Goal: Task Accomplishment & Management: Use online tool/utility

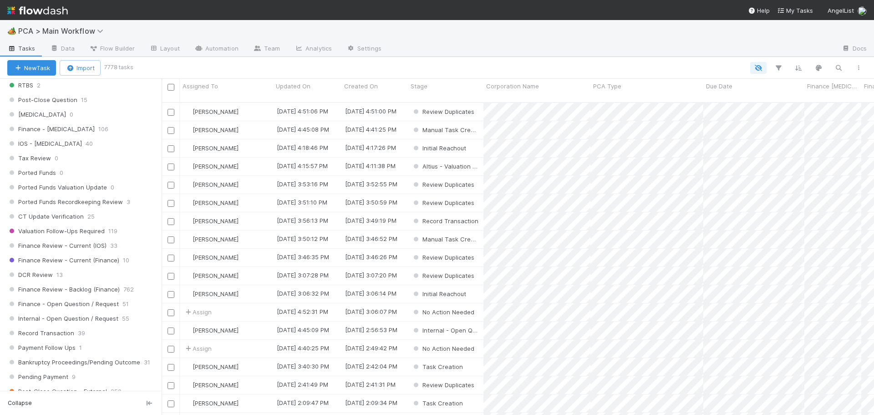
scroll to position [592, 0]
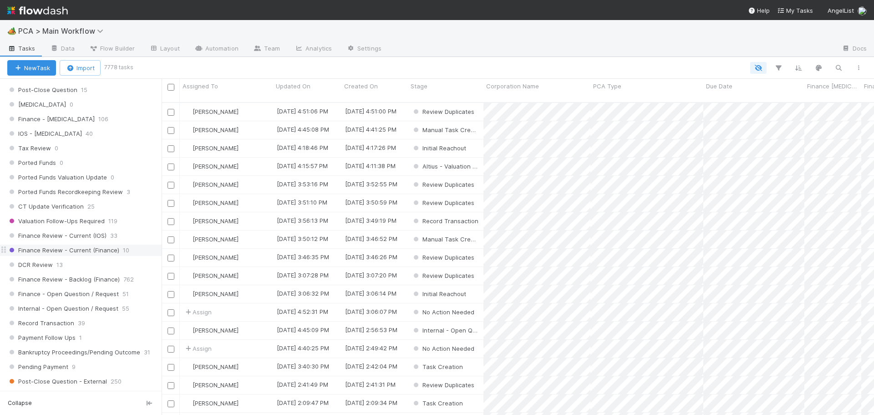
click at [82, 250] on span "Finance Review - Current (Finance)" at bounding box center [63, 249] width 112 height 11
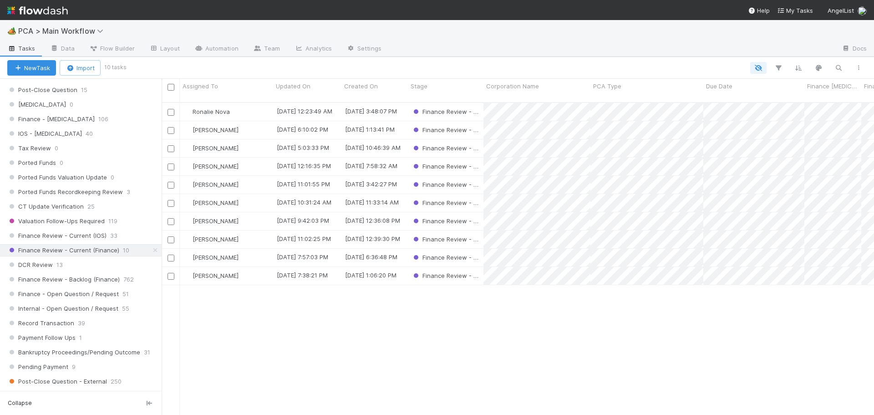
scroll to position [313, 706]
click at [248, 122] on div "[PERSON_NAME]" at bounding box center [226, 130] width 93 height 18
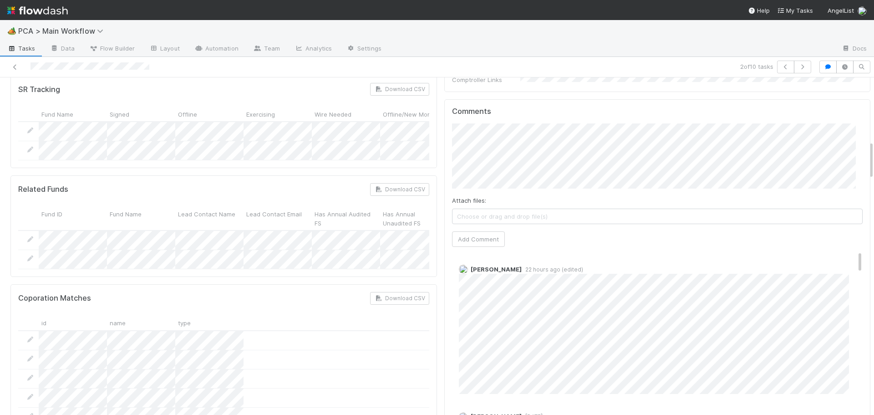
scroll to position [546, 0]
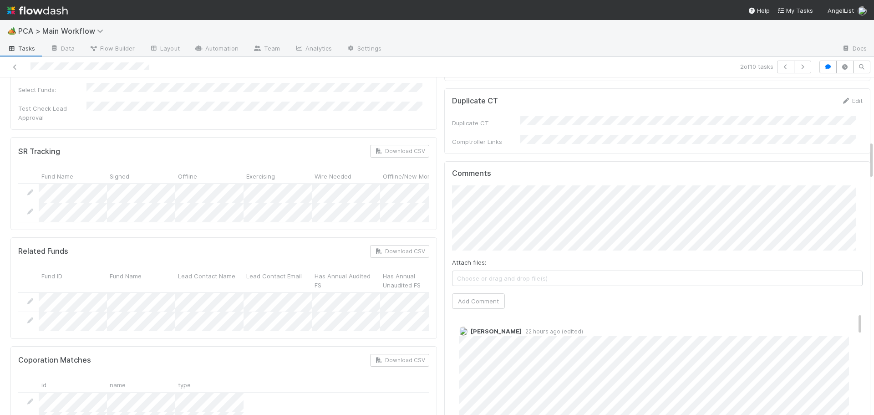
click at [444, 254] on div "Comments Attach files: Choose or drag and drop file(s) Add Comment Marvey Fuent…" at bounding box center [657, 331] width 427 height 341
click at [453, 293] on button "Add Comment" at bounding box center [478, 300] width 53 height 15
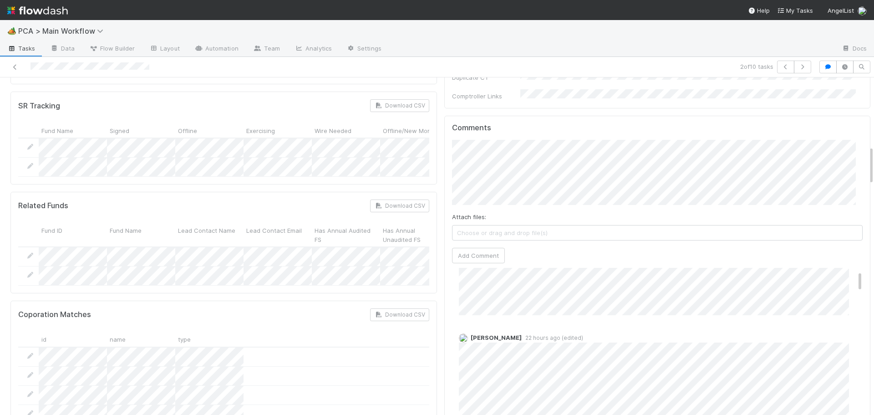
scroll to position [46, 0]
click at [475, 248] on button "Add Comment" at bounding box center [478, 255] width 53 height 15
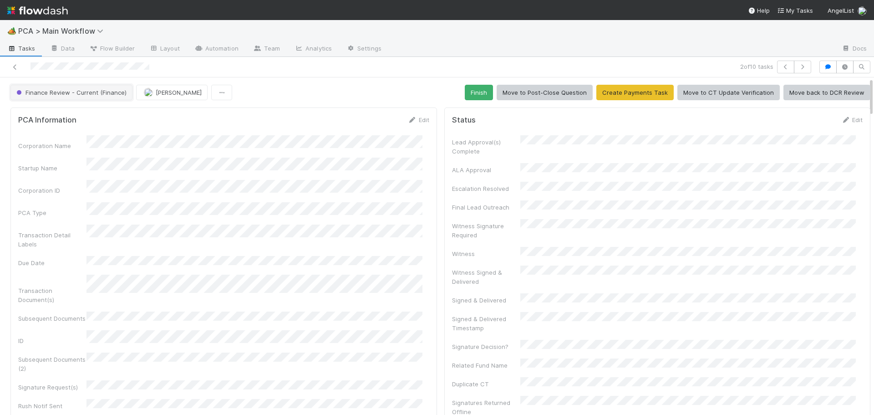
click at [92, 95] on span "Finance Review - Current (Finance)" at bounding box center [71, 92] width 112 height 7
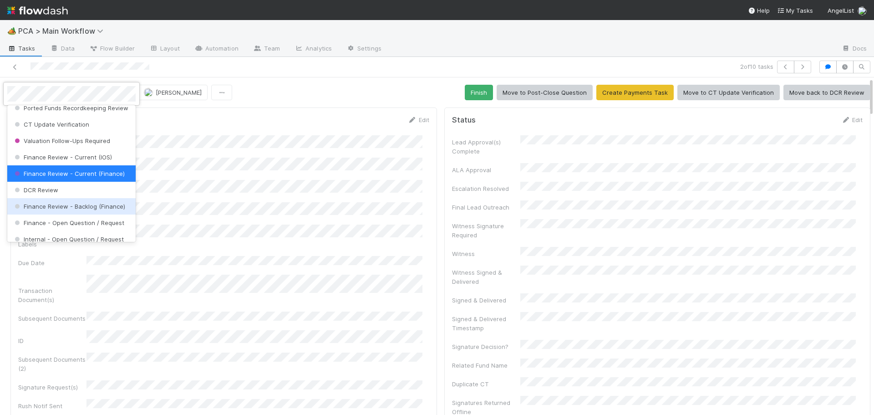
scroll to position [463, 0]
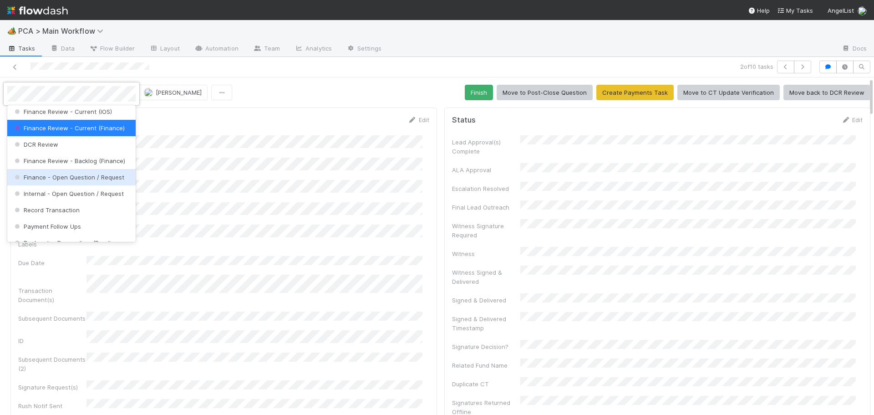
click at [77, 181] on span "Finance - Open Question / Request" at bounding box center [69, 176] width 112 height 7
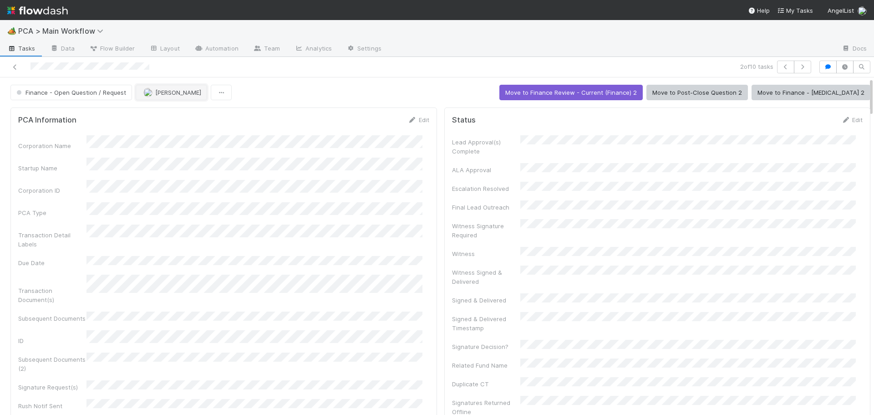
click at [150, 92] on img "button" at bounding box center [147, 92] width 9 height 9
click at [14, 65] on icon at bounding box center [14, 67] width 9 height 6
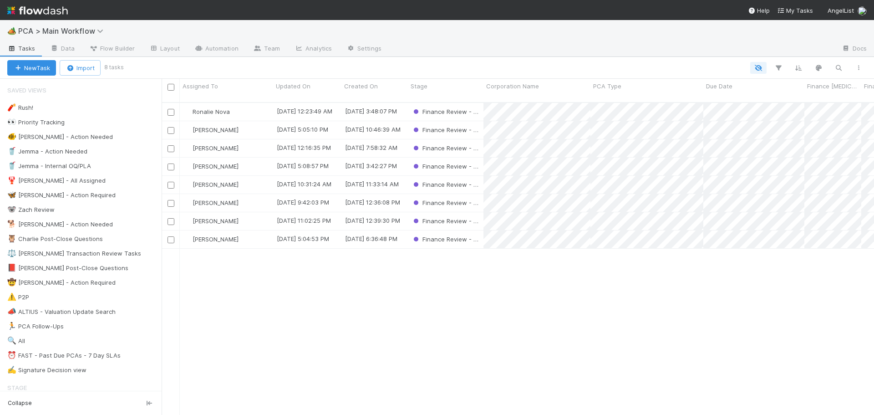
scroll to position [313, 706]
click at [253, 139] on div "[PERSON_NAME]" at bounding box center [226, 148] width 93 height 18
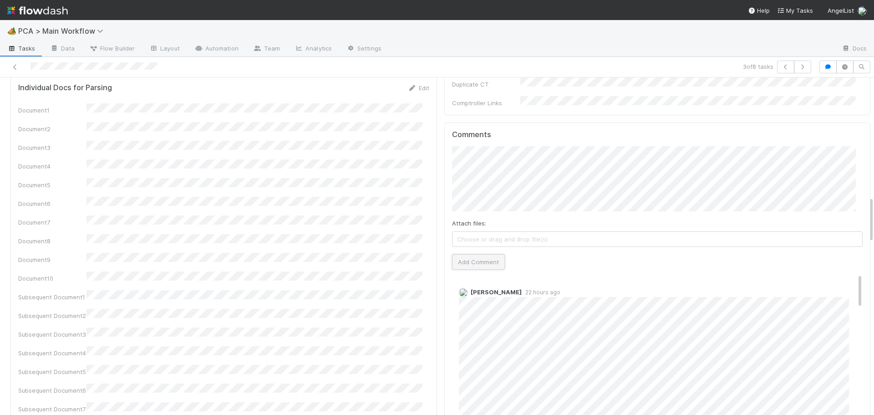
click at [481, 254] on button "Add Comment" at bounding box center [478, 261] width 53 height 15
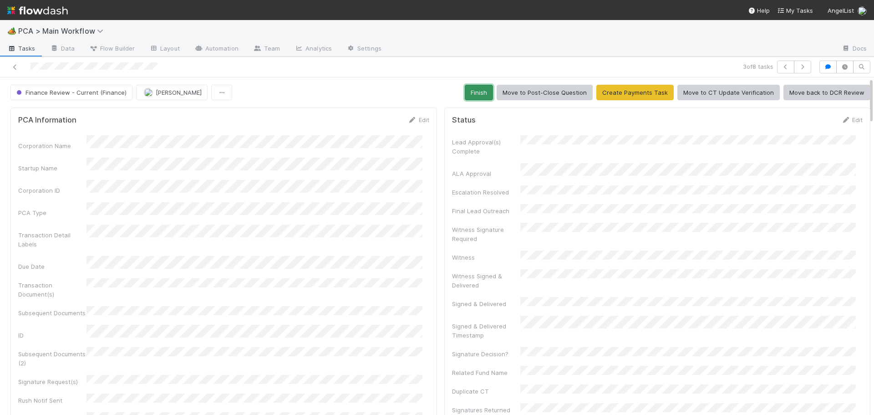
click at [481, 96] on button "Finish" at bounding box center [479, 92] width 28 height 15
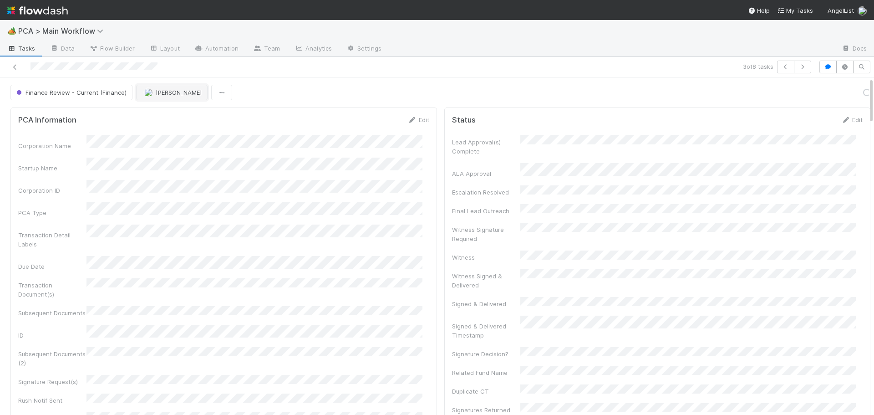
click at [168, 97] on button "[PERSON_NAME]" at bounding box center [171, 92] width 71 height 15
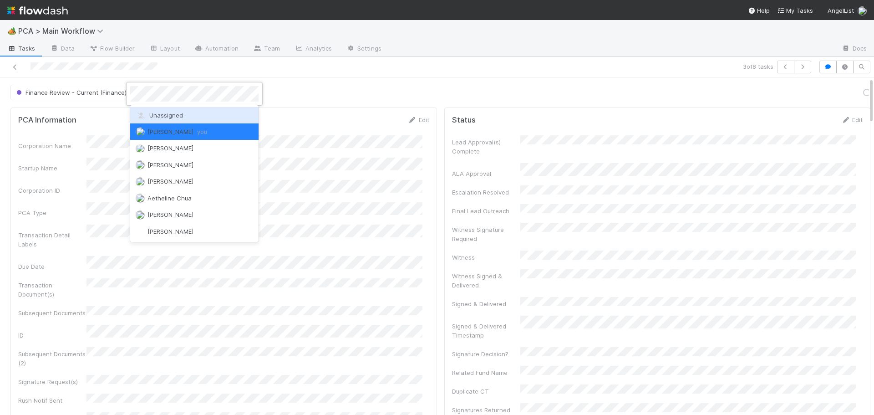
click at [167, 116] on span "Unassigned" at bounding box center [159, 115] width 47 height 7
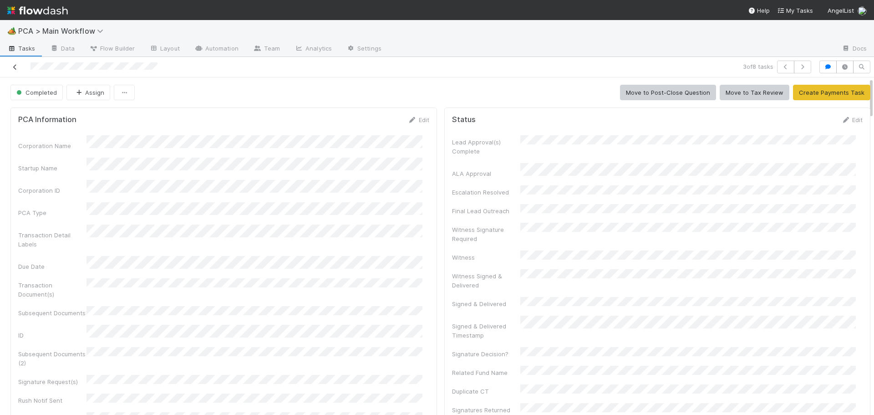
click at [15, 66] on icon at bounding box center [14, 67] width 9 height 6
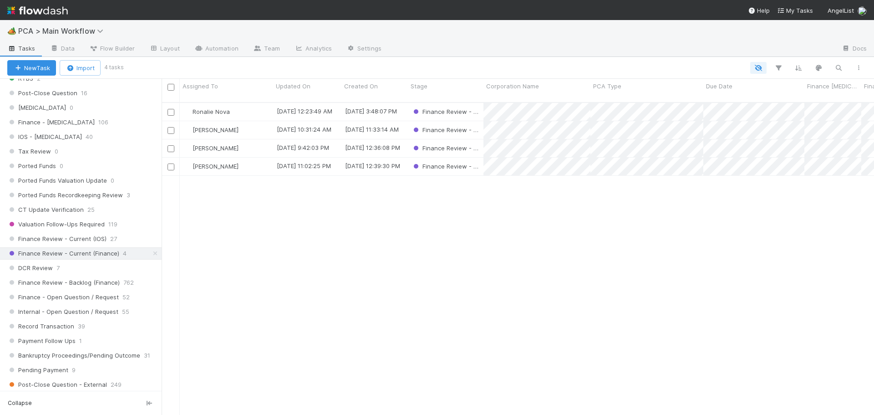
scroll to position [592, 0]
click at [82, 280] on span "Finance Review - Backlog (Finance)" at bounding box center [63, 279] width 112 height 11
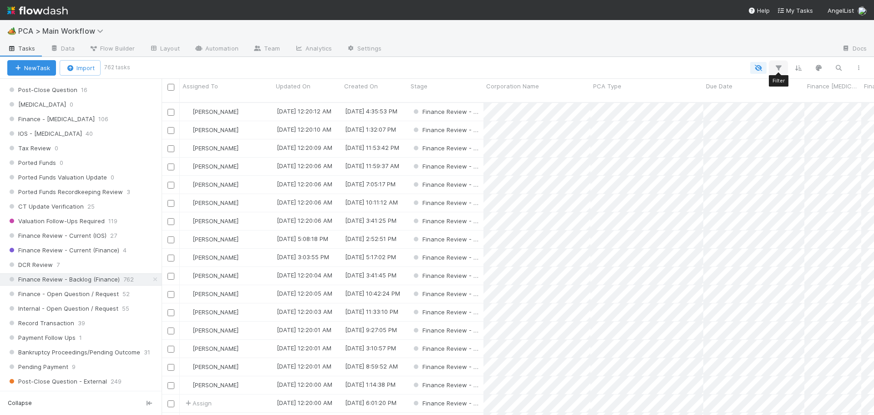
scroll to position [313, 706]
click at [780, 67] on icon "button" at bounding box center [778, 68] width 9 height 8
click at [643, 93] on button "Add Filter" at bounding box center [638, 95] width 273 height 13
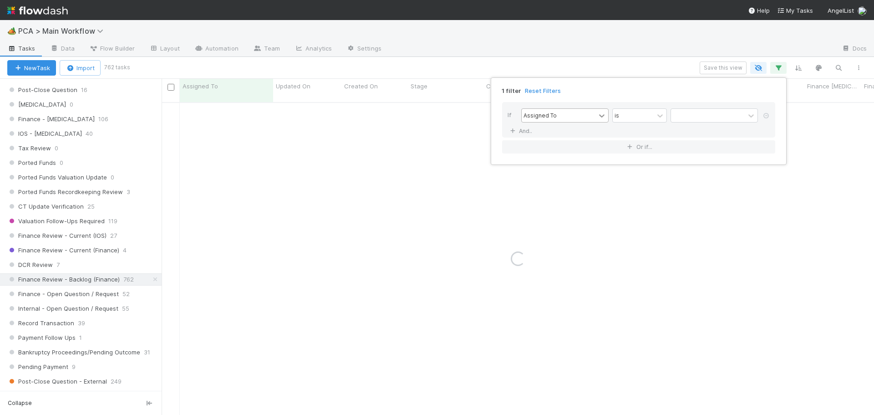
click at [598, 118] on icon at bounding box center [601, 115] width 9 height 9
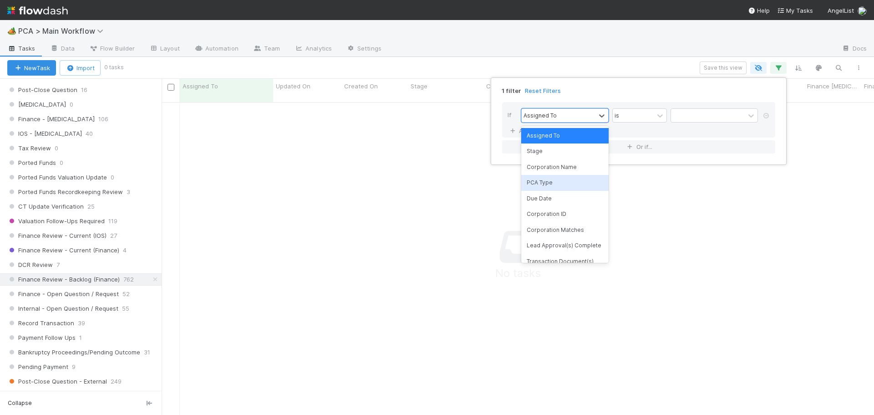
scroll to position [306, 706]
click at [558, 183] on div "PCA Type" at bounding box center [564, 182] width 87 height 15
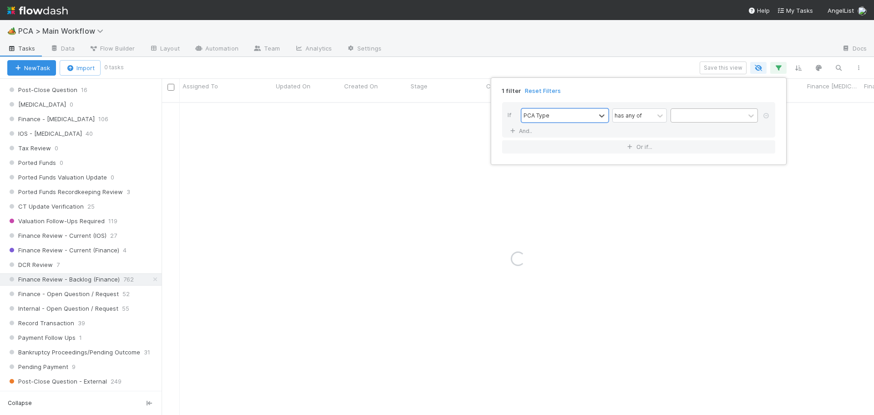
click at [698, 119] on div at bounding box center [708, 115] width 74 height 13
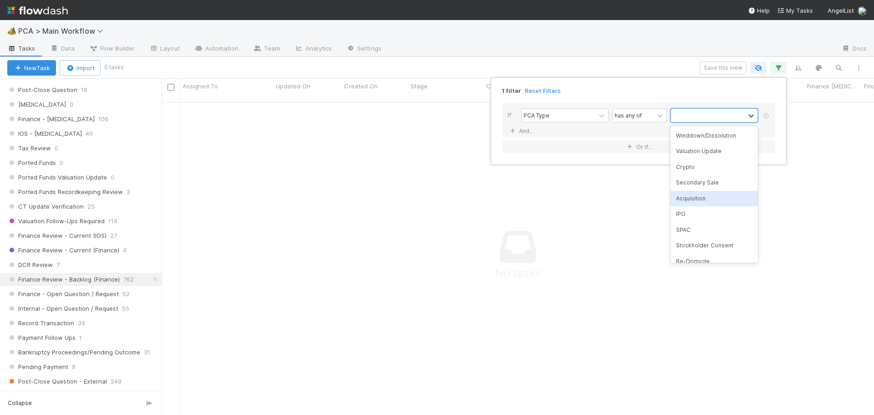
click at [685, 198] on div "Acquisition" at bounding box center [714, 198] width 87 height 15
click at [601, 72] on div "1 filter Reset Filters If PCA Type has any of option Acquisition, selected. 0 r…" at bounding box center [437, 207] width 874 height 415
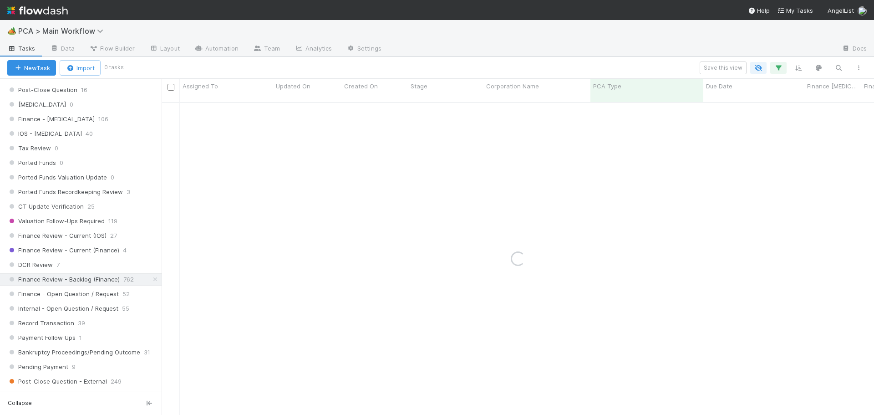
click at [547, 47] on div at bounding box center [612, 49] width 446 height 15
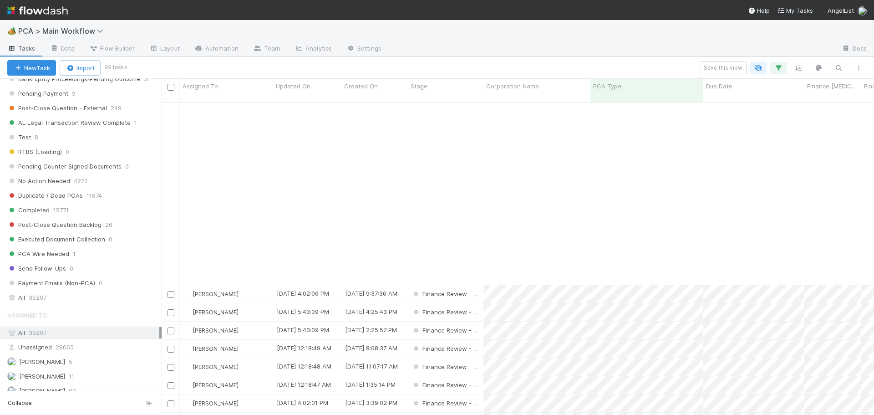
scroll to position [1138, 0]
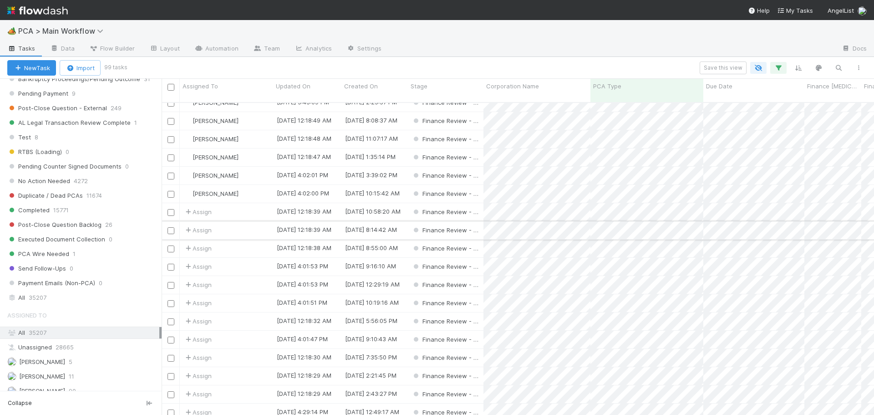
click at [169, 227] on input "checkbox" at bounding box center [171, 230] width 7 height 7
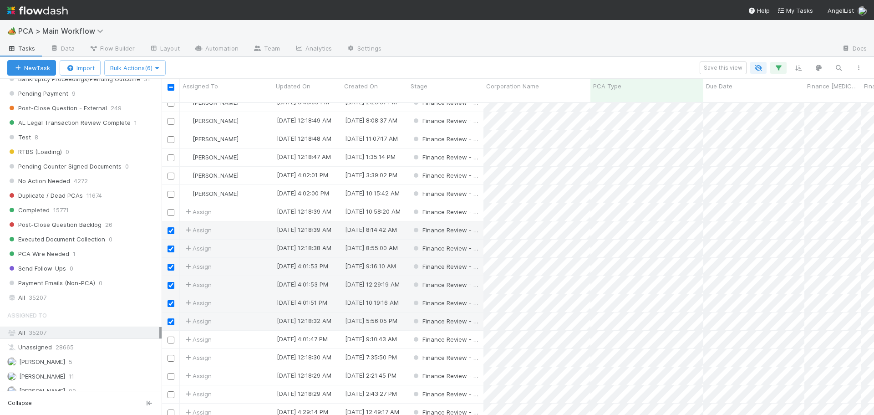
click at [170, 336] on input "checkbox" at bounding box center [171, 339] width 7 height 7
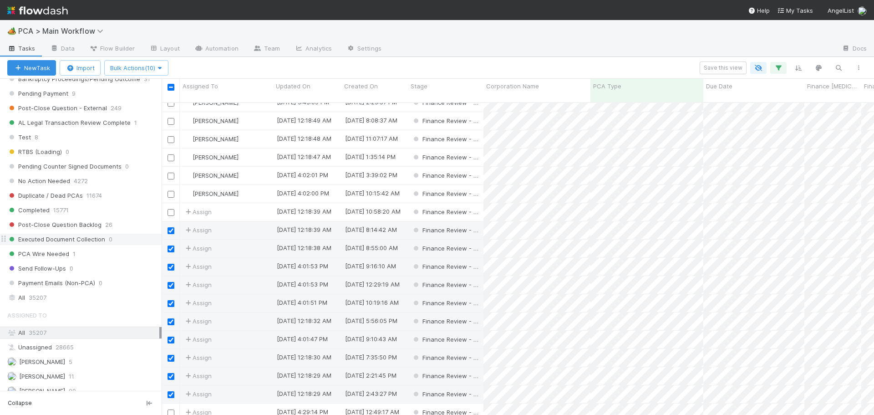
click at [170, 409] on input "checkbox" at bounding box center [171, 412] width 7 height 7
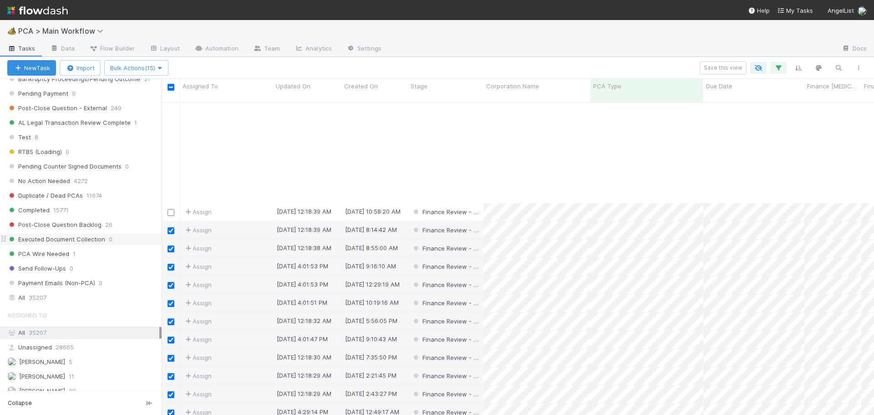
scroll to position [1275, 0]
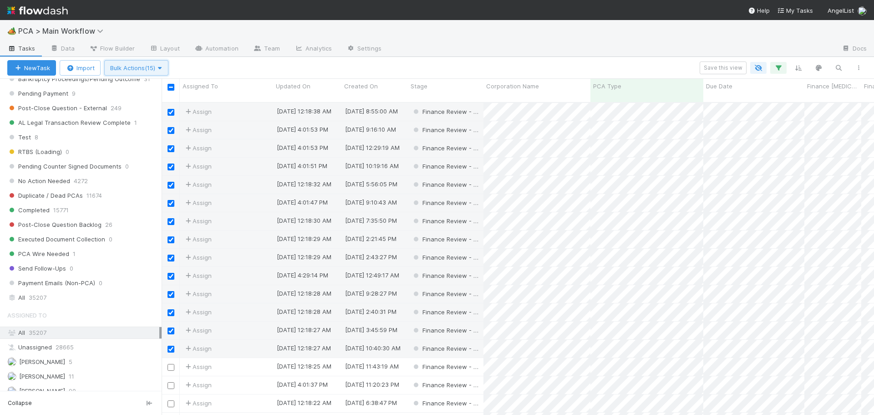
click at [163, 68] on icon "button" at bounding box center [159, 68] width 9 height 6
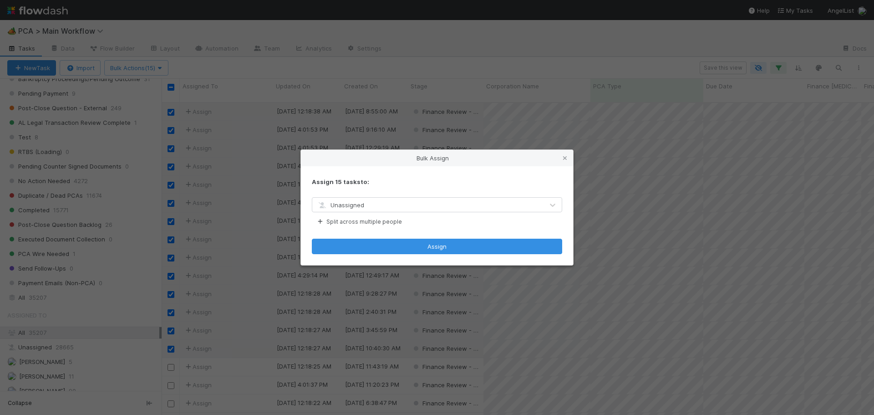
click at [368, 208] on div "Unassigned" at bounding box center [427, 205] width 231 height 15
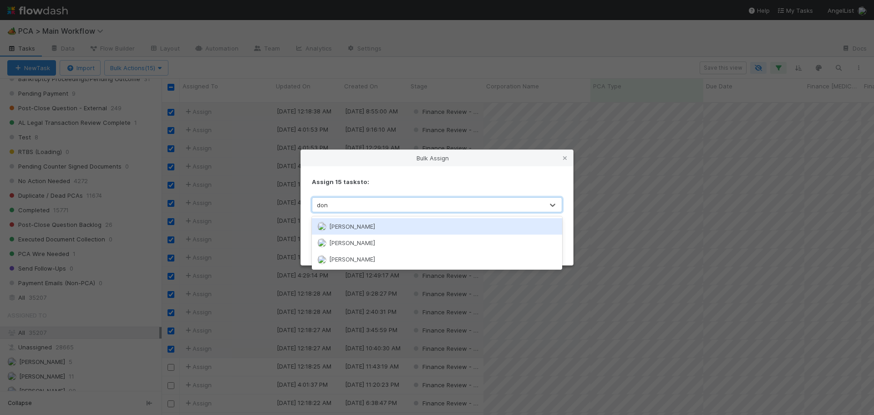
type input "don w"
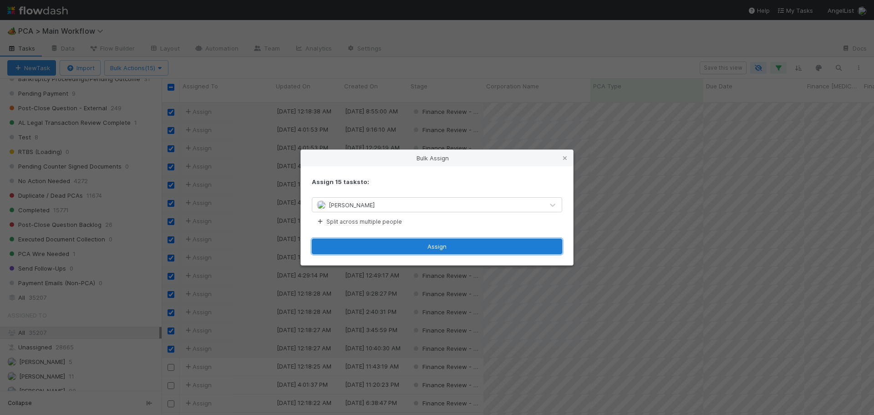
click at [442, 244] on button "Assign" at bounding box center [437, 246] width 250 height 15
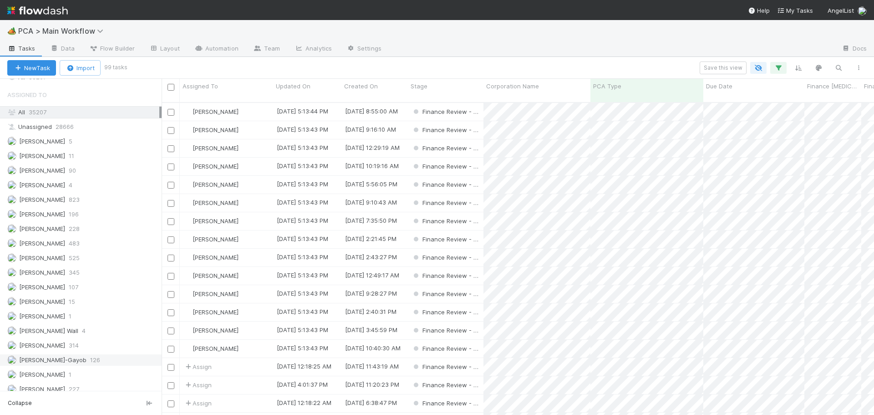
scroll to position [1093, 0]
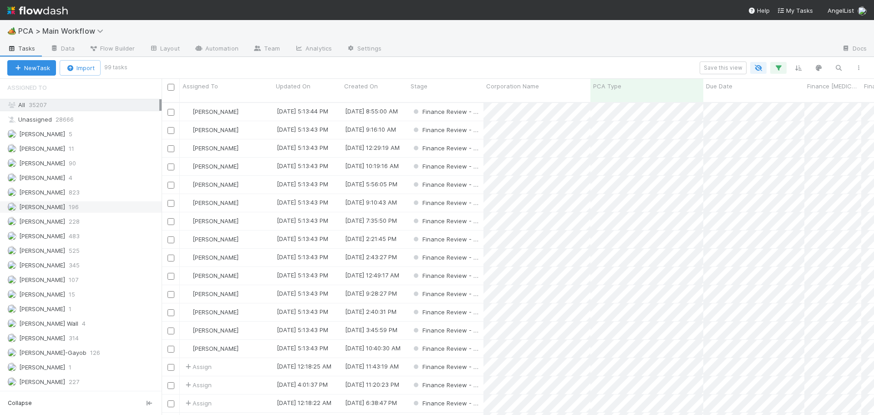
click at [78, 207] on div "Don Walker 196" at bounding box center [83, 206] width 152 height 11
click at [242, 103] on div "[PERSON_NAME]" at bounding box center [226, 112] width 93 height 18
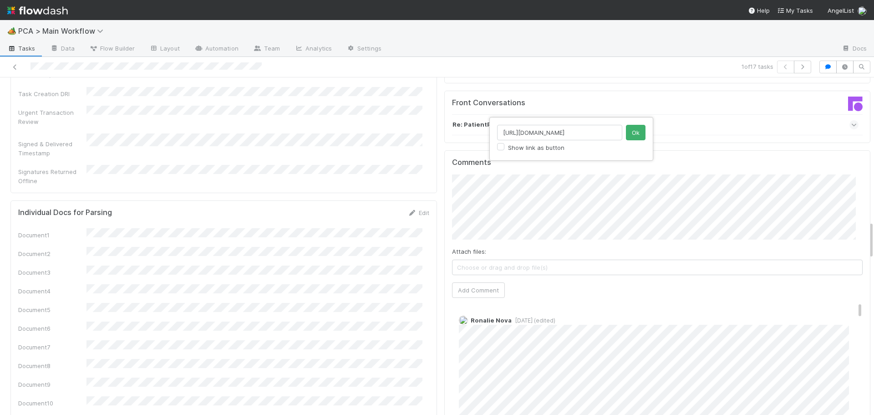
scroll to position [0, 125]
click at [528, 136] on input "https://comptroller.internal.angellist.com/v/llcs/420c41f41eed43668e6c70dc682ff…" at bounding box center [559, 132] width 125 height 15
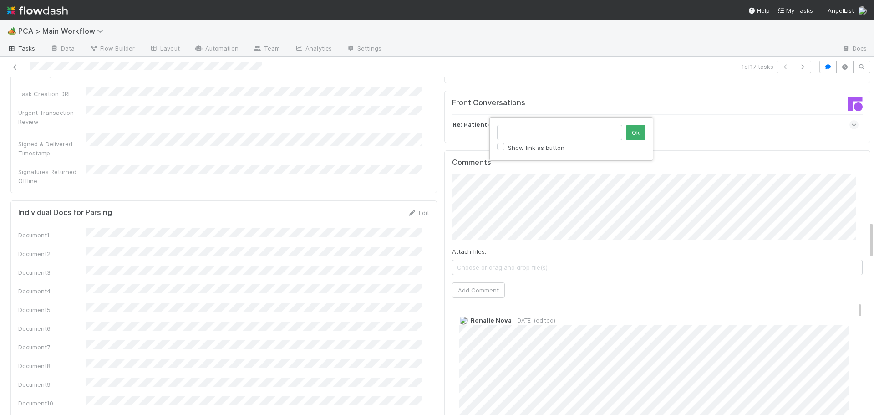
click button "Ok" at bounding box center [636, 132] width 20 height 15
click at [458, 282] on button "Add Comment" at bounding box center [478, 289] width 53 height 15
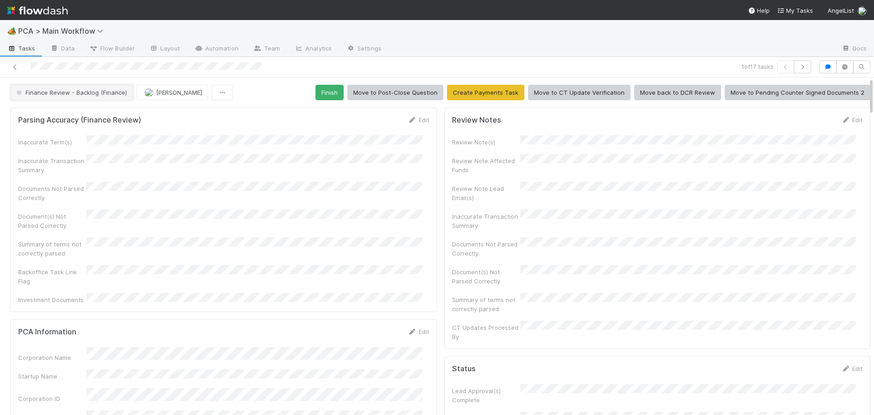
click at [100, 93] on span "Finance Review - Backlog (Finance)" at bounding box center [71, 92] width 112 height 7
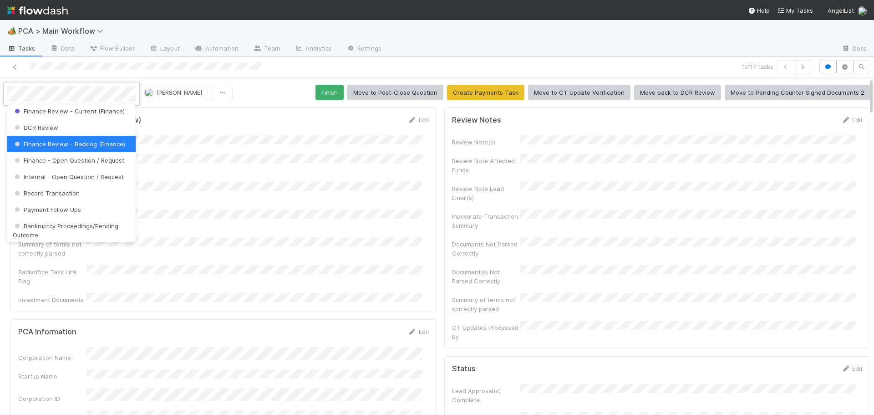
scroll to position [495, 0]
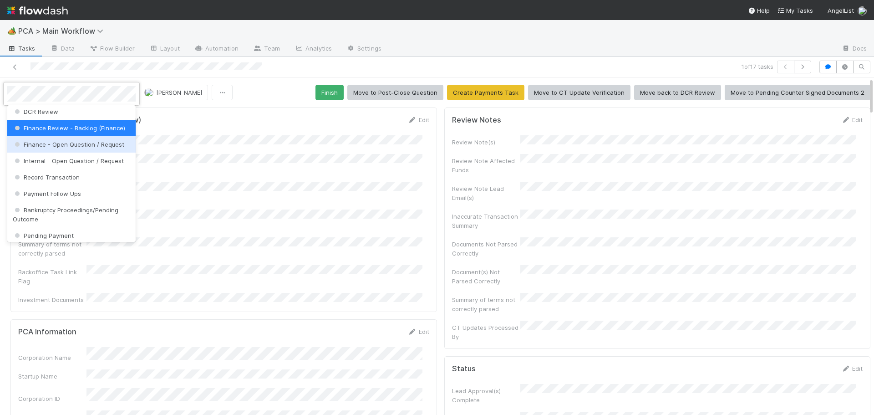
click at [88, 148] on span "Finance - Open Question / Request" at bounding box center [69, 144] width 112 height 7
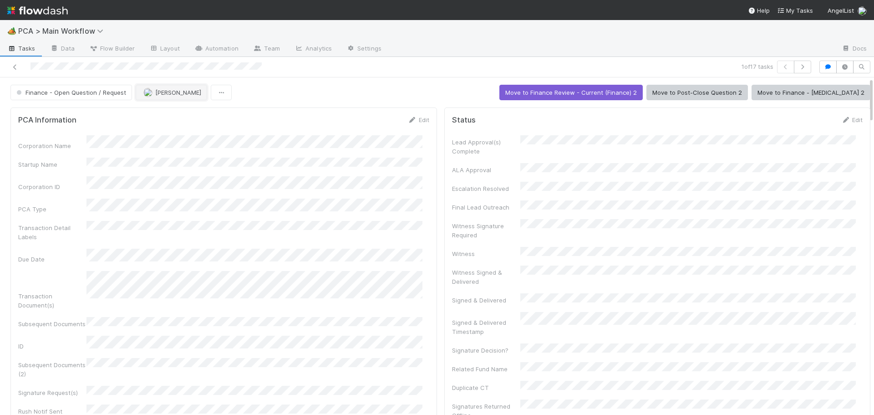
click at [157, 90] on span "[PERSON_NAME]" at bounding box center [178, 92] width 46 height 7
click at [798, 67] on icon "button" at bounding box center [802, 66] width 9 height 5
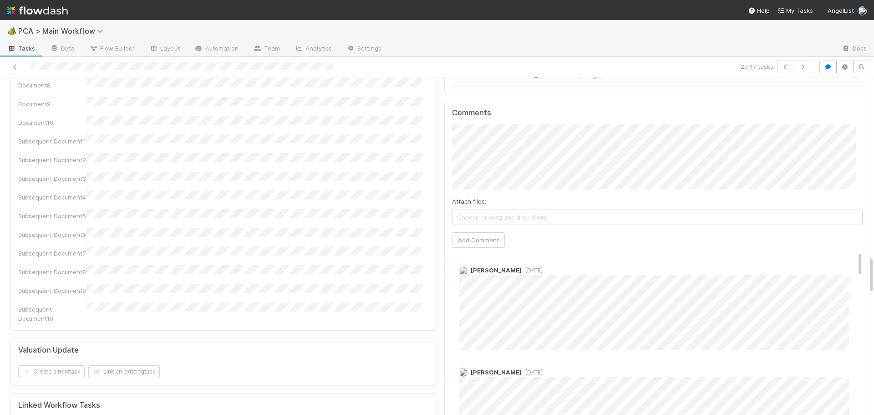
scroll to position [1585, 0]
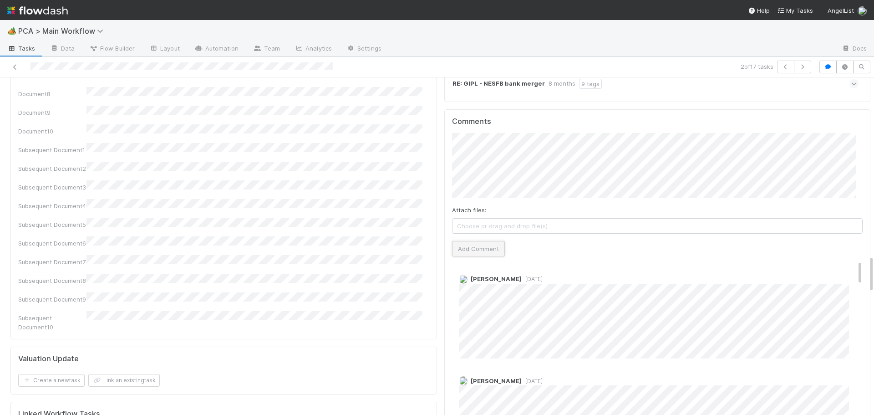
click at [463, 241] on button "Add Comment" at bounding box center [478, 248] width 53 height 15
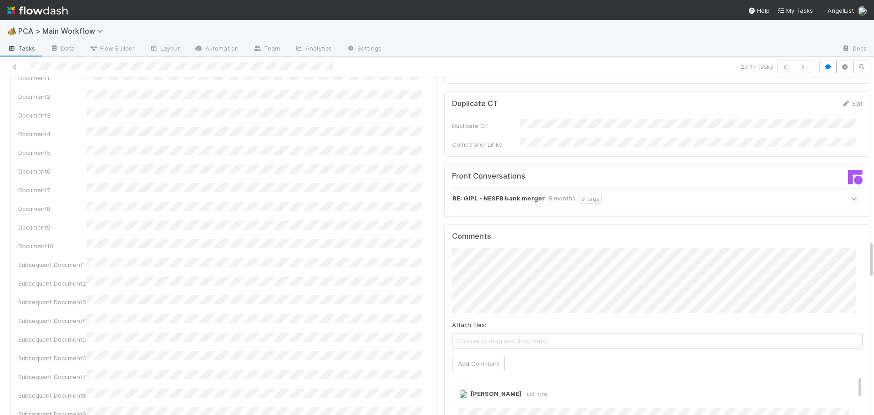
scroll to position [1448, 0]
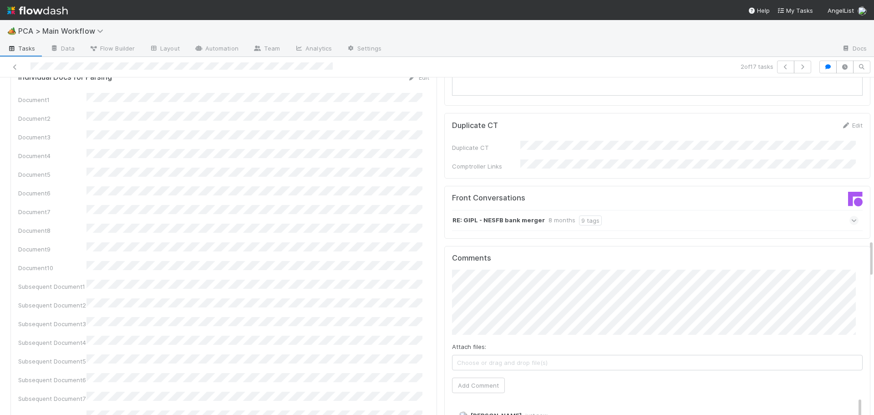
click at [431, 334] on div "Parsing Accuracy (Finance Review) Edit Inaccurate Term(s) Inaccurate Transactio…" at bounding box center [224, 222] width 434 height 3133
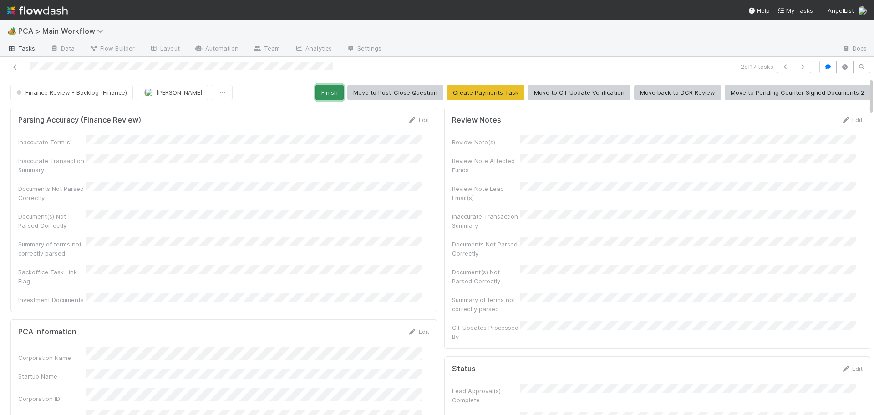
click at [324, 94] on button "Finish" at bounding box center [329, 92] width 28 height 15
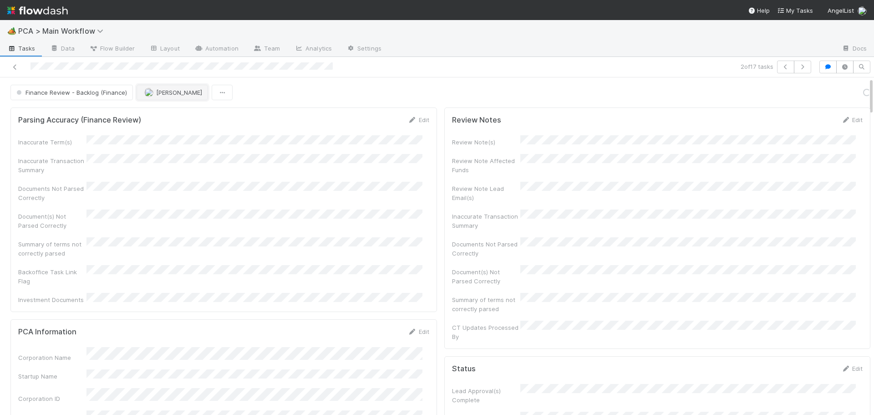
click at [160, 88] on button "[PERSON_NAME]" at bounding box center [172, 92] width 71 height 15
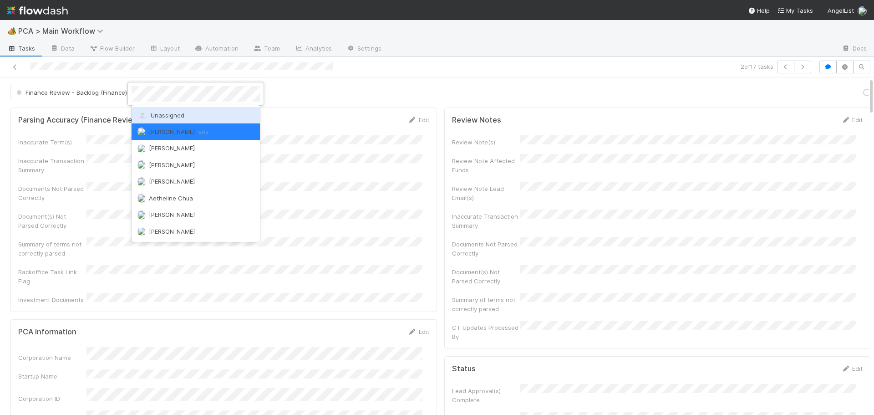
click at [159, 113] on span "Unassigned" at bounding box center [160, 115] width 47 height 7
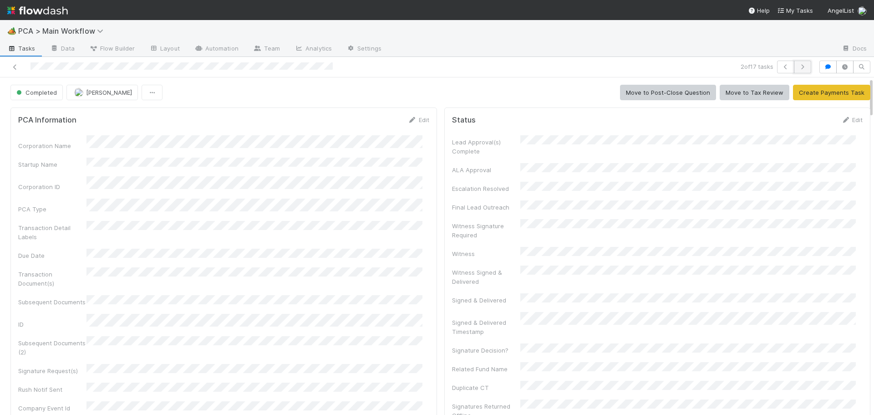
click at [796, 70] on button "button" at bounding box center [802, 67] width 17 height 13
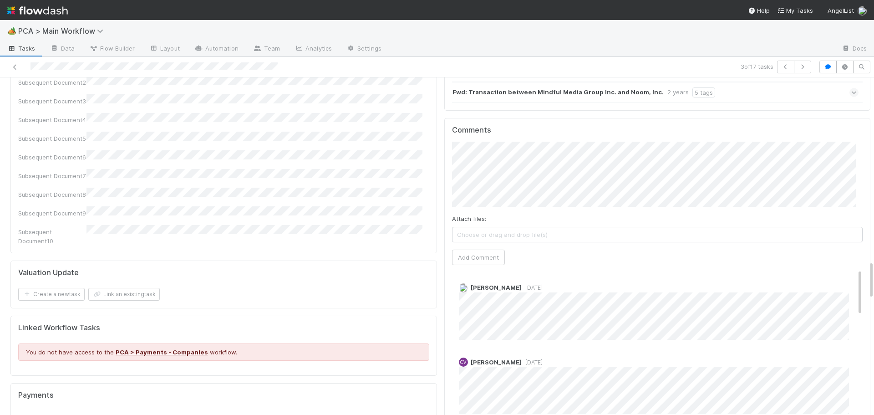
click at [468, 197] on div "Comments Attach files: Choose or drag and drop file(s) Add Comment Marlon 1 yea…" at bounding box center [657, 289] width 411 height 326
click at [473, 249] on button "Add Comment" at bounding box center [478, 256] width 53 height 15
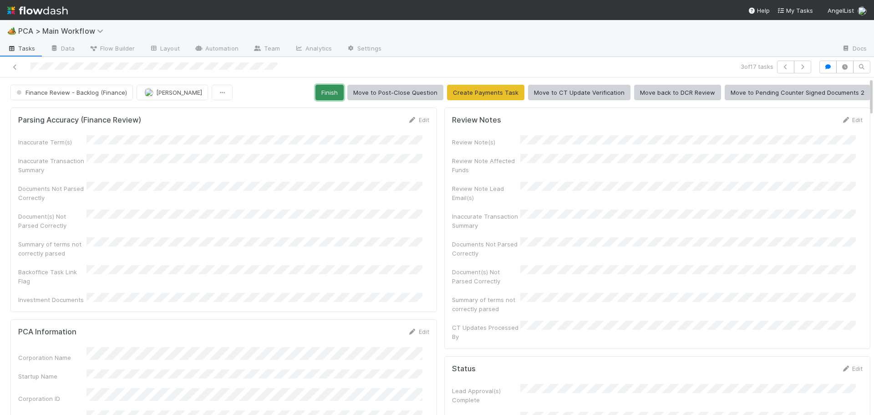
click at [325, 92] on button "Finish" at bounding box center [329, 92] width 28 height 15
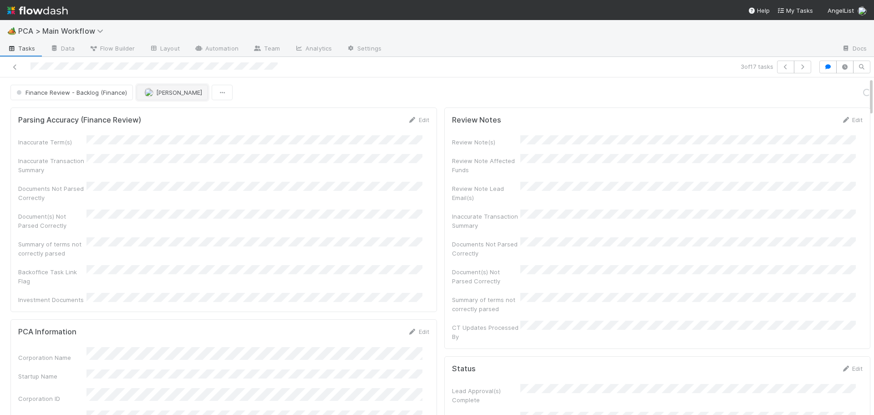
click at [163, 93] on span "[PERSON_NAME]" at bounding box center [179, 92] width 46 height 7
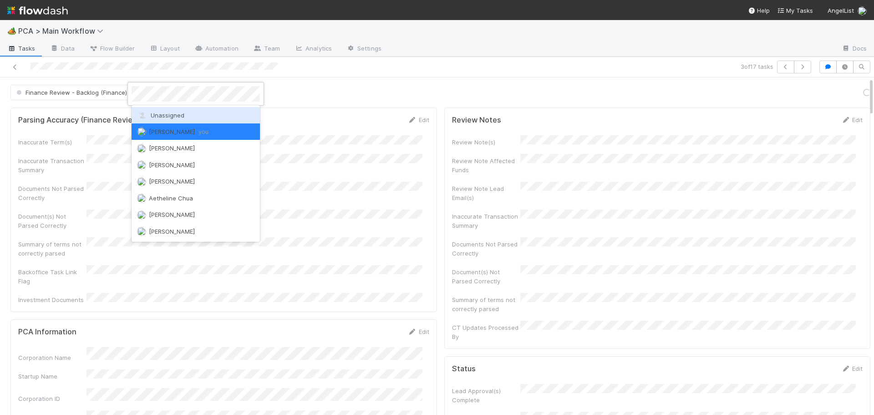
click at [164, 114] on span "Unassigned" at bounding box center [160, 115] width 47 height 7
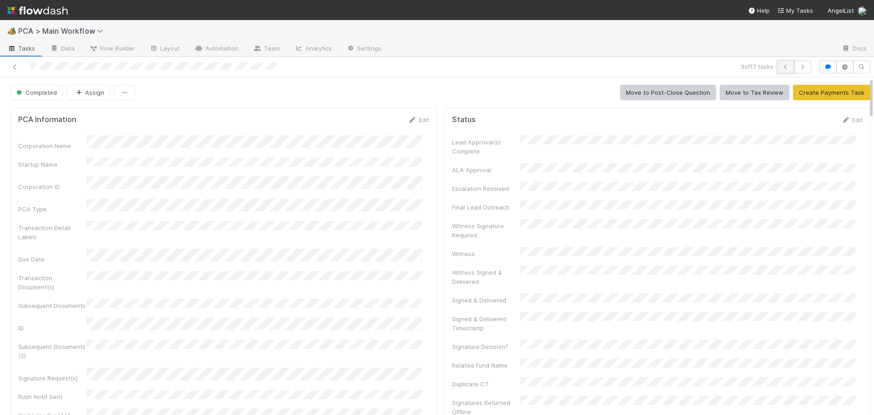
click at [784, 69] on button "button" at bounding box center [785, 67] width 17 height 13
click at [798, 68] on icon "button" at bounding box center [802, 66] width 9 height 5
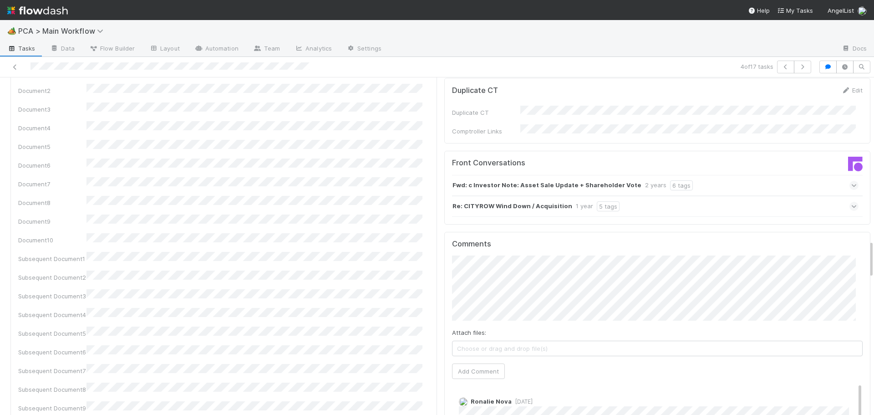
scroll to position [1502, 0]
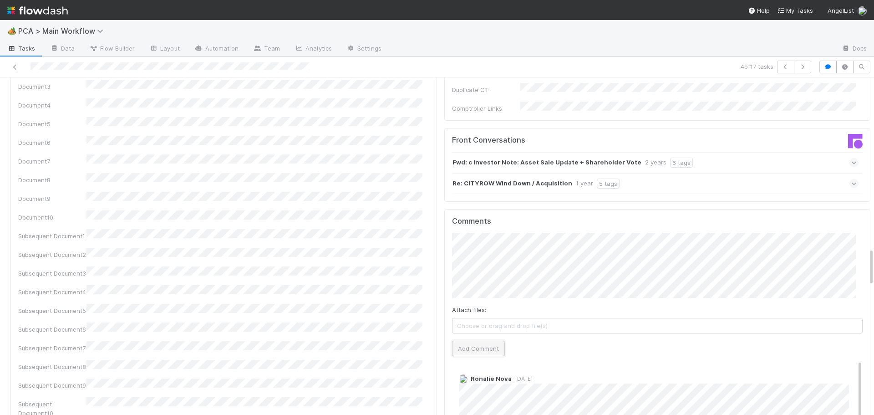
click at [478, 341] on button "Add Comment" at bounding box center [478, 348] width 53 height 15
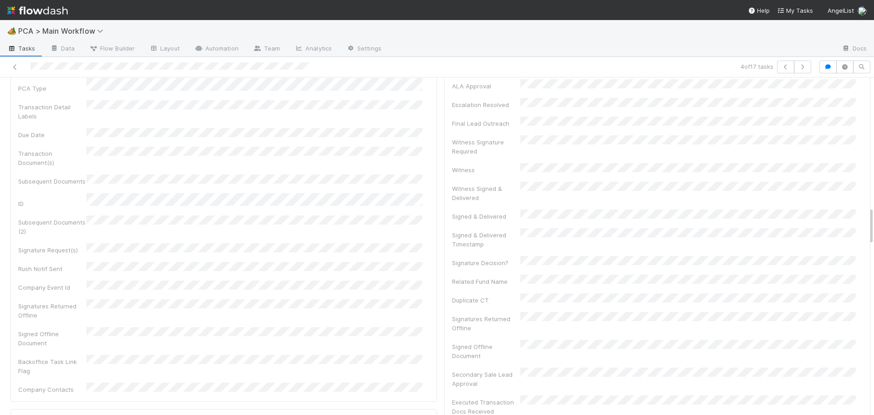
scroll to position [0, 0]
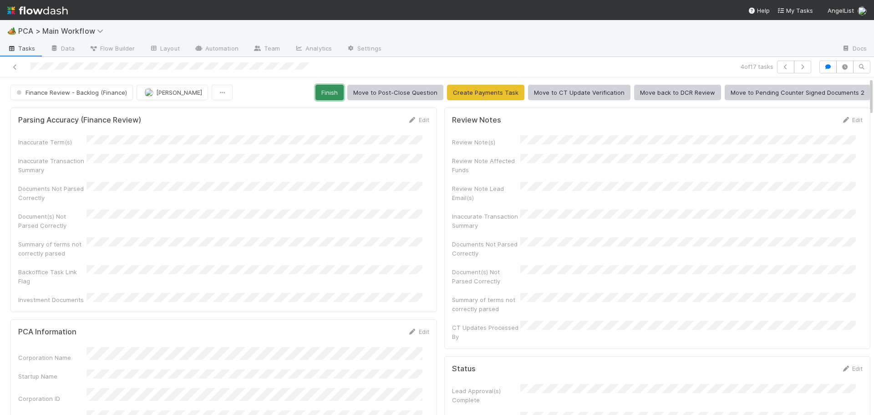
click at [327, 93] on button "Finish" at bounding box center [329, 92] width 28 height 15
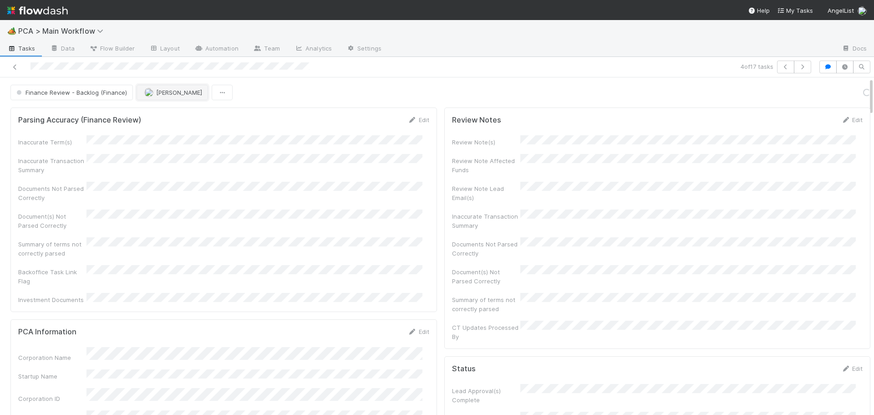
click at [164, 99] on button "[PERSON_NAME]" at bounding box center [172, 92] width 71 height 15
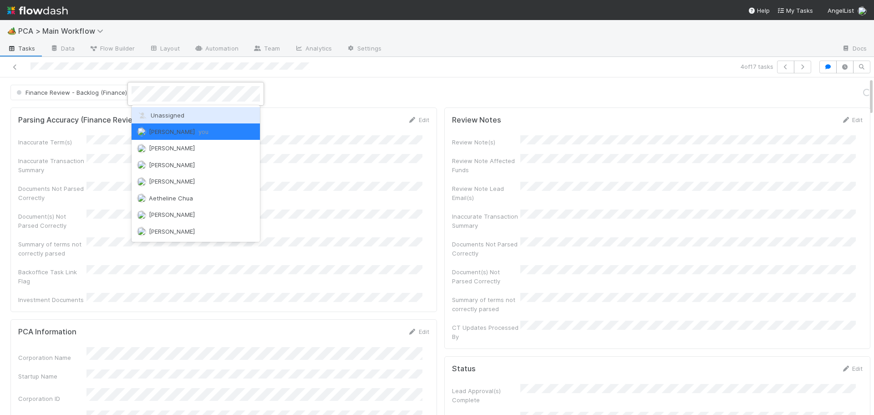
click at [161, 114] on span "Unassigned" at bounding box center [160, 115] width 47 height 7
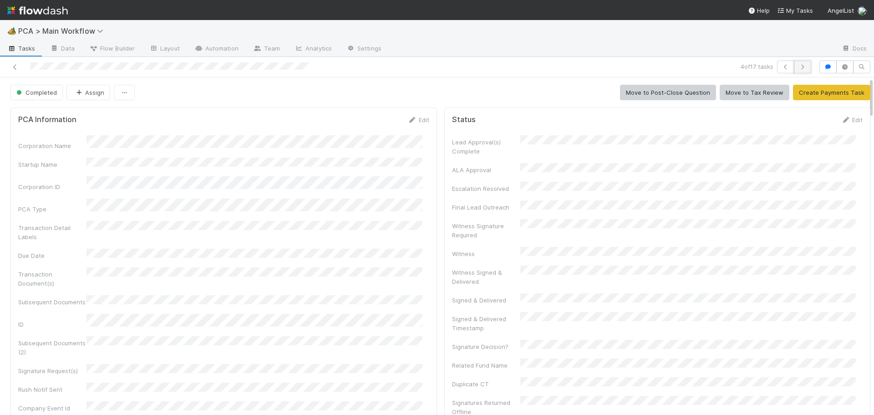
click at [798, 66] on icon "button" at bounding box center [802, 66] width 9 height 5
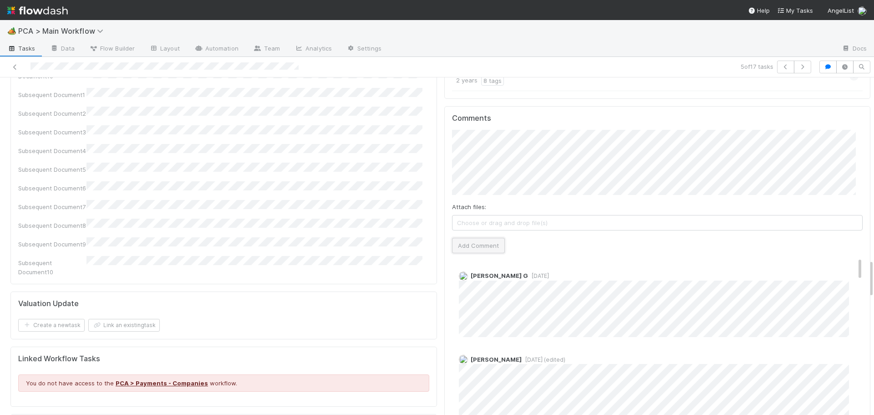
click at [476, 238] on button "Add Comment" at bounding box center [478, 245] width 53 height 15
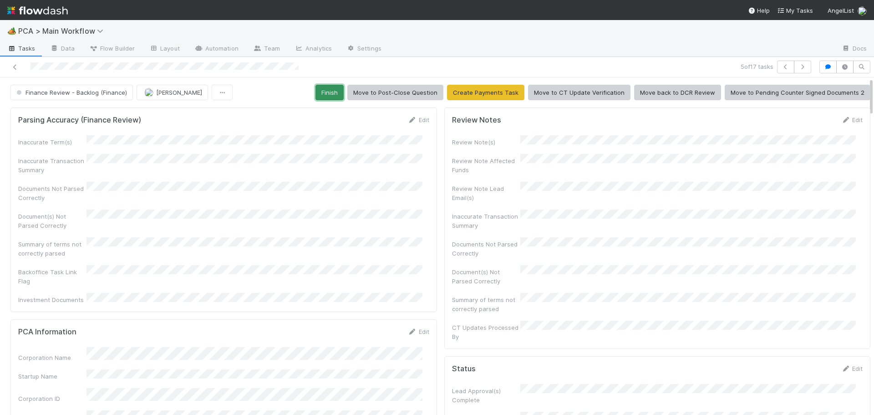
click at [339, 95] on button "Finish" at bounding box center [329, 92] width 28 height 15
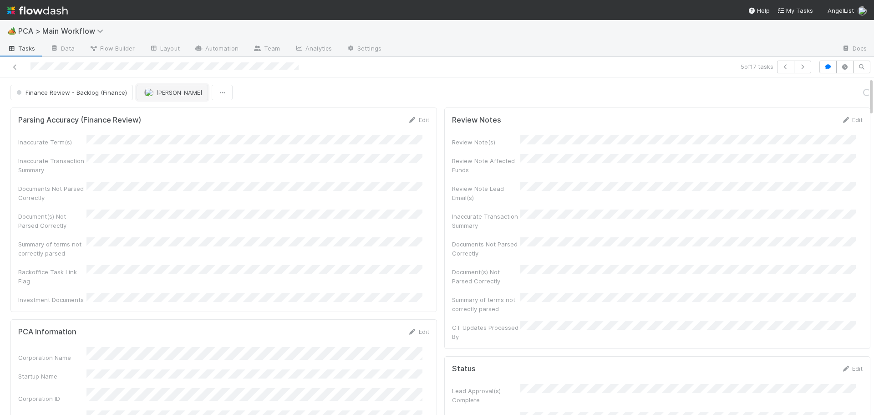
click at [173, 94] on span "[PERSON_NAME]" at bounding box center [179, 92] width 46 height 7
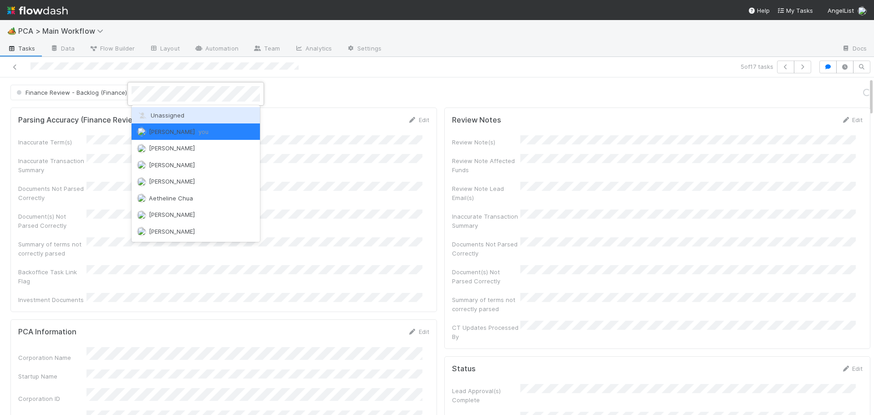
click at [177, 114] on span "Unassigned" at bounding box center [160, 115] width 47 height 7
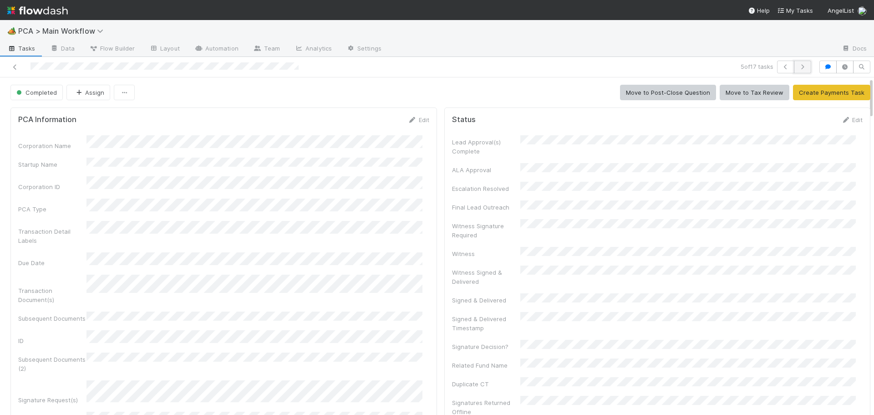
click at [794, 62] on button "button" at bounding box center [802, 67] width 17 height 13
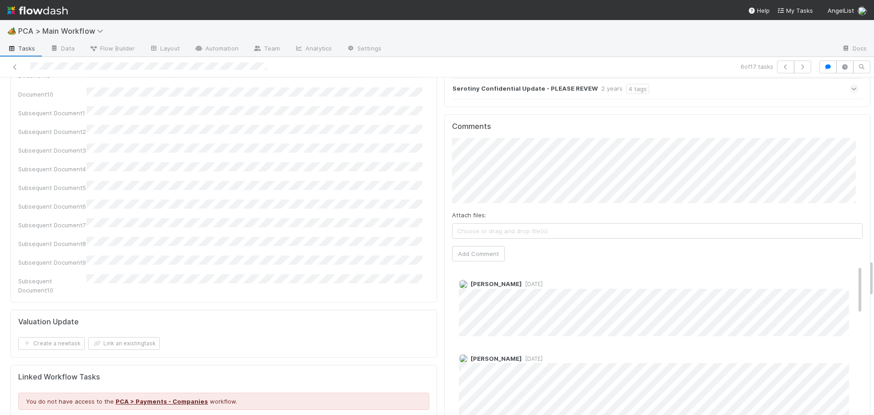
click at [465, 196] on div "Comments Attach files: Choose or drag and drop file(s) Add Comment Charlie Bell…" at bounding box center [657, 285] width 411 height 326
click at [472, 246] on button "Add Comment" at bounding box center [478, 253] width 53 height 15
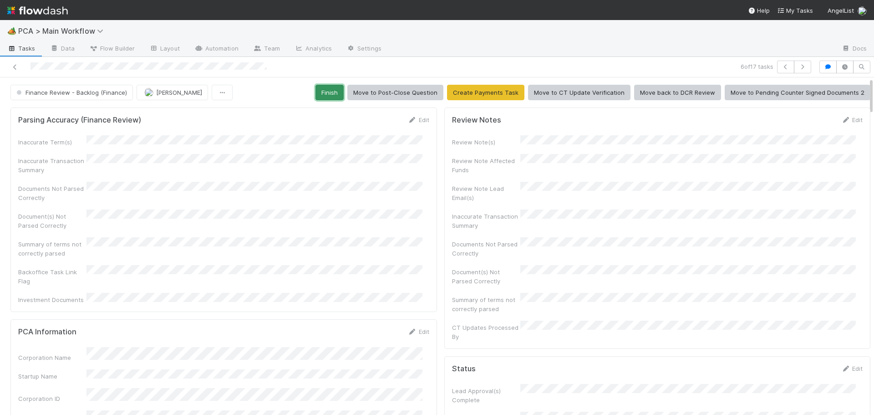
click at [331, 93] on button "Finish" at bounding box center [329, 92] width 28 height 15
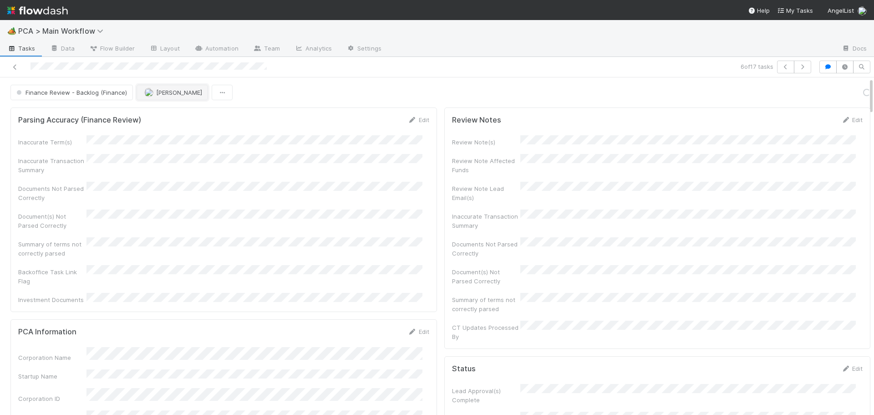
click at [173, 93] on span "[PERSON_NAME]" at bounding box center [179, 92] width 46 height 7
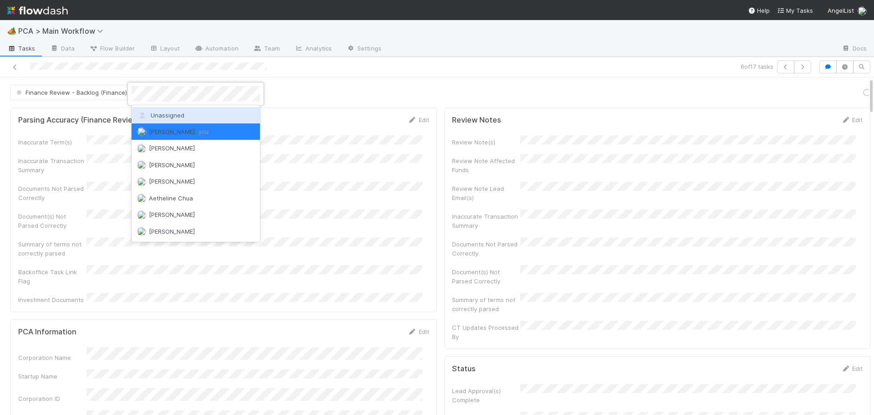
click at [163, 117] on span "Unassigned" at bounding box center [160, 115] width 47 height 7
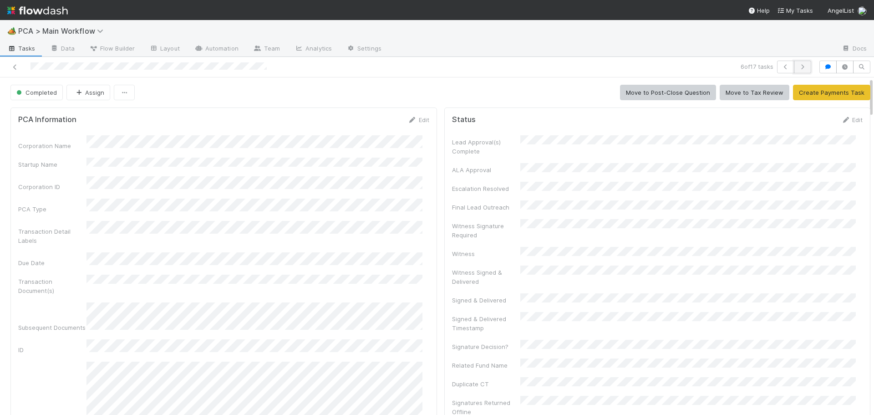
click at [798, 66] on icon "button" at bounding box center [802, 66] width 9 height 5
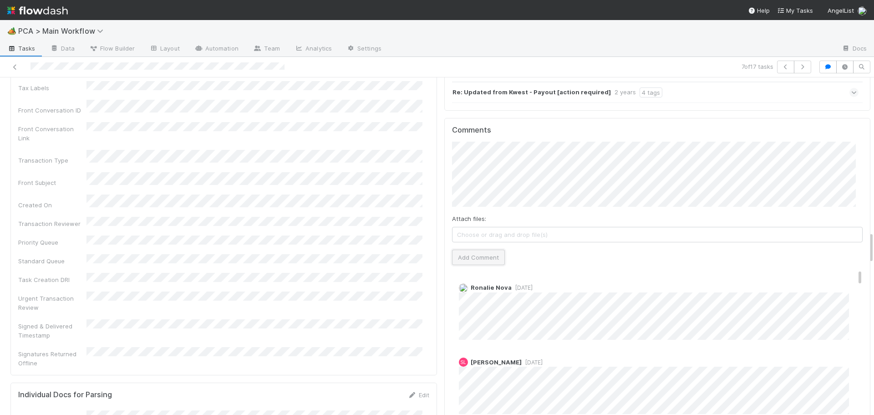
click at [468, 249] on button "Add Comment" at bounding box center [478, 256] width 53 height 15
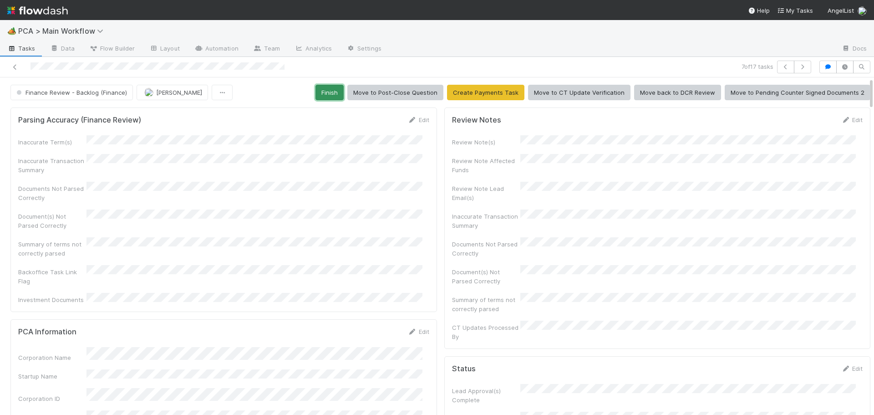
click at [336, 93] on button "Finish" at bounding box center [329, 92] width 28 height 15
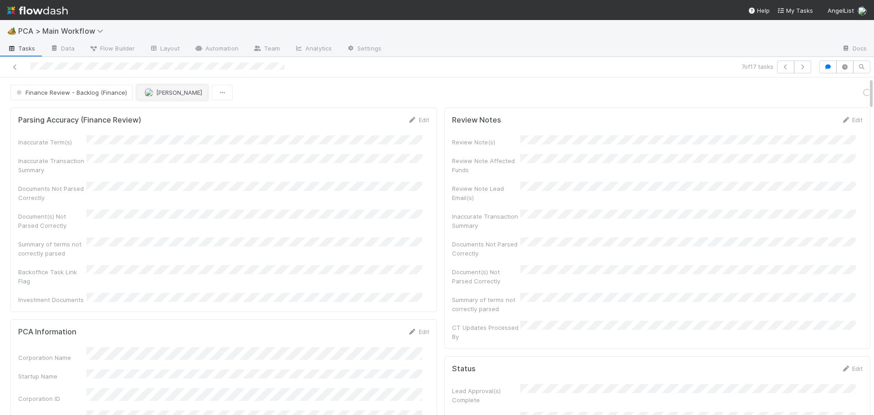
click at [156, 91] on span "[PERSON_NAME]" at bounding box center [179, 92] width 46 height 7
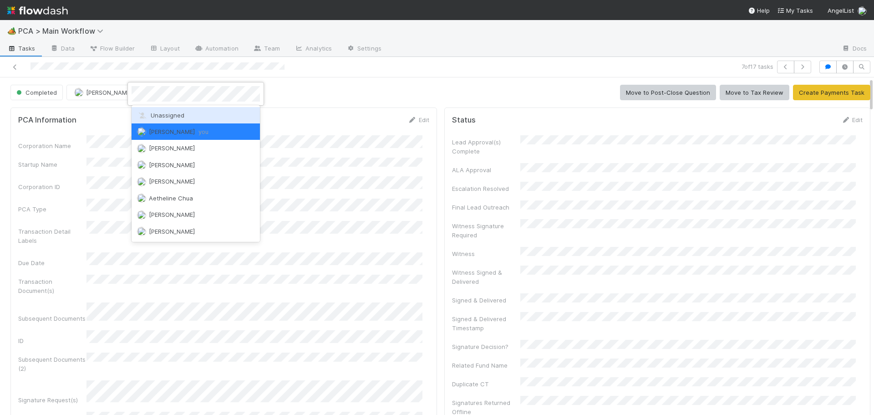
click at [151, 116] on span "Unassigned" at bounding box center [160, 115] width 47 height 7
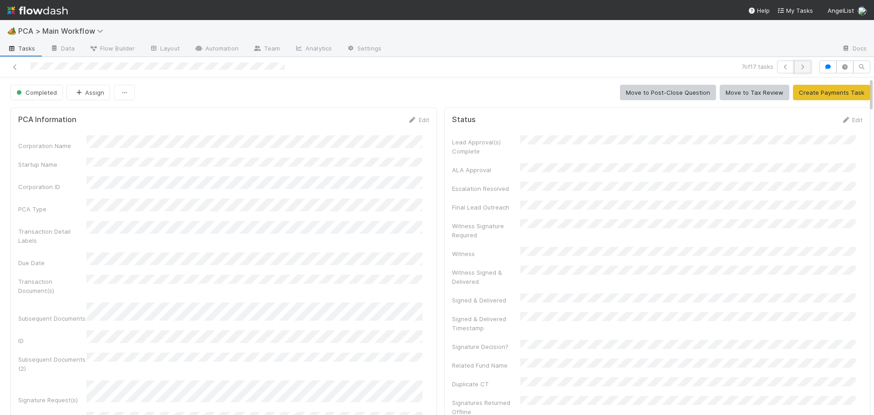
click at [801, 66] on button "button" at bounding box center [802, 67] width 17 height 13
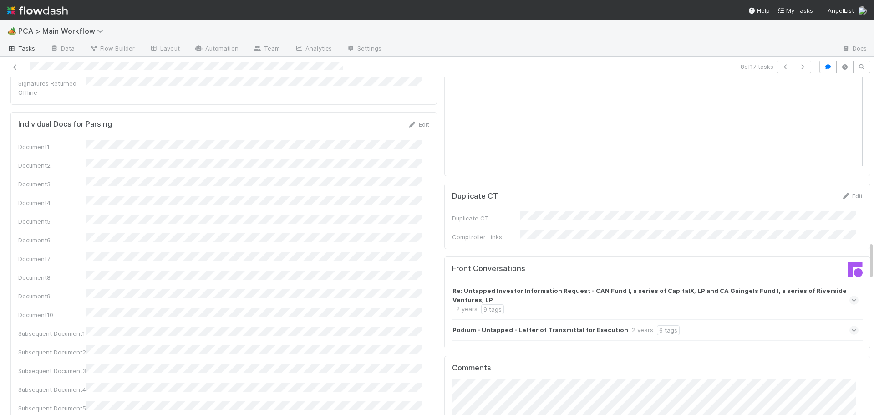
scroll to position [1457, 0]
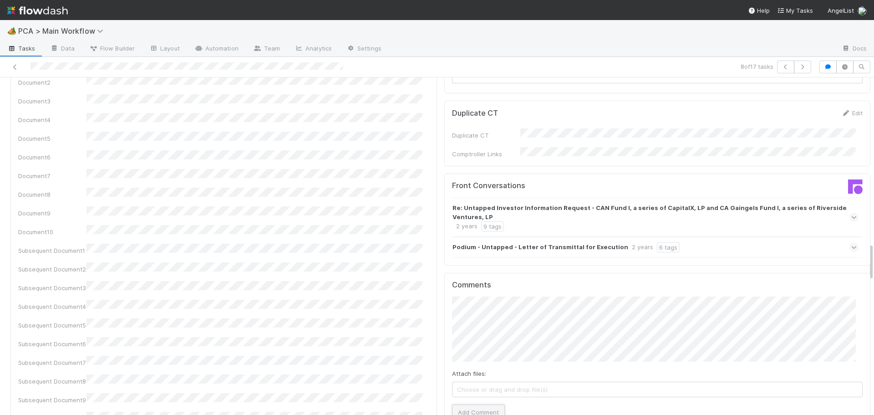
click at [473, 404] on button "Add Comment" at bounding box center [478, 411] width 53 height 15
click at [431, 338] on div "Parsing Accuracy (Finance Review) Edit Inaccurate Term(s) Inaccurate Transactio…" at bounding box center [224, 200] width 434 height 3106
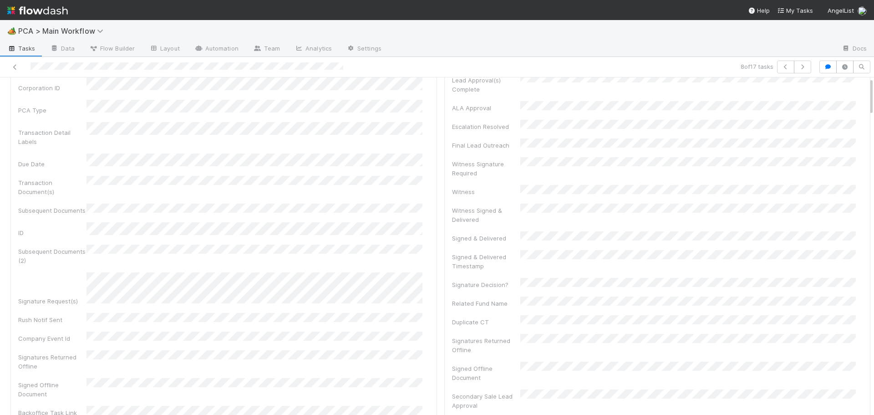
scroll to position [0, 0]
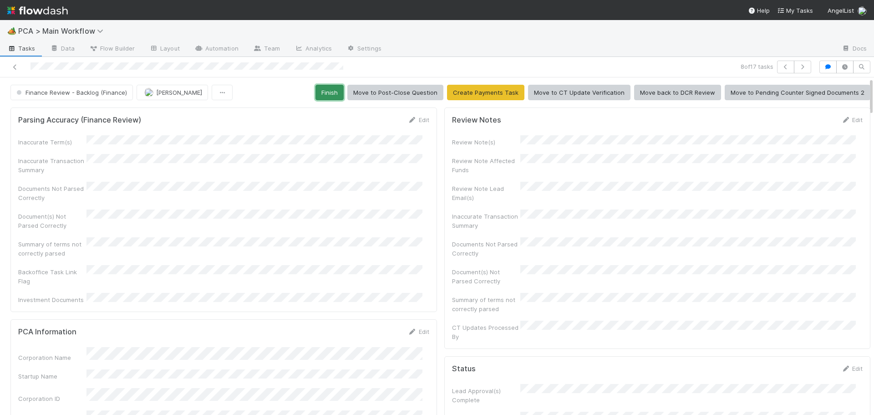
click at [337, 97] on button "Finish" at bounding box center [329, 92] width 28 height 15
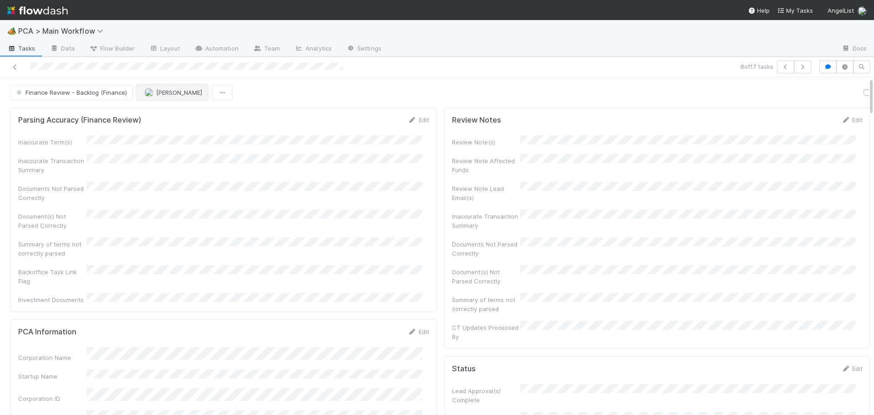
click at [166, 95] on span "[PERSON_NAME]" at bounding box center [179, 92] width 46 height 7
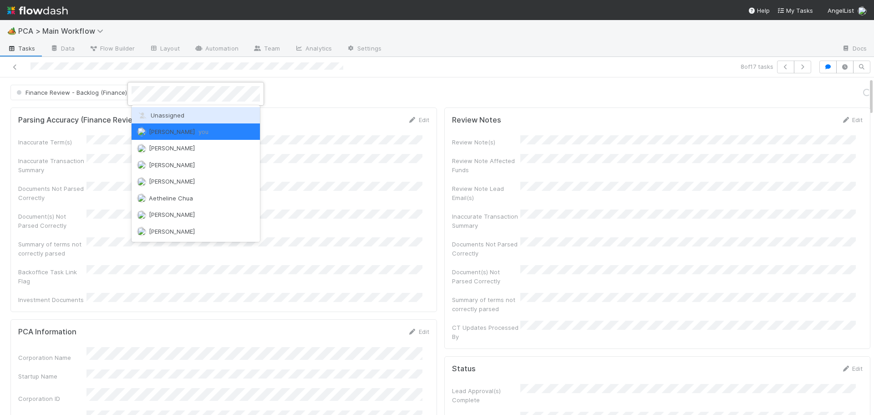
click at [173, 117] on span "Unassigned" at bounding box center [160, 115] width 47 height 7
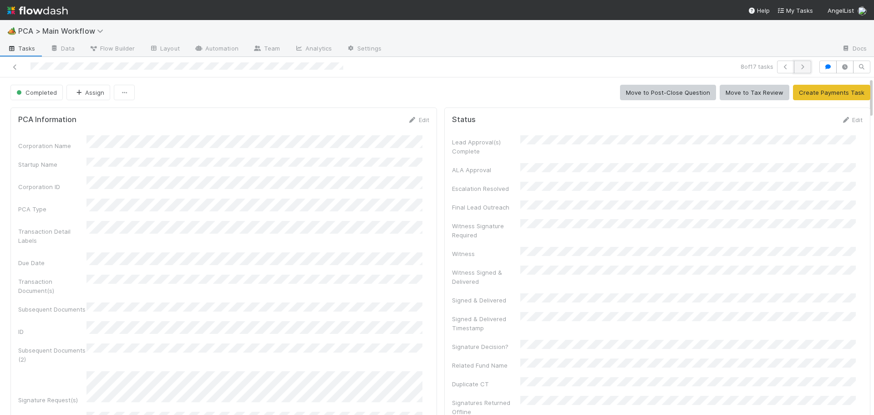
click at [798, 66] on icon "button" at bounding box center [802, 66] width 9 height 5
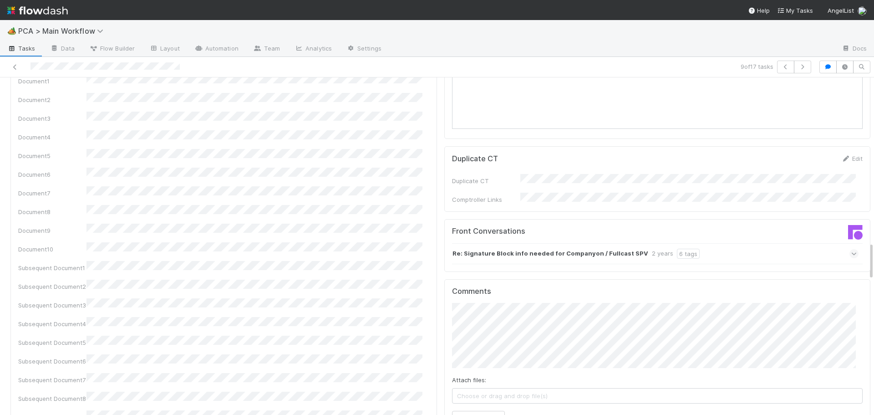
scroll to position [1502, 0]
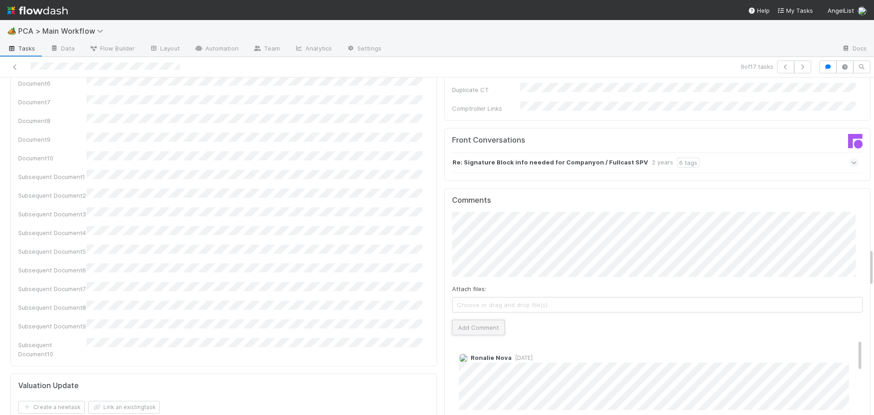
click at [468, 320] on button "Add Comment" at bounding box center [478, 327] width 53 height 15
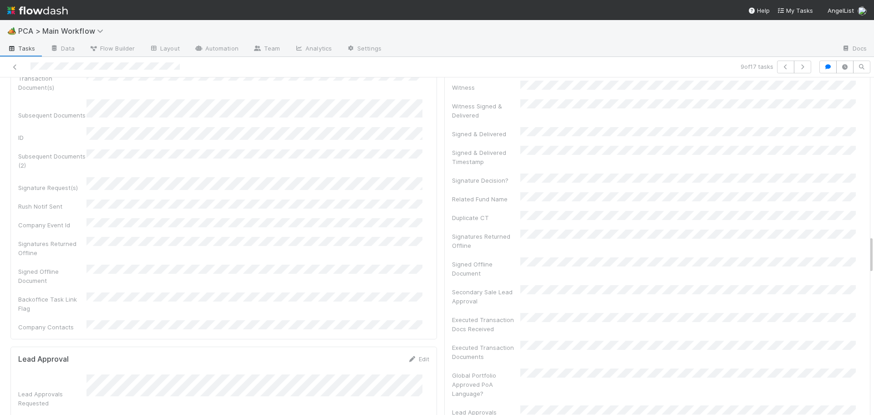
scroll to position [0, 0]
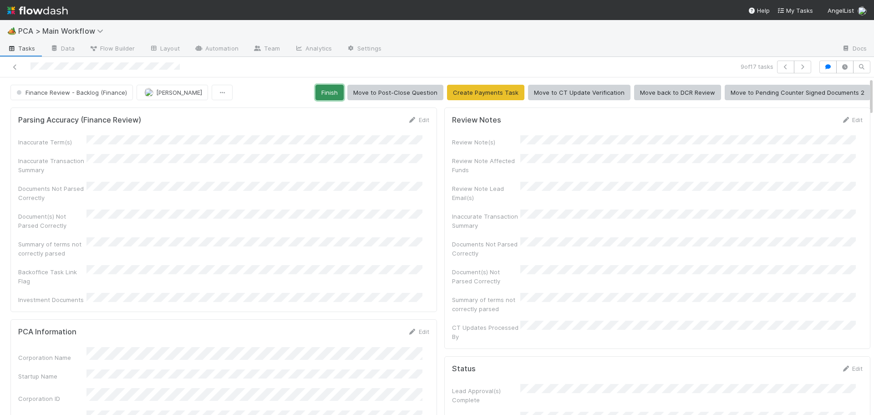
click at [333, 98] on button "Finish" at bounding box center [329, 92] width 28 height 15
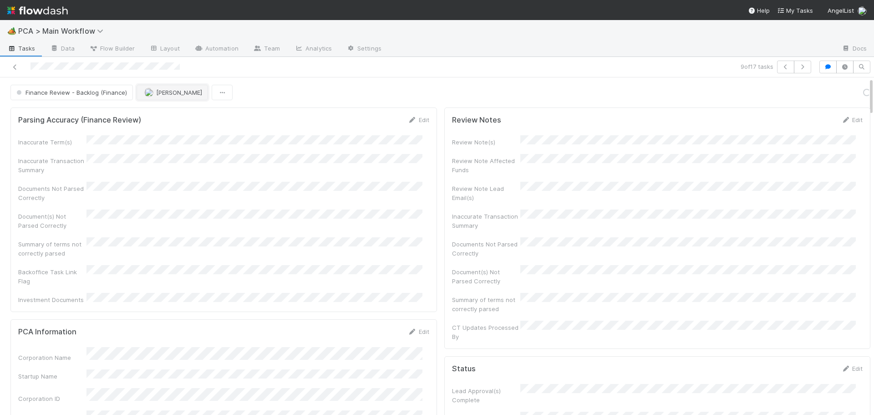
click at [165, 88] on button "[PERSON_NAME]" at bounding box center [172, 92] width 71 height 15
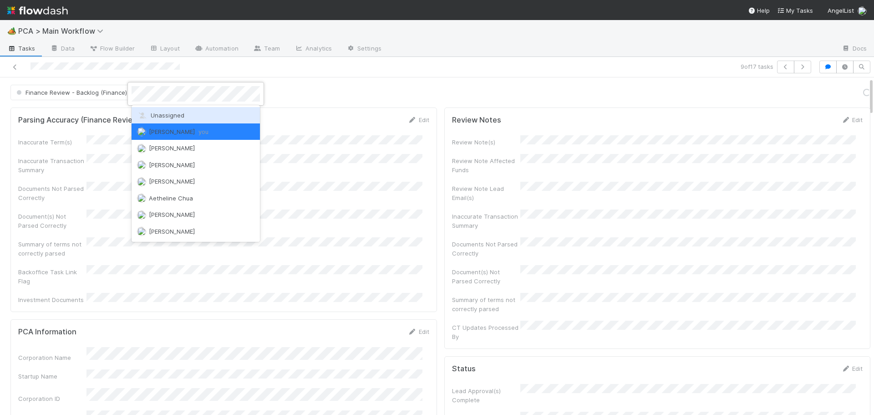
click at [163, 118] on span "Unassigned" at bounding box center [160, 115] width 47 height 7
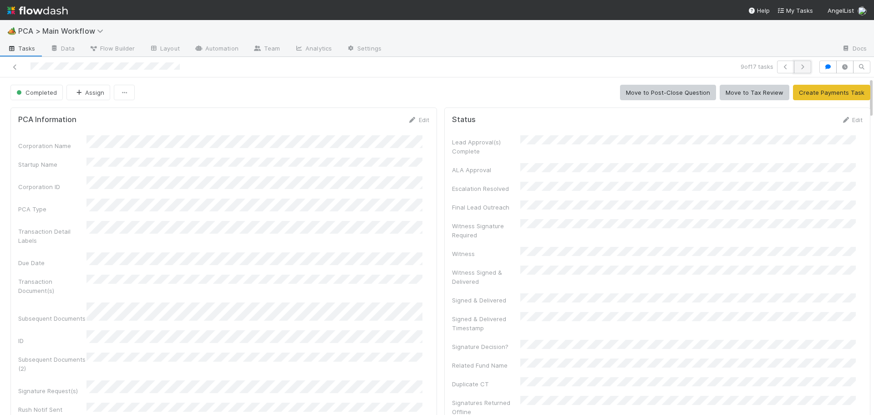
click at [794, 62] on button "button" at bounding box center [802, 67] width 17 height 13
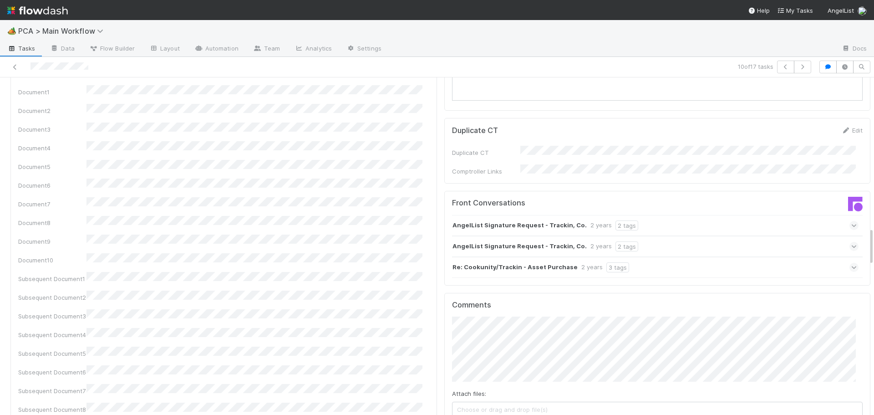
scroll to position [1457, 0]
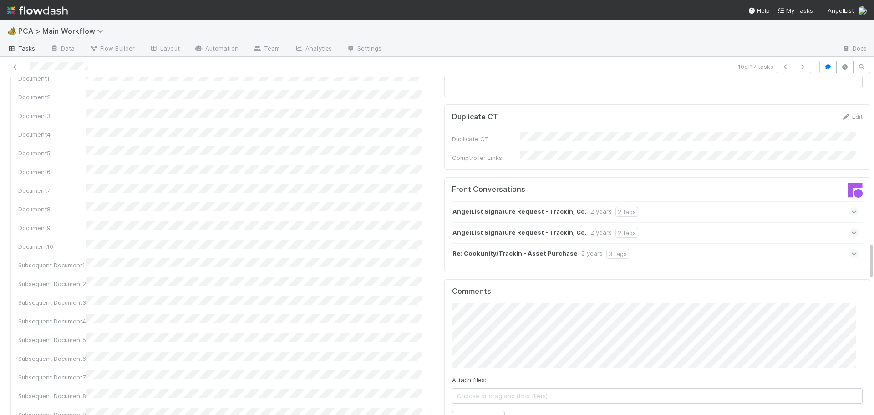
click at [475, 340] on div "Attach files: Choose or drag and drop file(s) Add Comment" at bounding box center [657, 364] width 411 height 123
click at [472, 341] on div "Attach files: Choose or drag and drop file(s) Add Comment" at bounding box center [657, 364] width 411 height 123
click at [468, 411] on button "Add Comment" at bounding box center [478, 418] width 53 height 15
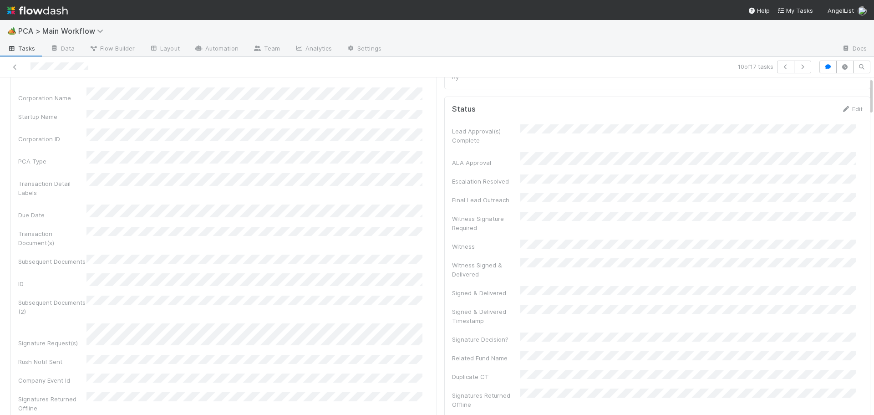
scroll to position [0, 0]
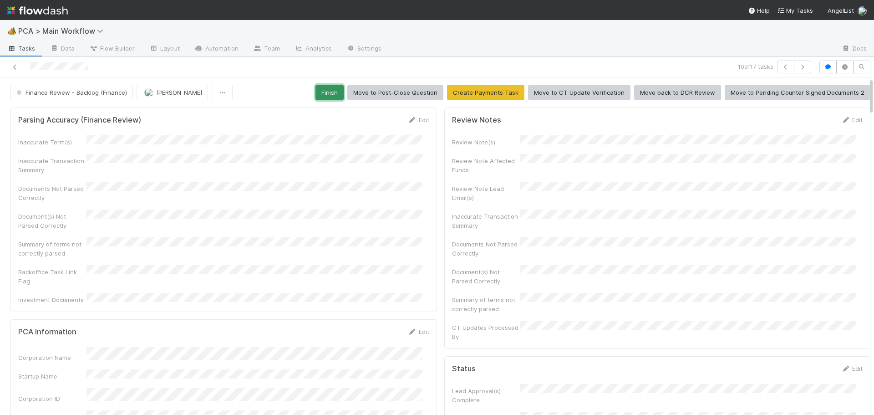
click at [334, 91] on button "Finish" at bounding box center [329, 92] width 28 height 15
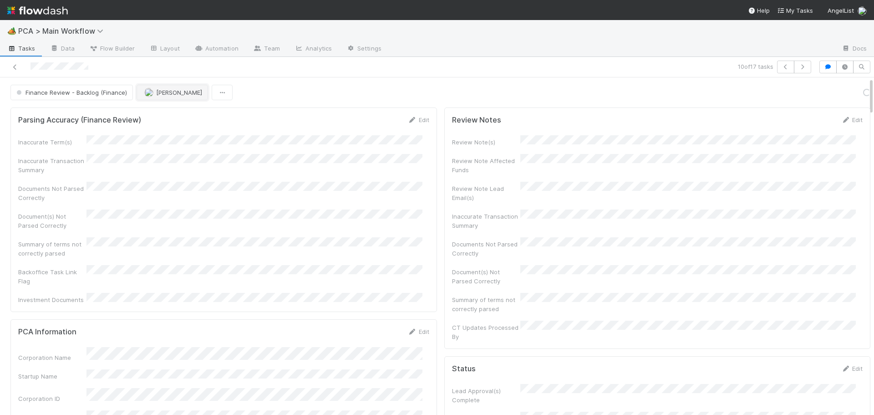
click at [151, 95] on span "button" at bounding box center [148, 92] width 9 height 7
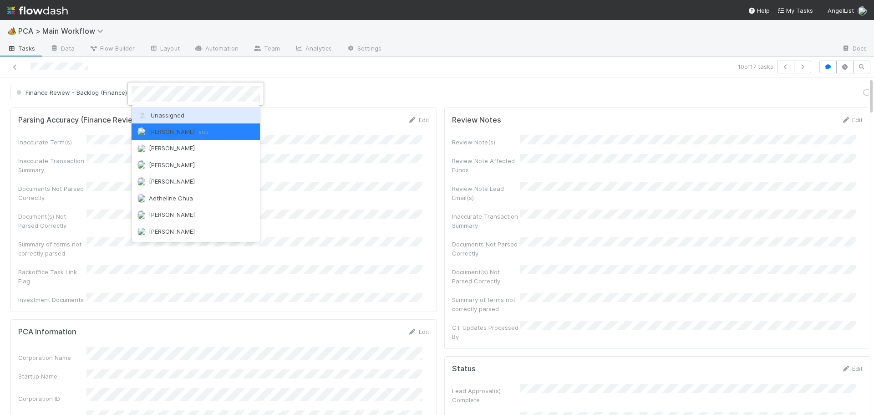
click at [163, 114] on span "Unassigned" at bounding box center [160, 115] width 47 height 7
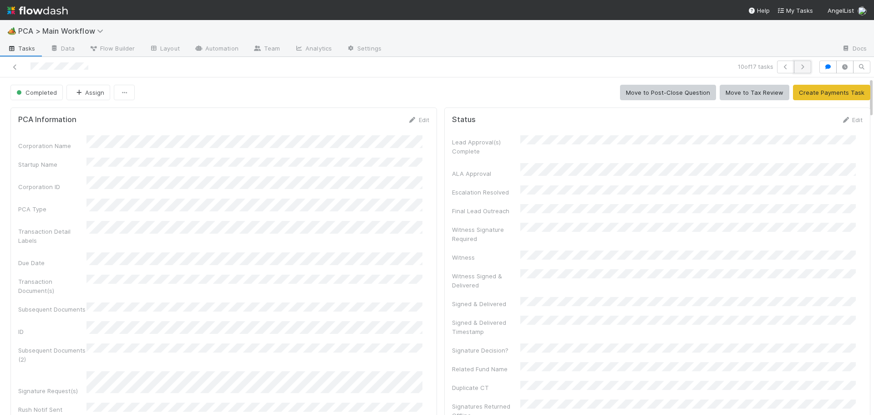
click at [797, 63] on button "button" at bounding box center [802, 67] width 17 height 13
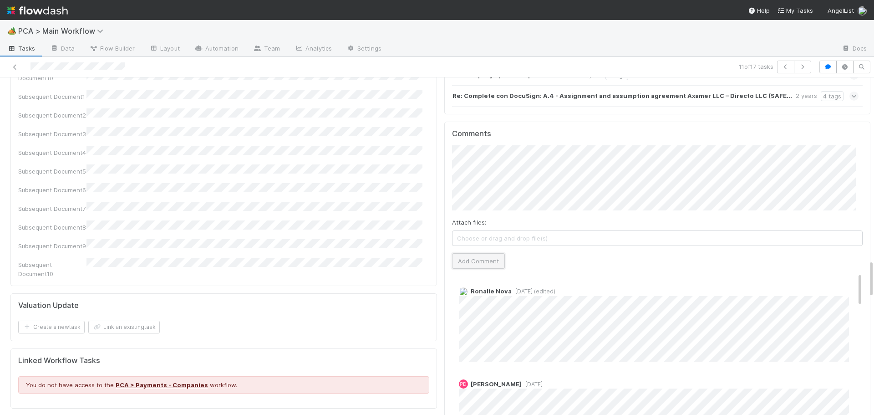
click at [470, 253] on button "Add Comment" at bounding box center [478, 260] width 53 height 15
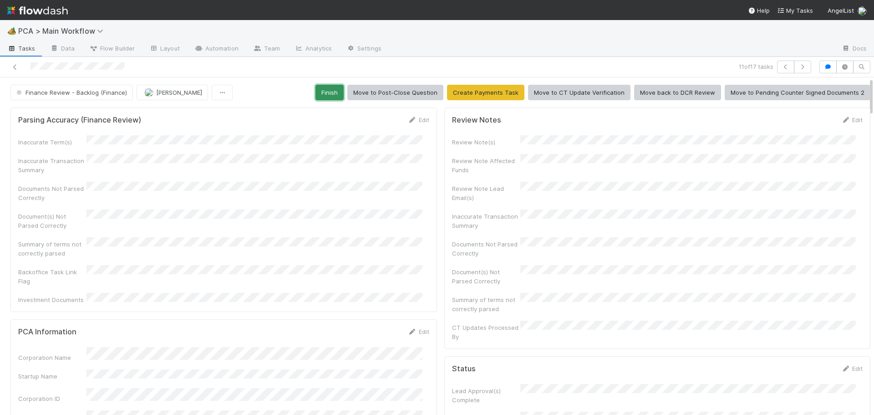
click at [321, 92] on button "Finish" at bounding box center [329, 92] width 28 height 15
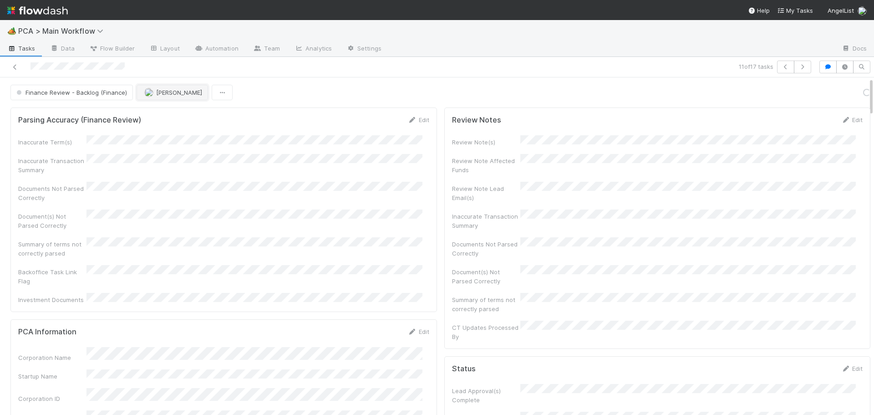
click at [149, 94] on img "button" at bounding box center [148, 92] width 9 height 9
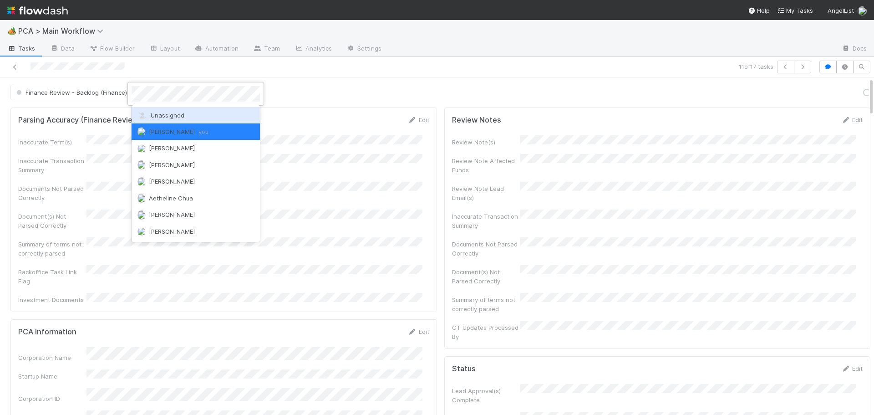
click at [154, 113] on span "Unassigned" at bounding box center [160, 115] width 47 height 7
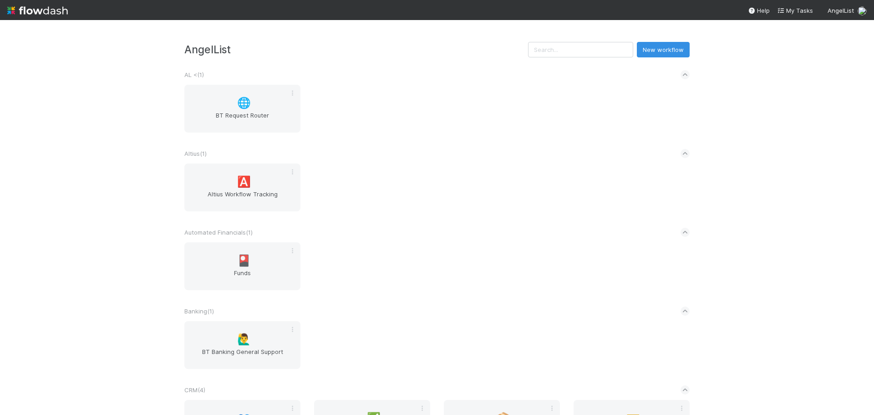
scroll to position [1366, 0]
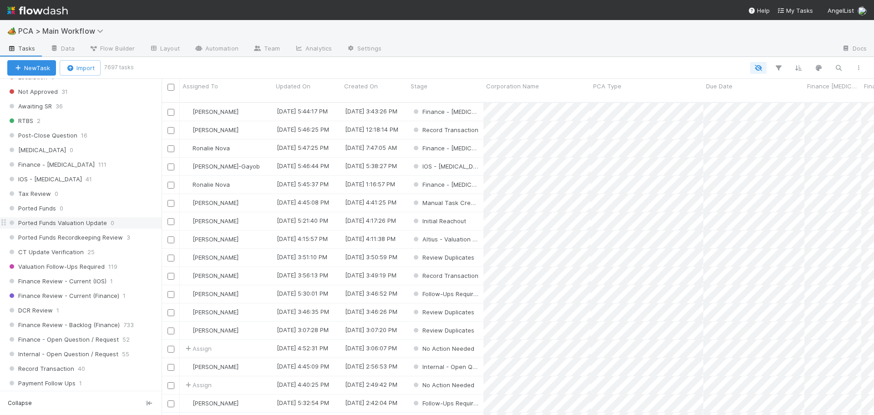
scroll to position [592, 0]
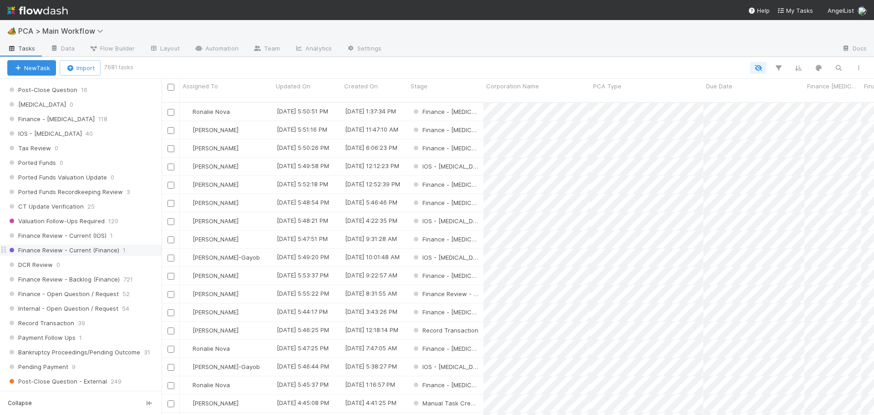
click at [85, 251] on span "Finance Review - Current (Finance)" at bounding box center [63, 249] width 112 height 11
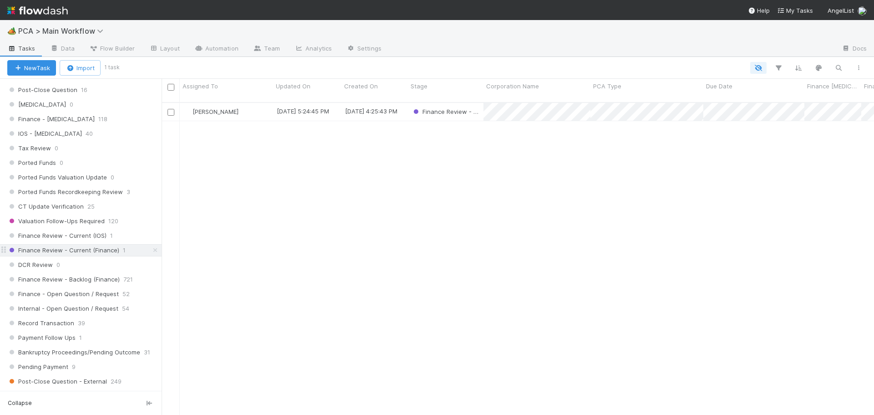
scroll to position [313, 706]
click at [253, 103] on div "[PERSON_NAME]" at bounding box center [226, 112] width 93 height 18
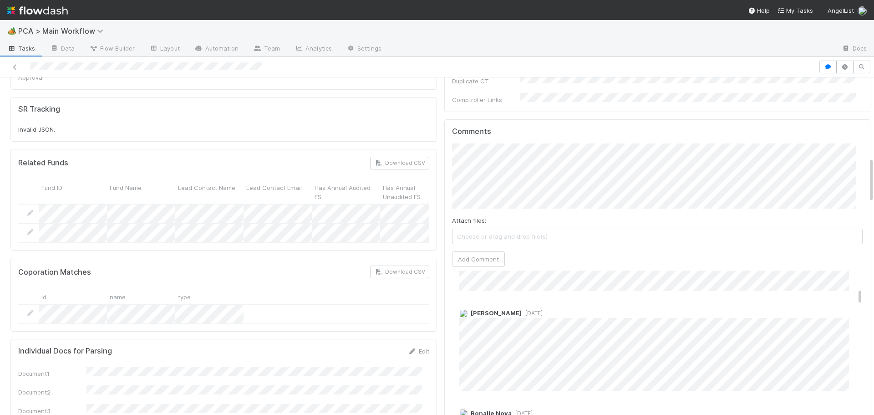
scroll to position [273, 0]
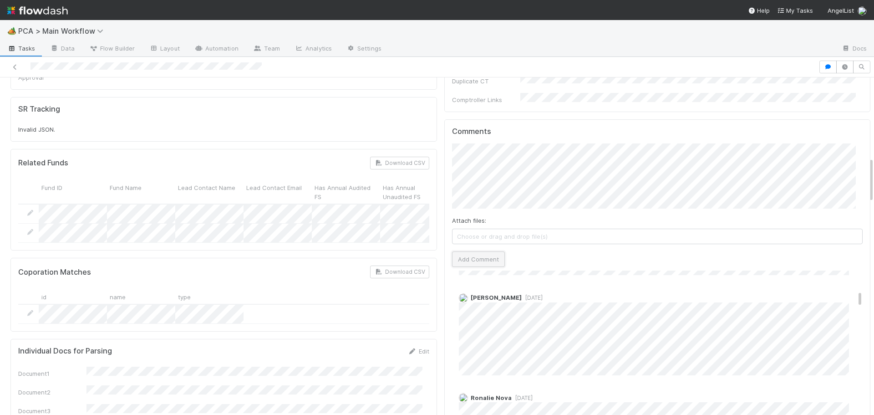
click at [476, 251] on button "Add Comment" at bounding box center [478, 258] width 53 height 15
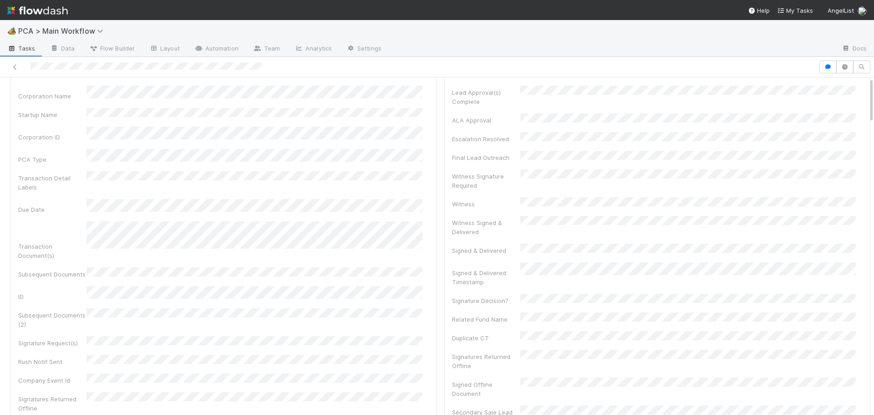
scroll to position [0, 0]
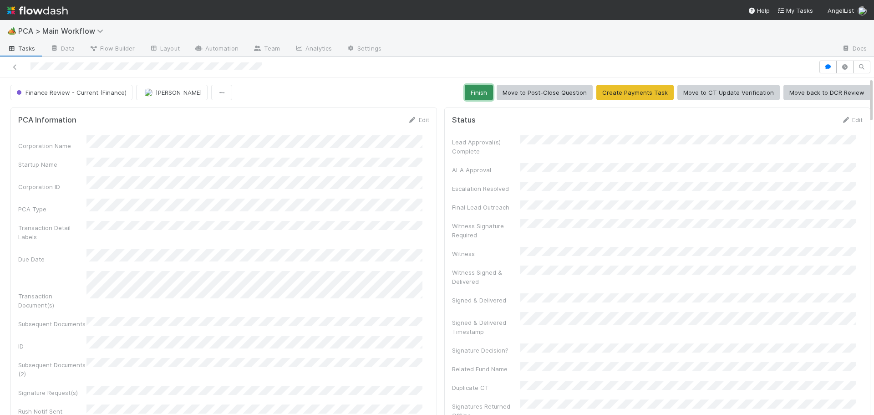
click at [472, 96] on button "Finish" at bounding box center [479, 92] width 28 height 15
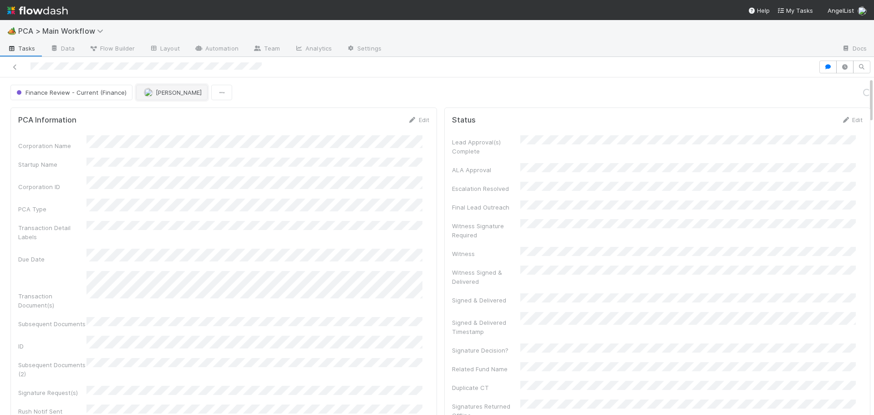
click at [160, 95] on span "[PERSON_NAME]" at bounding box center [179, 92] width 46 height 7
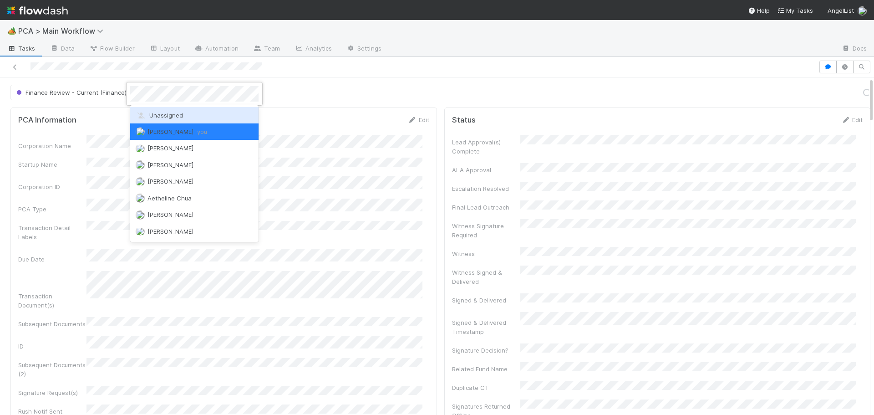
click at [152, 118] on span "Unassigned" at bounding box center [159, 115] width 47 height 7
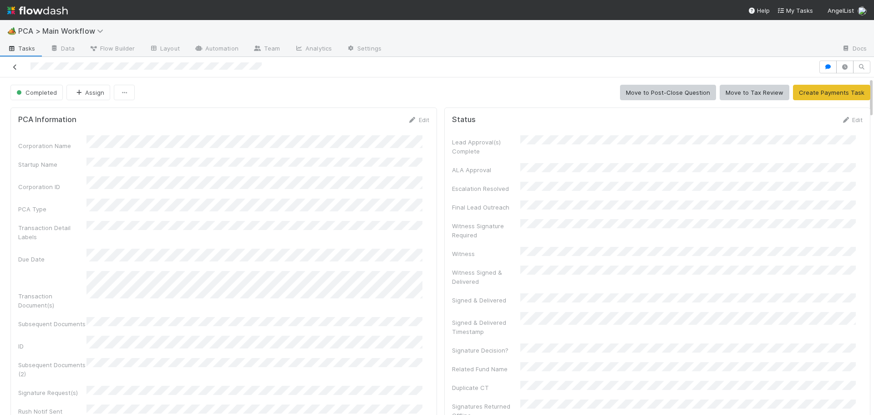
click at [15, 66] on icon at bounding box center [14, 67] width 9 height 6
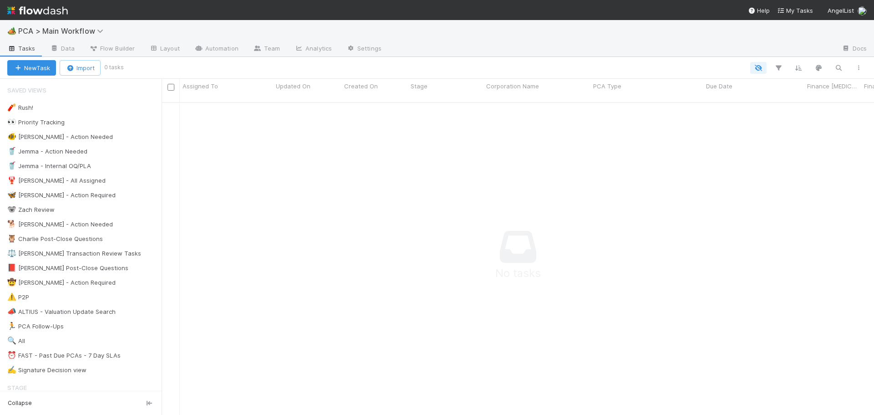
scroll to position [7, 7]
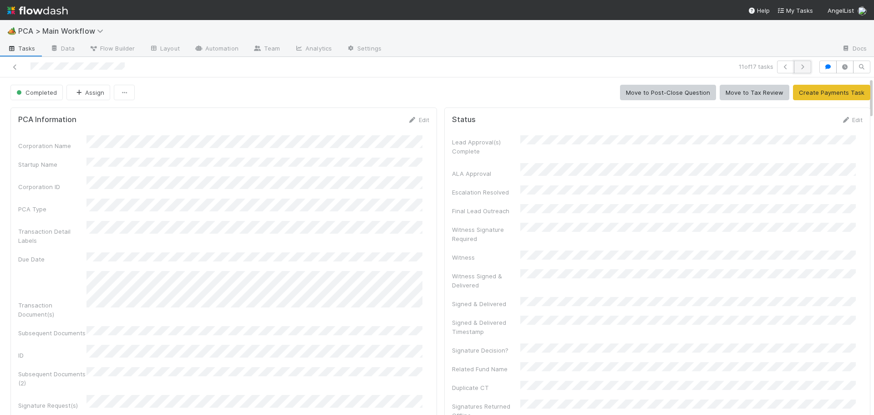
click at [798, 66] on icon "button" at bounding box center [802, 66] width 9 height 5
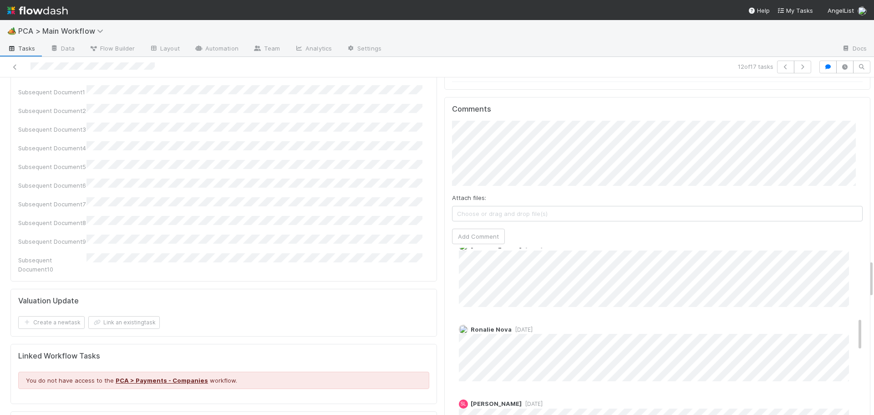
scroll to position [1583, 0]
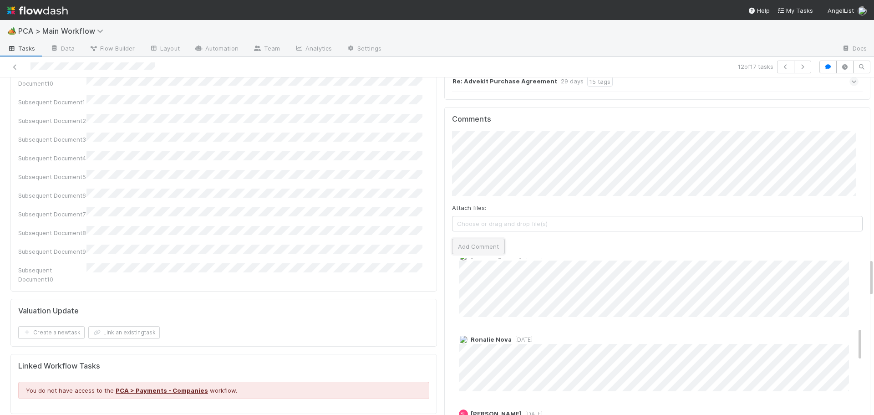
click at [464, 239] on button "Add Comment" at bounding box center [478, 246] width 53 height 15
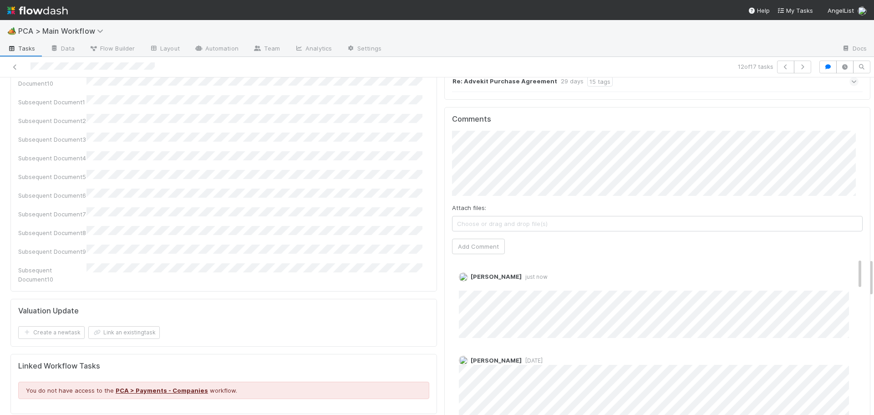
scroll to position [0, 0]
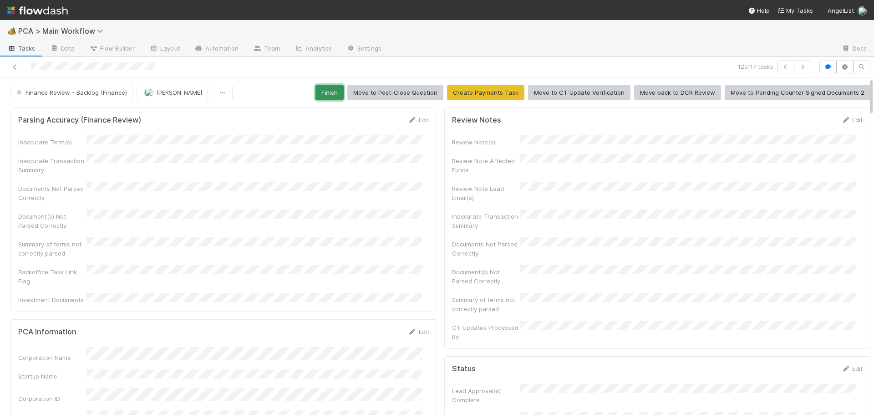
click at [319, 97] on button "Finish" at bounding box center [329, 92] width 28 height 15
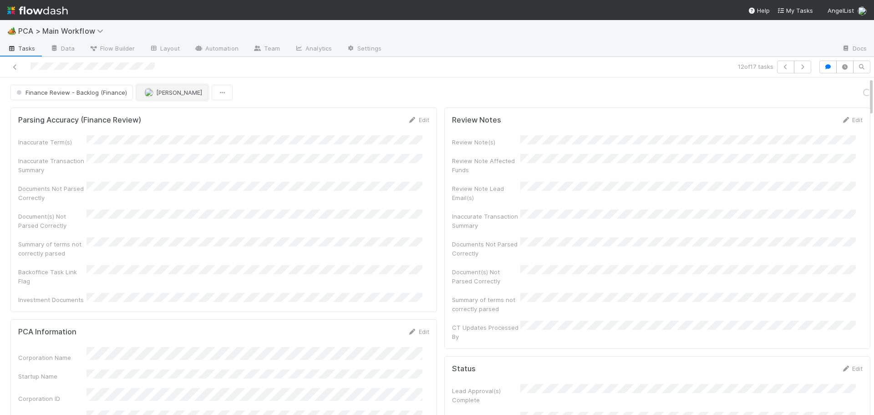
click at [162, 99] on button "[PERSON_NAME]" at bounding box center [172, 92] width 71 height 15
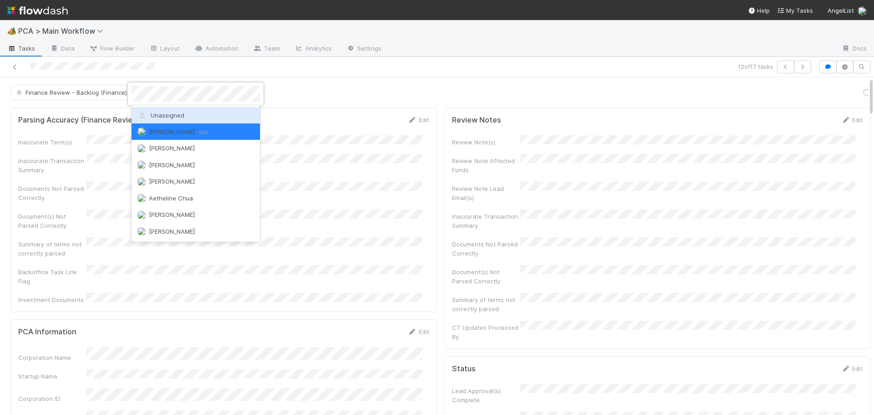
click at [164, 116] on span "Unassigned" at bounding box center [160, 115] width 47 height 7
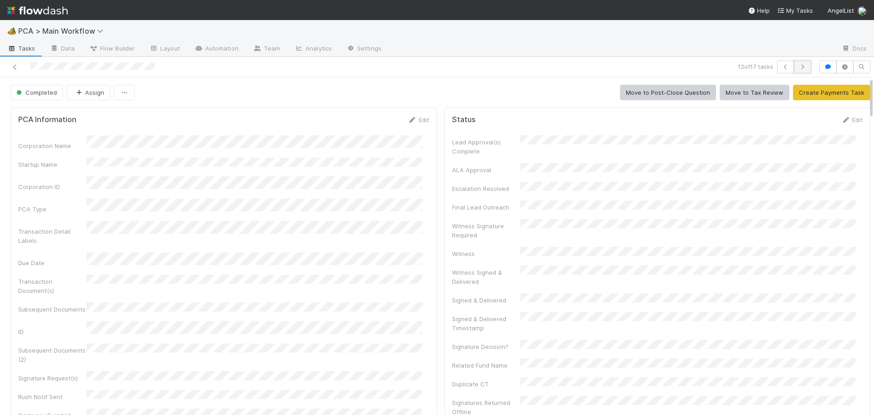
click at [798, 65] on icon "button" at bounding box center [802, 66] width 9 height 5
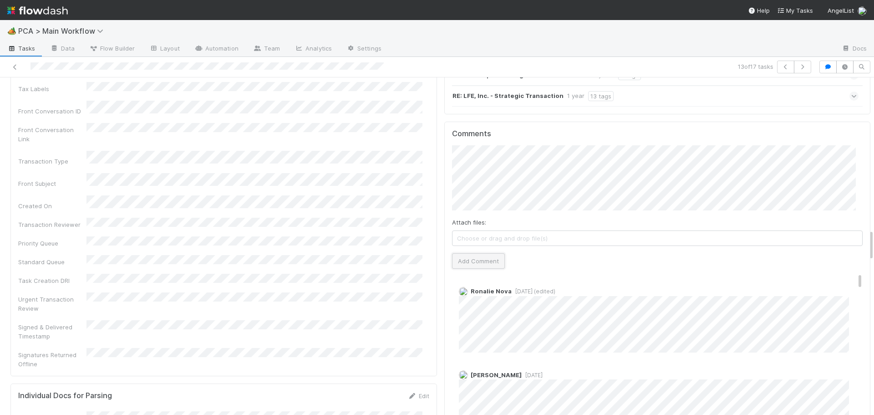
click at [456, 253] on button "Add Comment" at bounding box center [478, 260] width 53 height 15
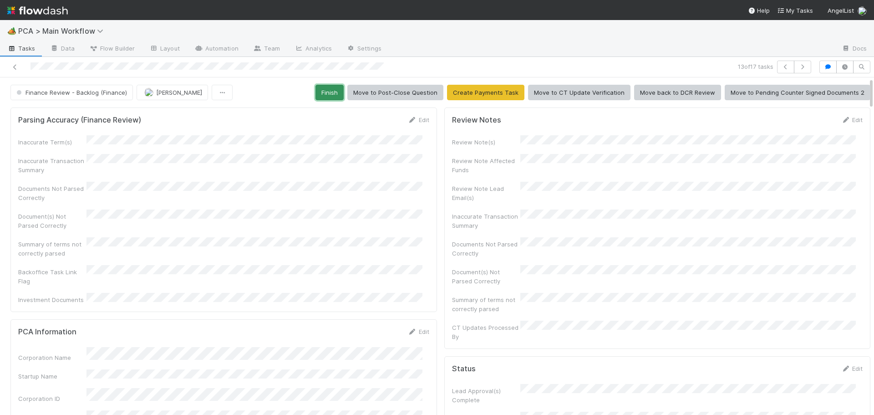
click at [322, 90] on button "Finish" at bounding box center [329, 92] width 28 height 15
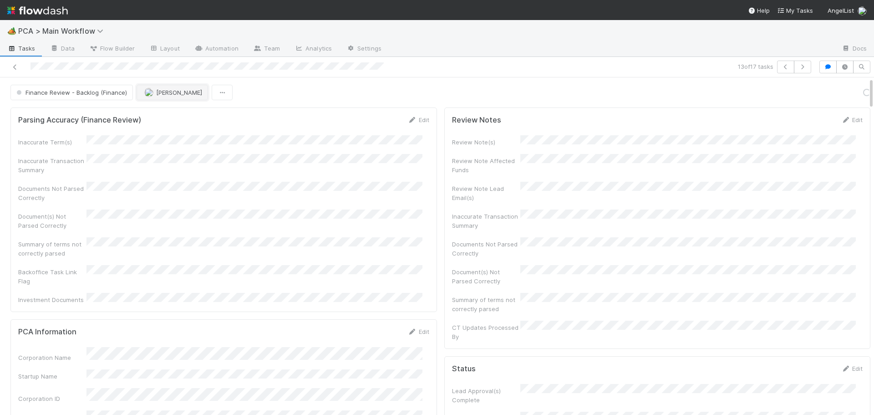
click at [158, 90] on span "[PERSON_NAME]" at bounding box center [179, 92] width 46 height 7
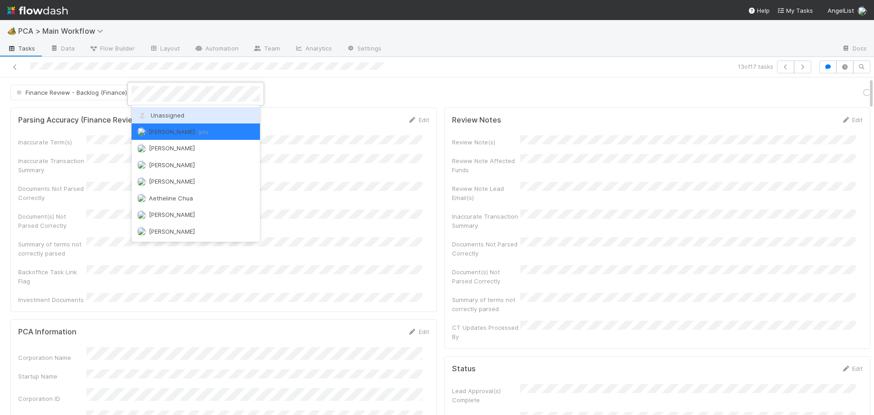
click at [167, 115] on span "Unassigned" at bounding box center [160, 115] width 47 height 7
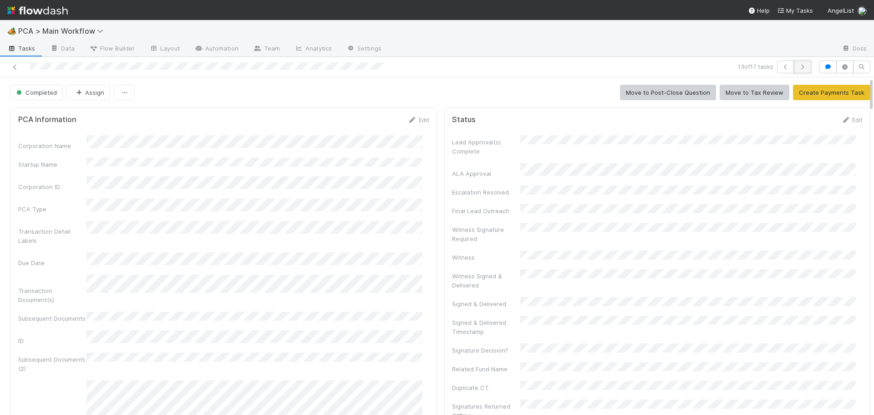
click at [798, 66] on icon "button" at bounding box center [802, 66] width 9 height 5
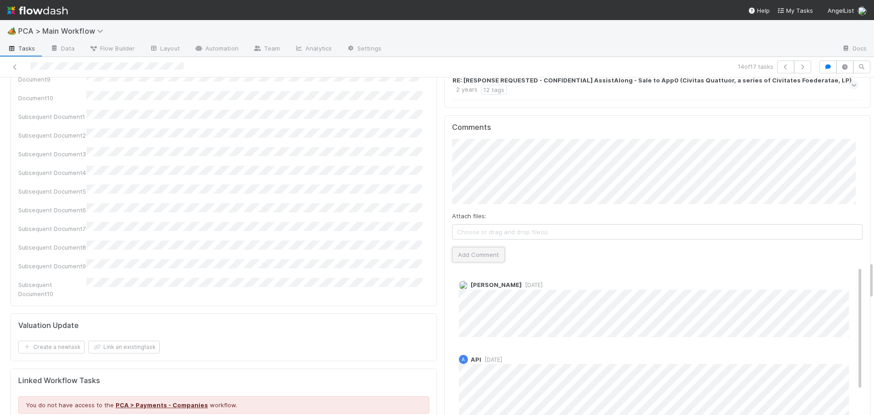
click at [456, 247] on button "Add Comment" at bounding box center [478, 254] width 53 height 15
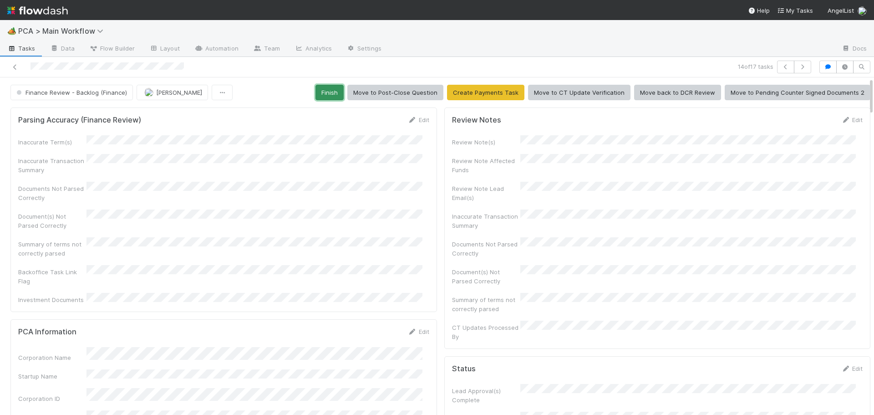
click at [324, 92] on button "Finish" at bounding box center [329, 92] width 28 height 15
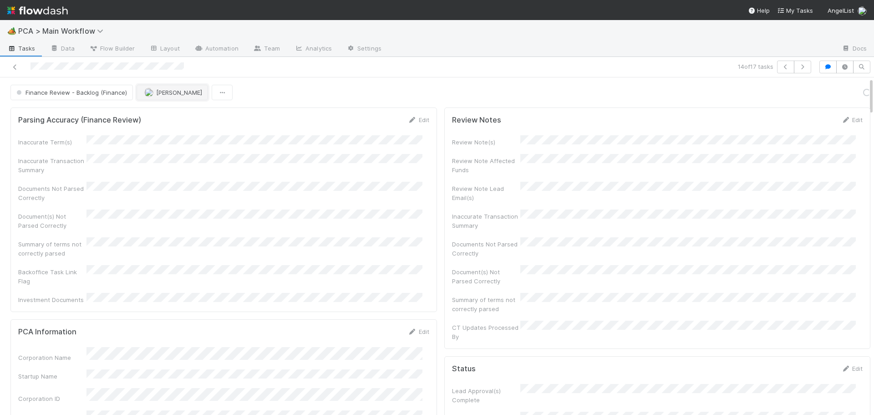
click at [175, 95] on span "[PERSON_NAME]" at bounding box center [179, 92] width 46 height 7
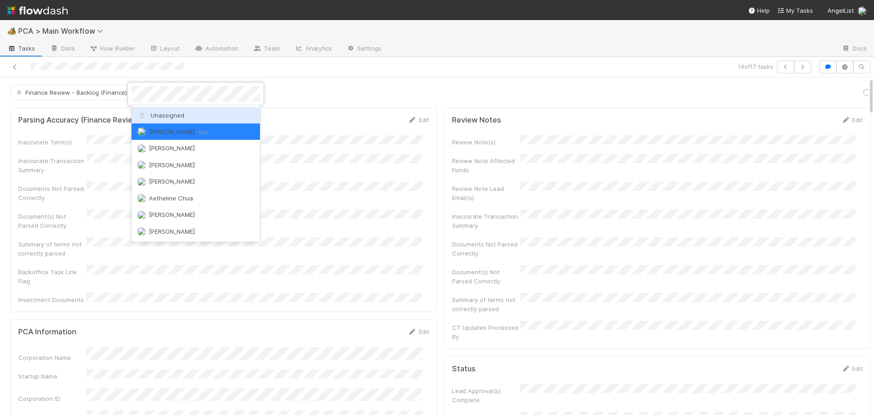
click at [165, 117] on span "Unassigned" at bounding box center [160, 115] width 47 height 7
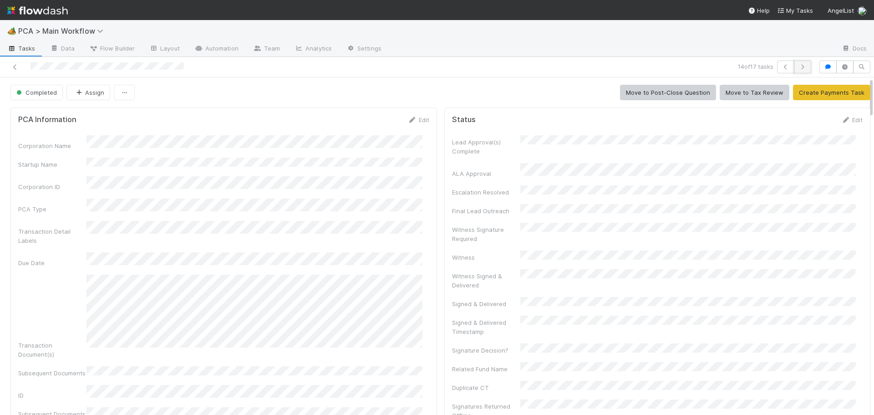
click at [798, 66] on icon "button" at bounding box center [802, 66] width 9 height 5
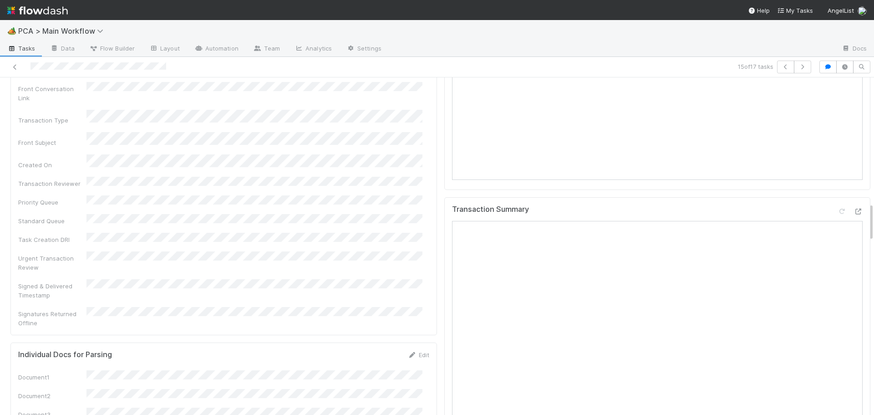
scroll to position [1093, 0]
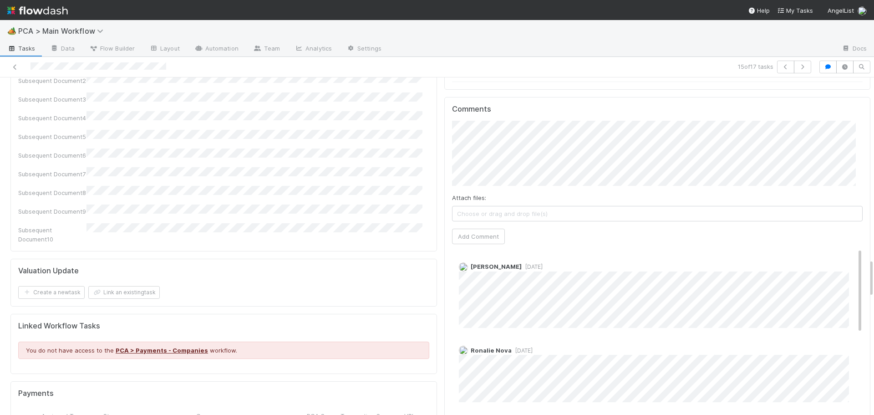
scroll to position [1583, 0]
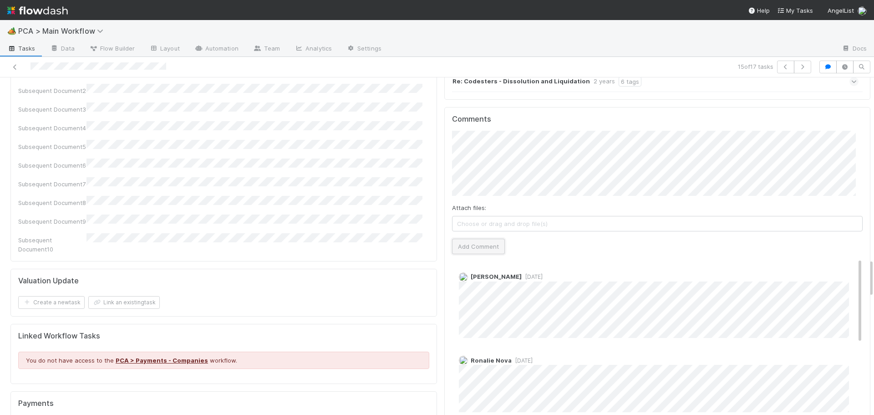
click at [473, 239] on button "Add Comment" at bounding box center [478, 246] width 53 height 15
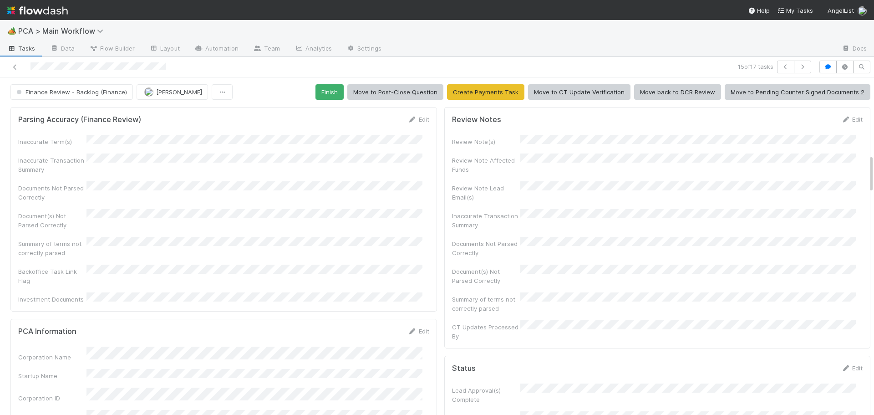
scroll to position [0, 0]
click at [328, 88] on button "Finish" at bounding box center [329, 92] width 28 height 15
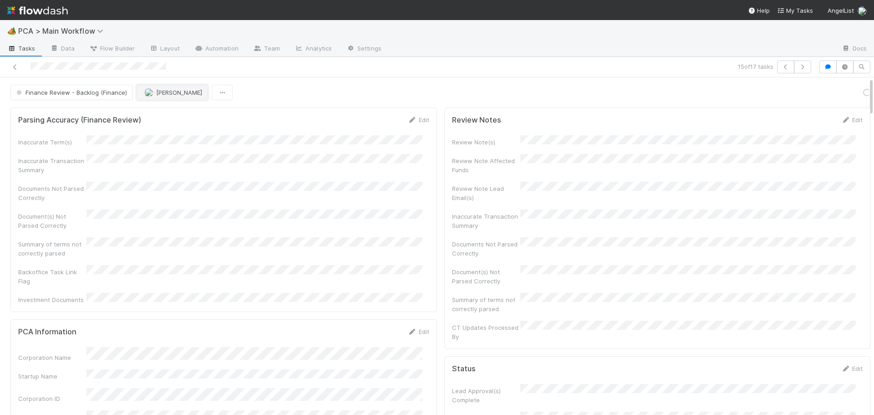
click at [153, 93] on span "[PERSON_NAME]" at bounding box center [173, 92] width 58 height 7
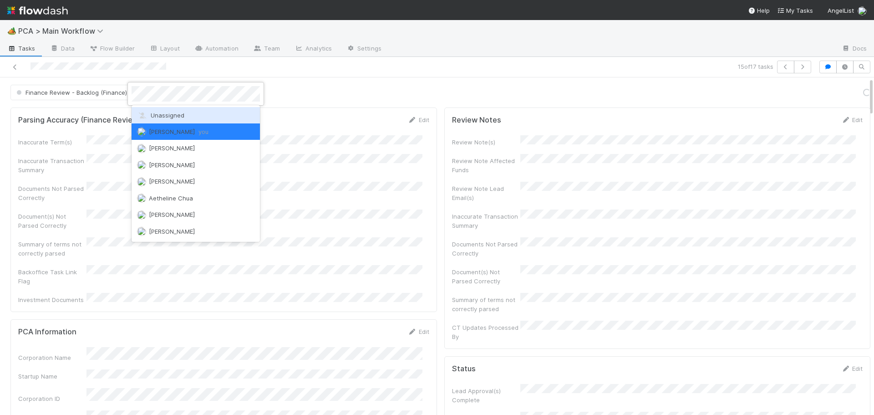
click at [148, 112] on span "Unassigned" at bounding box center [160, 115] width 47 height 7
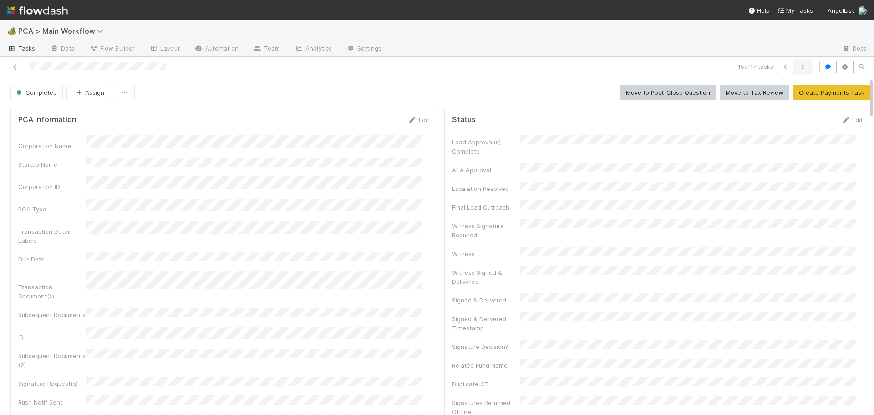
click at [799, 65] on icon "button" at bounding box center [802, 66] width 9 height 5
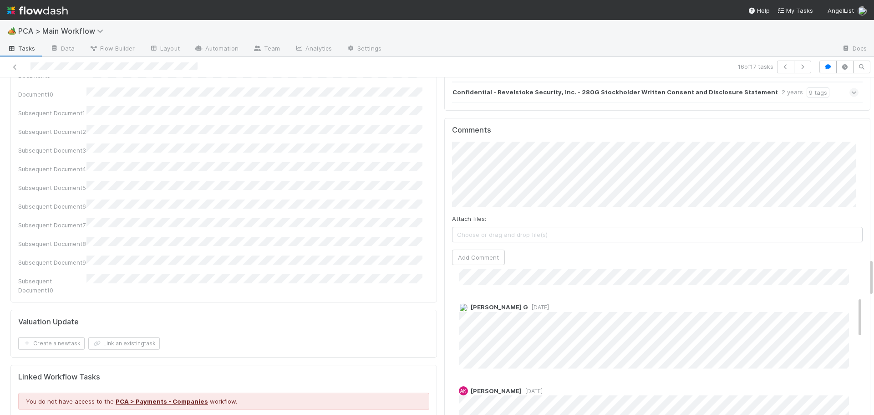
scroll to position [182, 0]
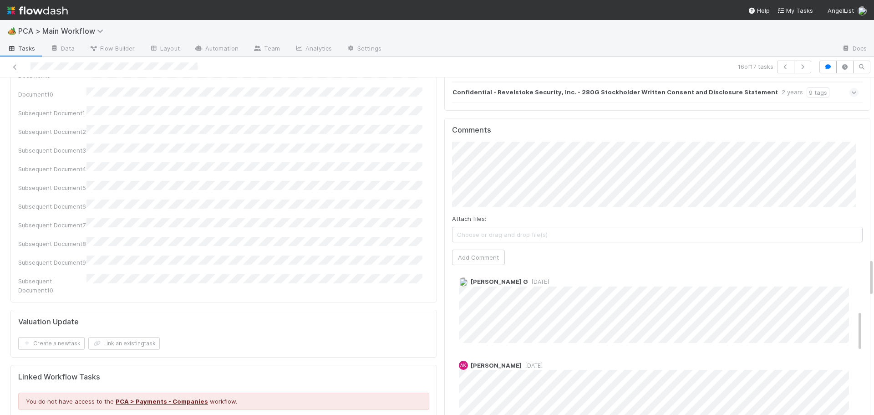
click at [533, 144] on div "Attach files: Choose or drag and drop file(s) Add Comment" at bounding box center [657, 203] width 411 height 123
click at [477, 249] on button "Add Comment" at bounding box center [478, 256] width 53 height 15
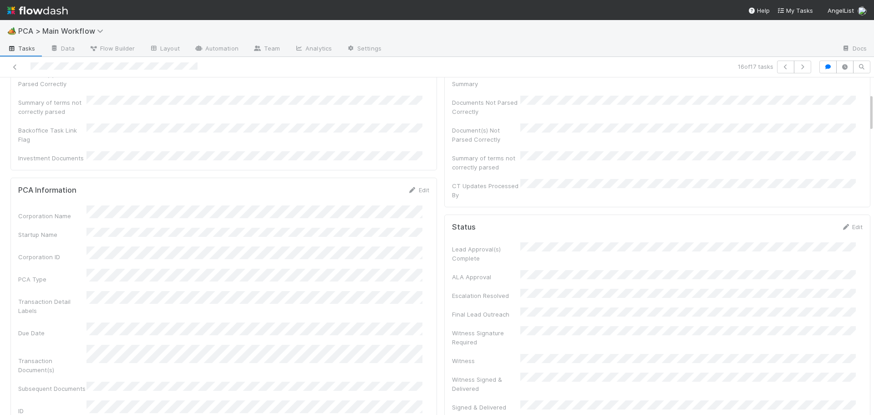
scroll to position [0, 0]
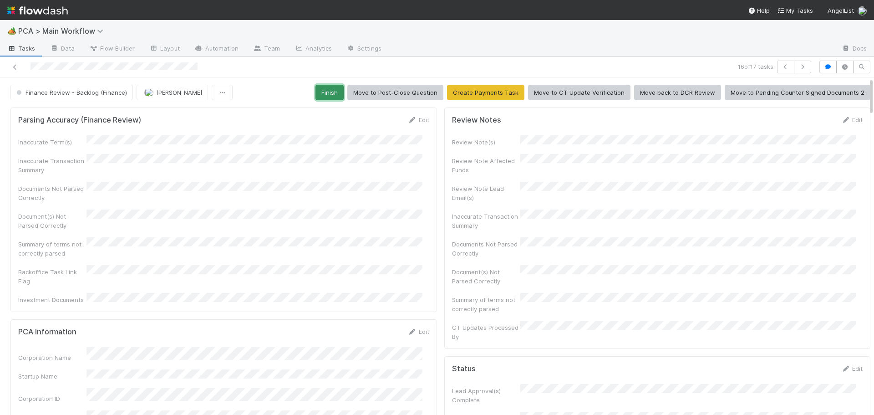
click at [327, 92] on button "Finish" at bounding box center [329, 92] width 28 height 15
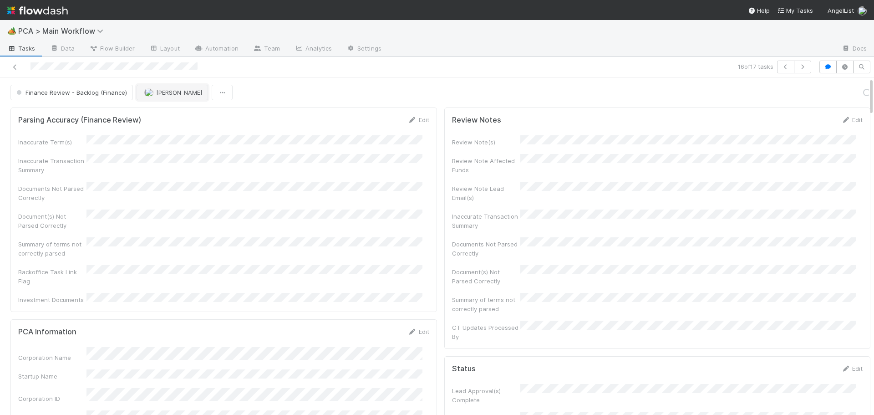
click at [142, 93] on button "[PERSON_NAME]" at bounding box center [172, 92] width 71 height 15
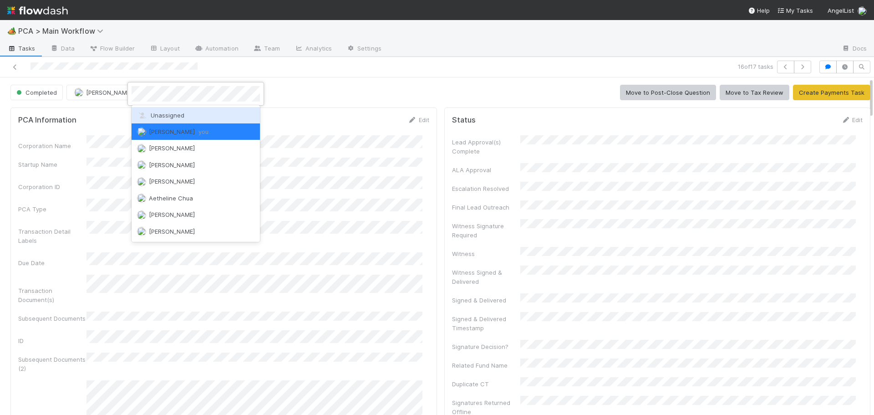
click at [152, 115] on span "Unassigned" at bounding box center [160, 115] width 47 height 7
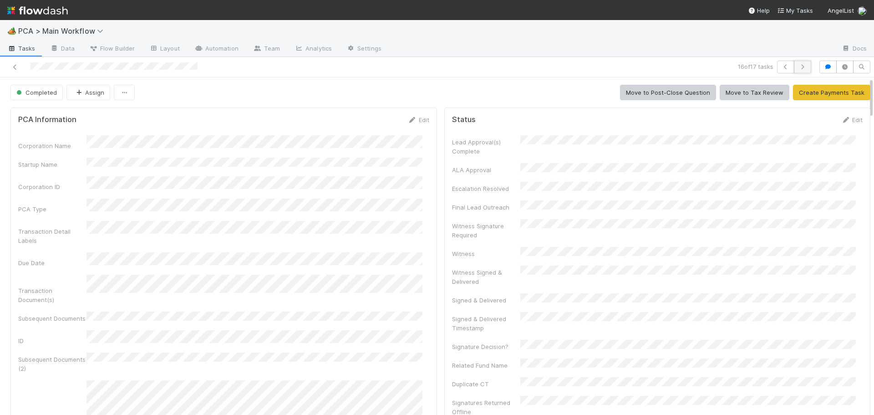
click at [799, 68] on icon "button" at bounding box center [802, 66] width 9 height 5
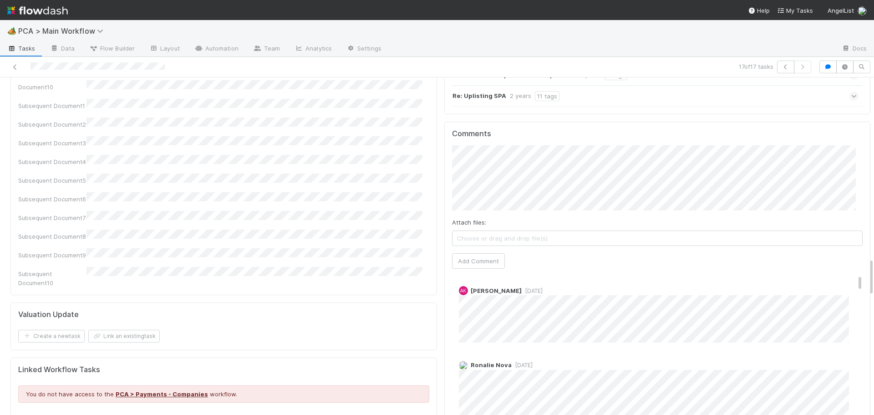
scroll to position [91, 0]
click at [461, 253] on button "Add Comment" at bounding box center [478, 260] width 53 height 15
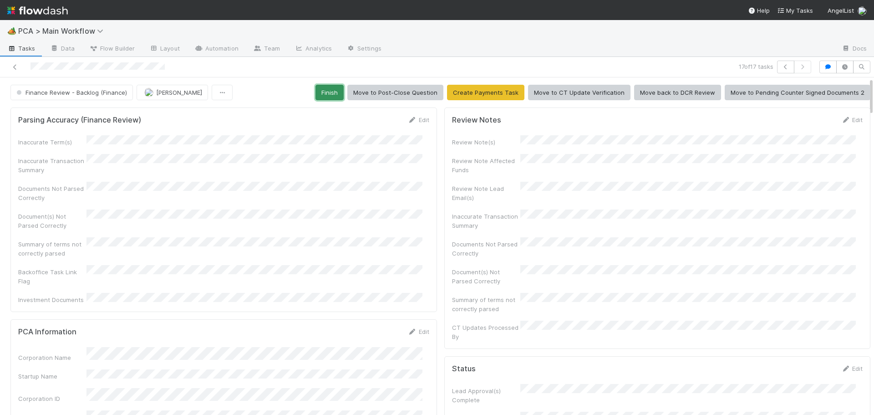
click at [329, 92] on button "Finish" at bounding box center [329, 92] width 28 height 15
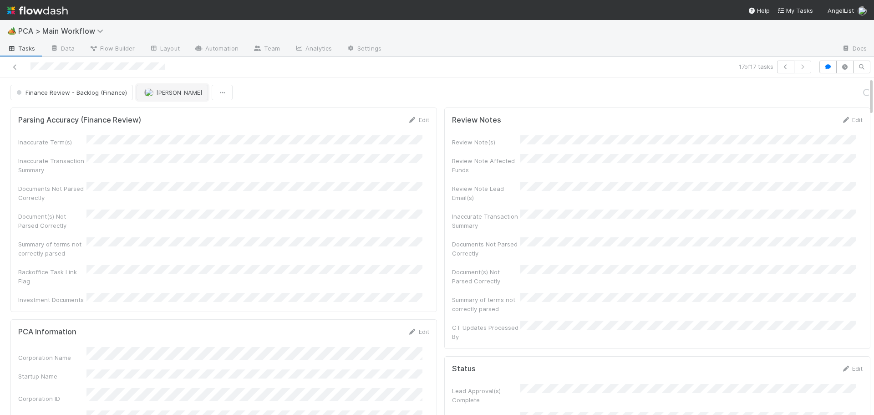
click at [162, 87] on button "[PERSON_NAME]" at bounding box center [172, 92] width 71 height 15
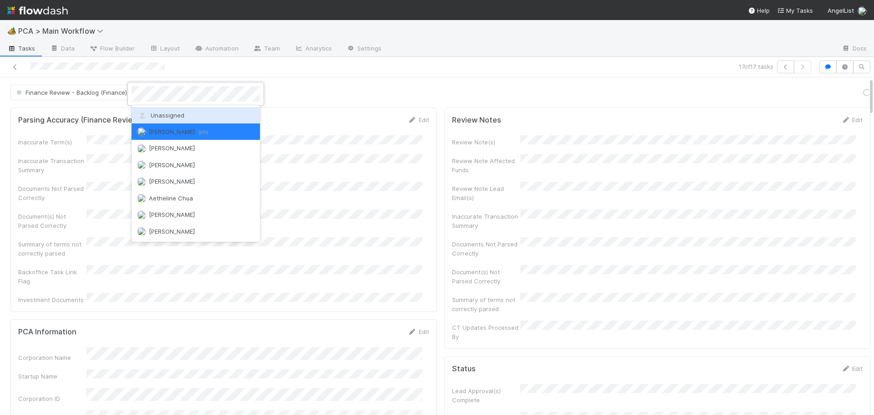
click at [160, 111] on div "Unassigned" at bounding box center [196, 115] width 128 height 16
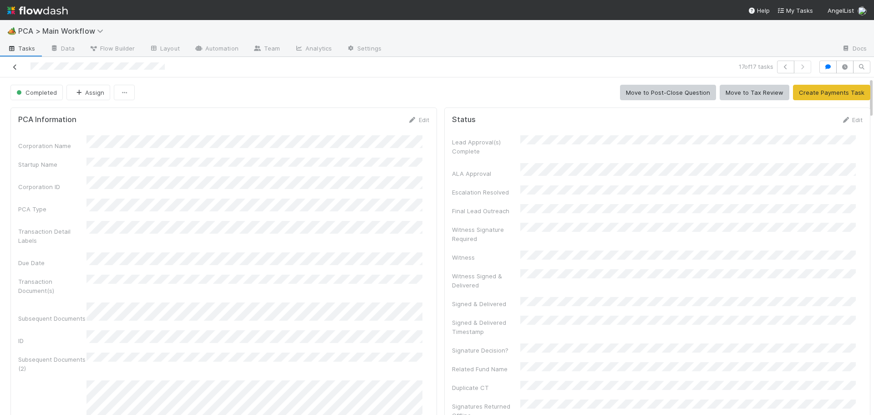
click at [13, 66] on icon at bounding box center [14, 67] width 9 height 6
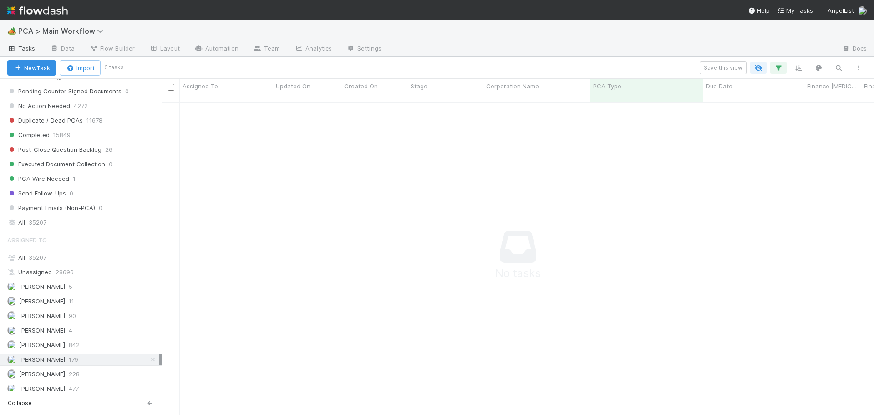
scroll to position [956, 0]
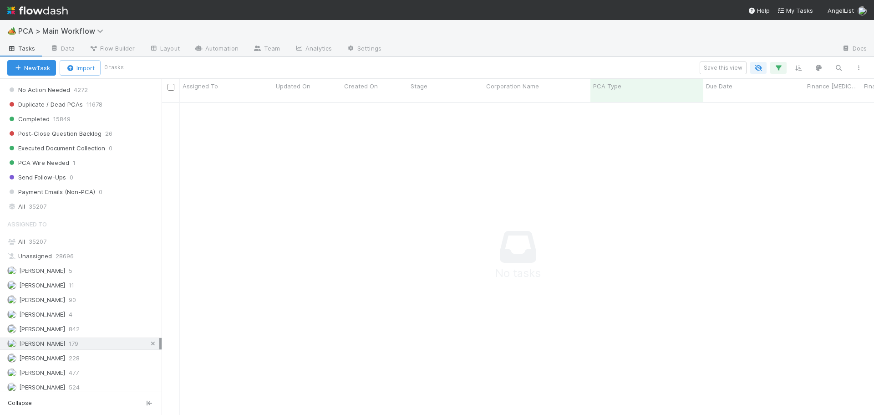
click at [148, 343] on icon at bounding box center [152, 344] width 9 height 6
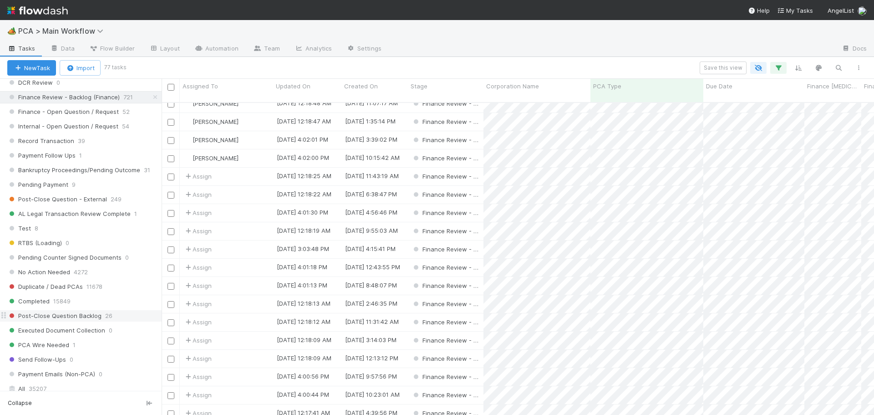
scroll to position [728, 0]
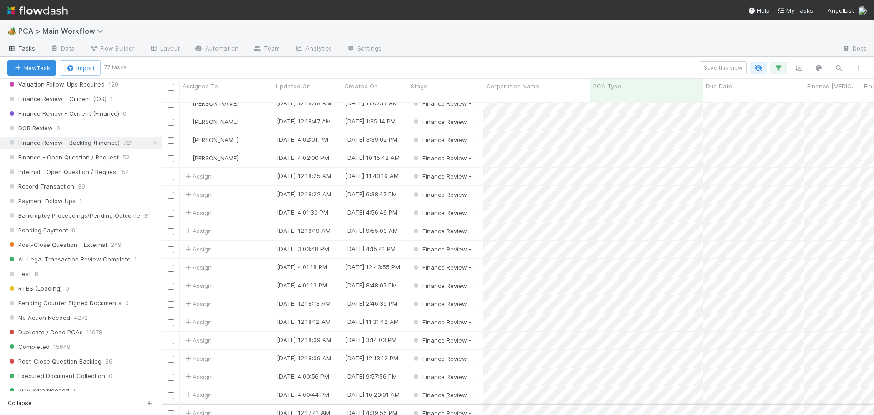
click at [241, 404] on div "Assign" at bounding box center [226, 413] width 93 height 18
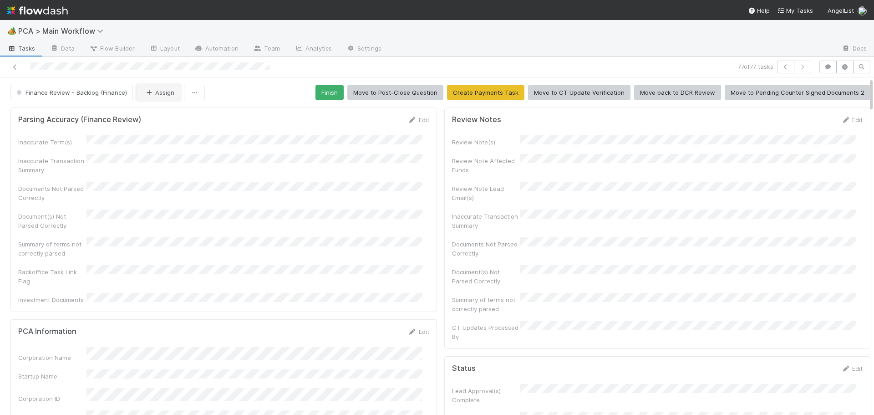
click at [153, 89] on button "Assign" at bounding box center [159, 92] width 44 height 15
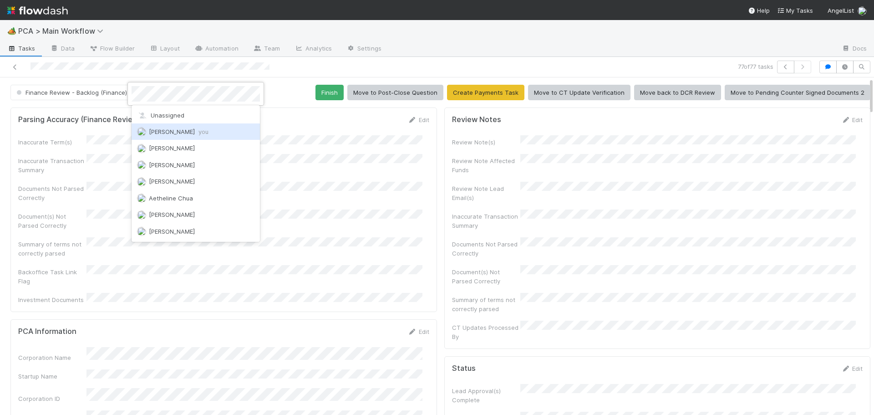
click at [170, 132] on span "Don Walker you" at bounding box center [179, 131] width 60 height 7
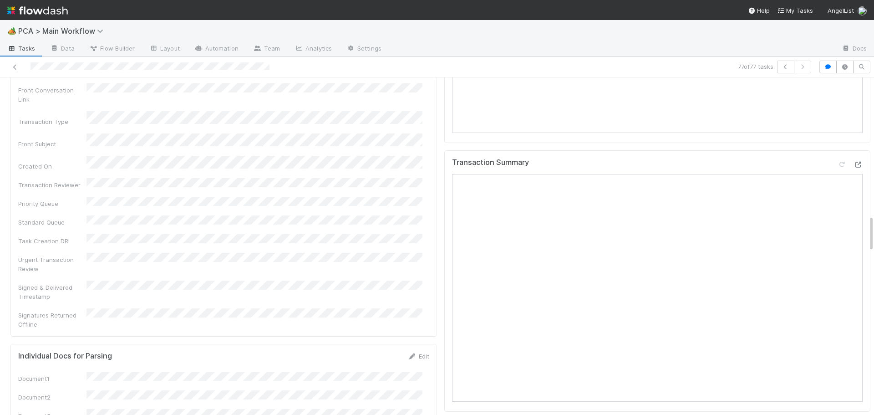
scroll to position [1503, 0]
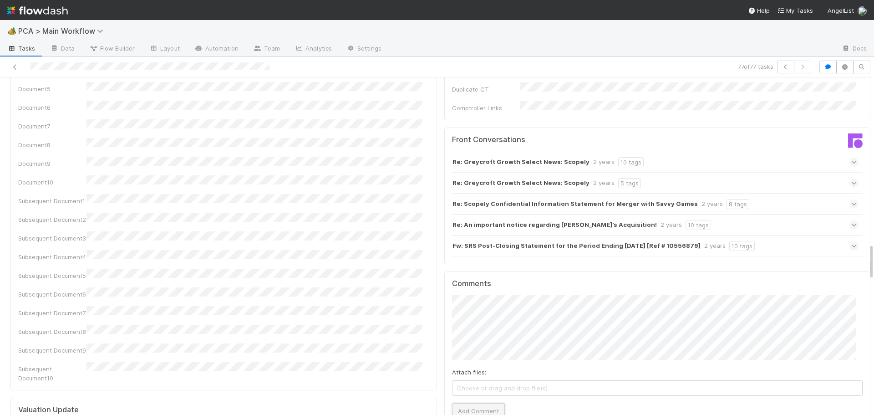
click at [486, 403] on button "Add Comment" at bounding box center [478, 410] width 53 height 15
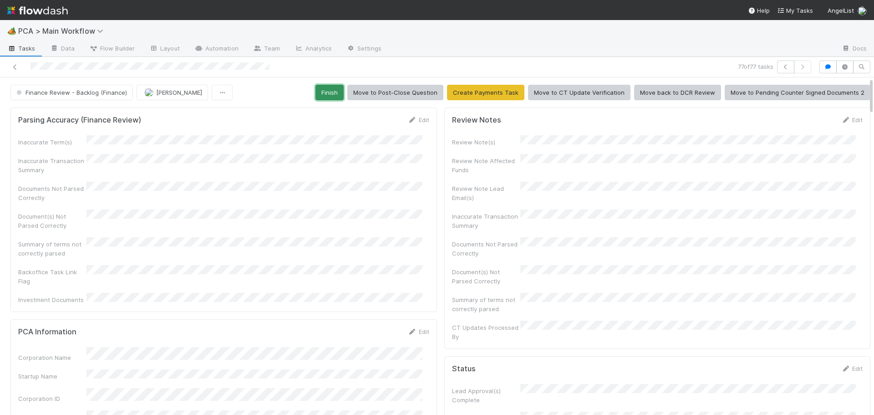
click at [326, 90] on button "Finish" at bounding box center [329, 92] width 28 height 15
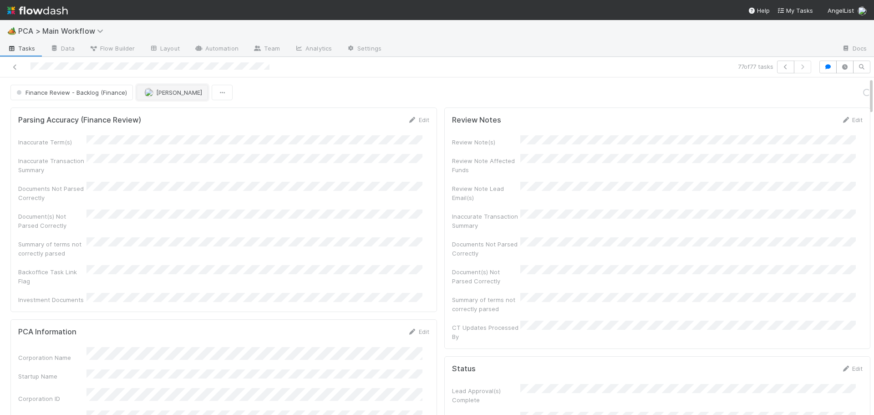
click at [156, 94] on span "[PERSON_NAME]" at bounding box center [179, 92] width 46 height 7
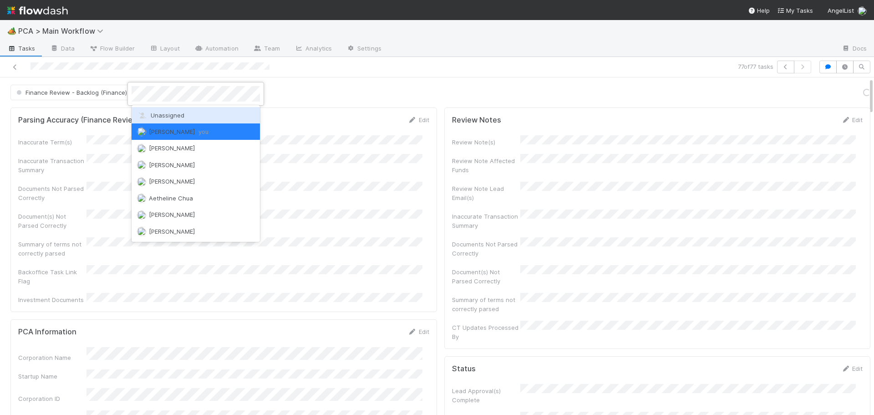
click at [157, 113] on span "Unassigned" at bounding box center [160, 115] width 47 height 7
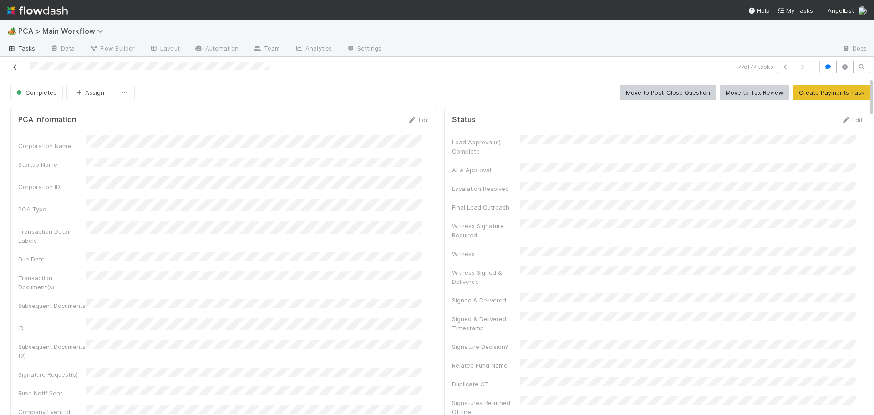
click at [15, 67] on icon at bounding box center [14, 67] width 9 height 6
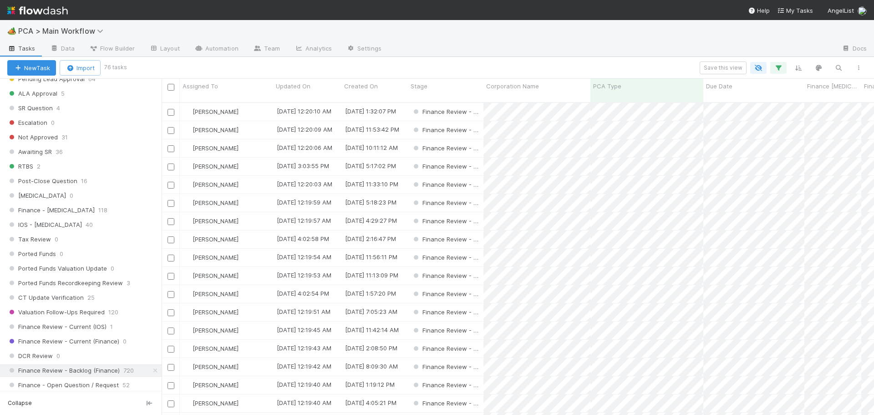
scroll to position [546, 0]
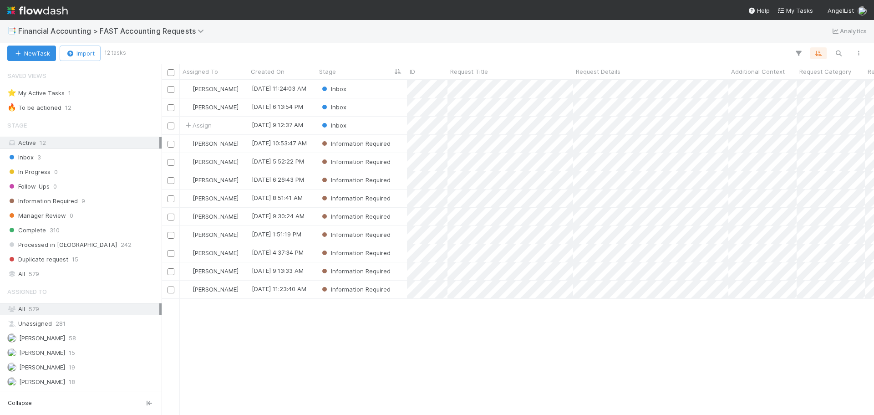
scroll to position [328, 706]
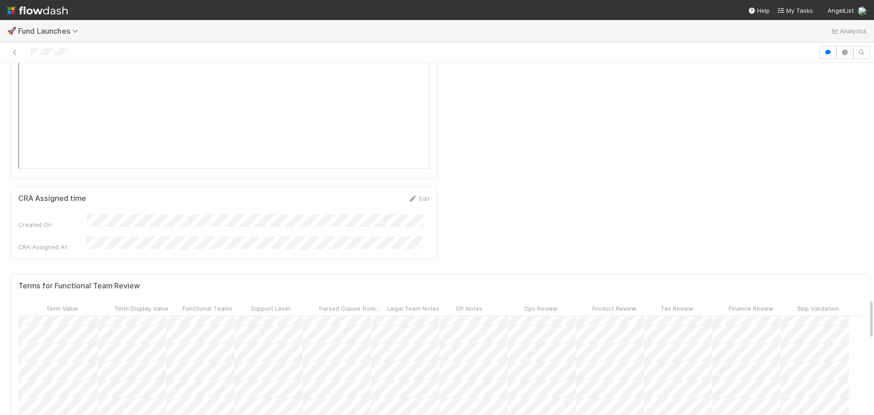
scroll to position [714, 417]
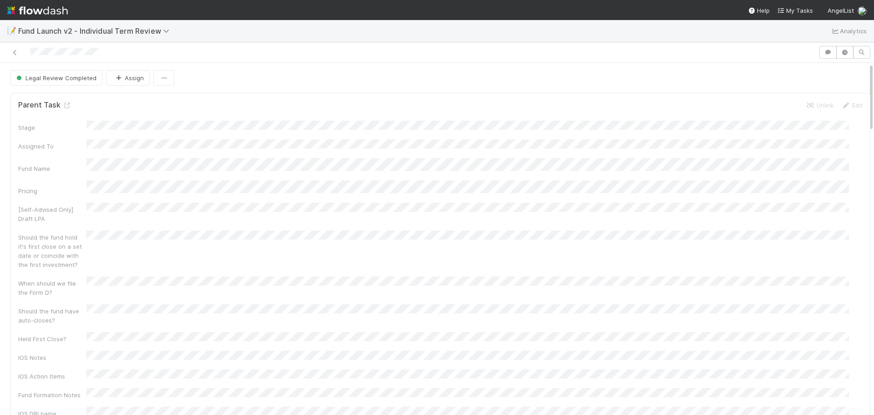
click at [690, 75] on div "Legal Review Completed Assign" at bounding box center [440, 77] width 860 height 15
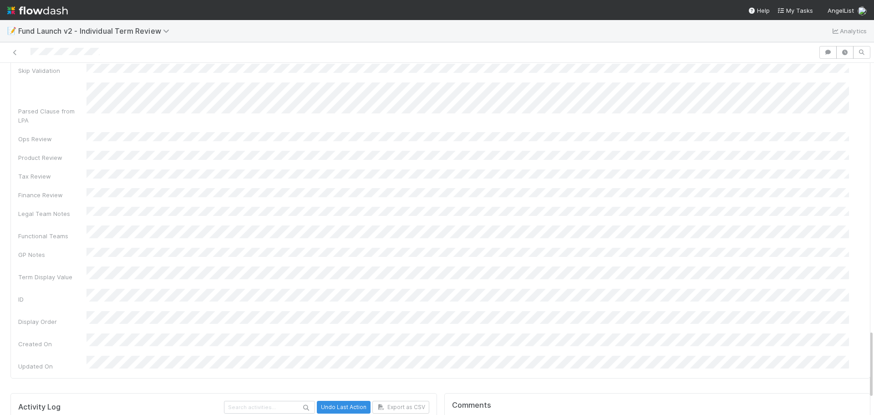
scroll to position [1449, 0]
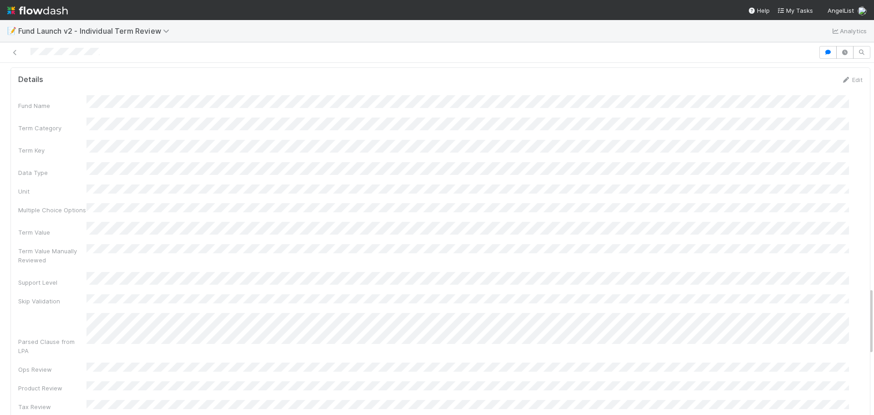
click at [169, 290] on div "Fund Name Term Category Term Key Data Type Unit Multiple Choice Options Term Va…" at bounding box center [440, 348] width 844 height 506
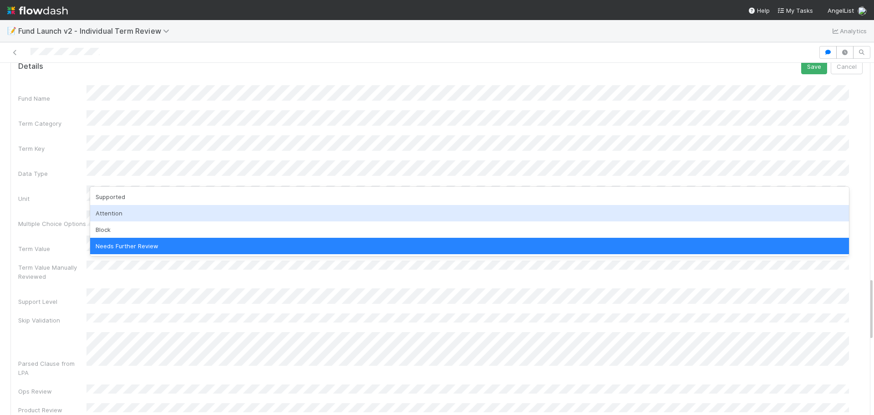
click at [119, 217] on div "Attention" at bounding box center [469, 213] width 759 height 16
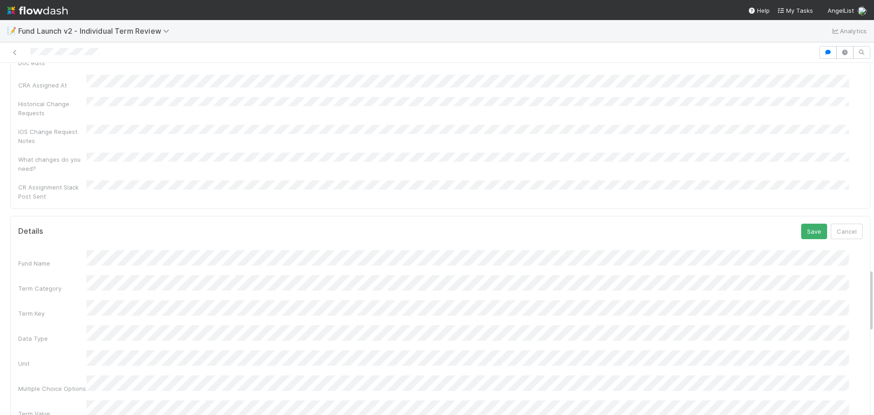
scroll to position [1010, 0]
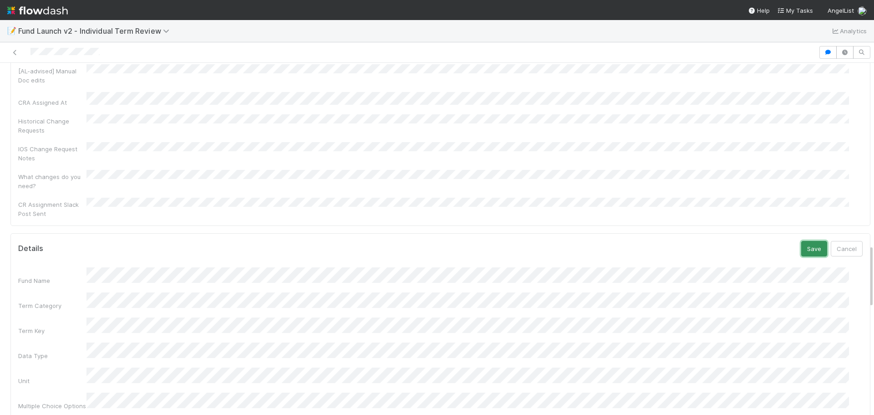
click at [801, 241] on button "Save" at bounding box center [814, 248] width 26 height 15
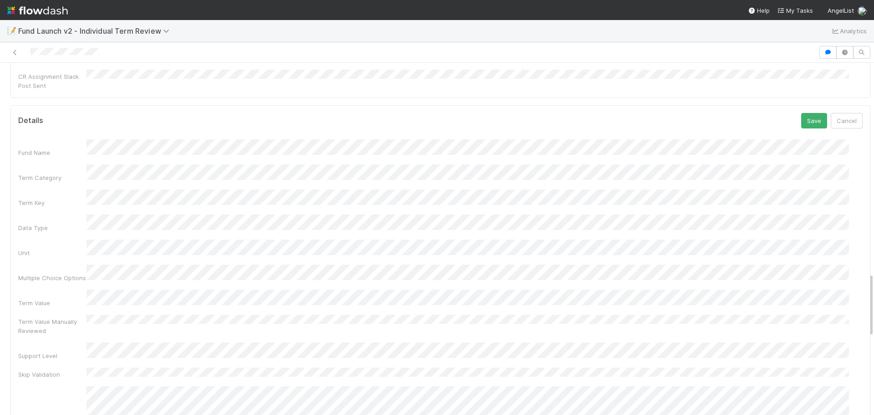
scroll to position [1147, 0]
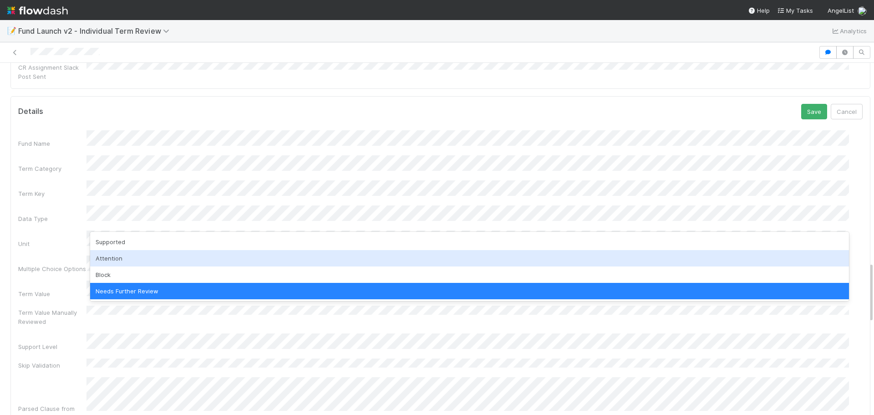
click at [118, 259] on div "Attention" at bounding box center [469, 258] width 759 height 16
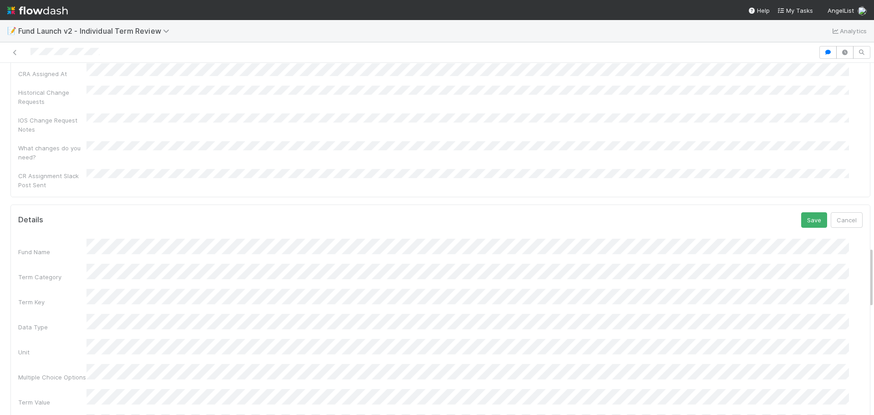
scroll to position [1011, 0]
click at [801, 240] on button "Save" at bounding box center [814, 247] width 26 height 15
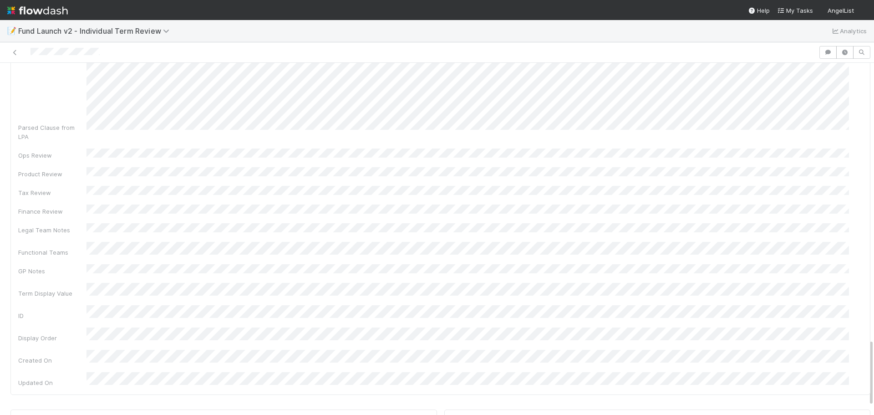
scroll to position [1440, 0]
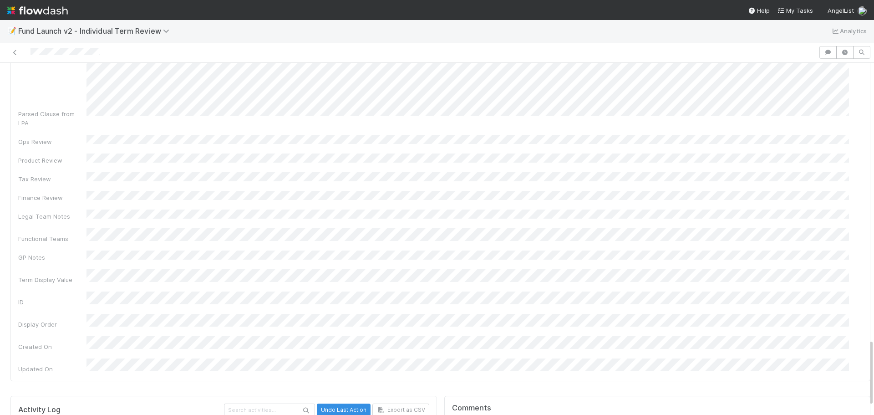
click at [135, 82] on div "Fund Name Term Category Term Key Data Type Unit Multiple Choice Options Term Va…" at bounding box center [440, 284] width 844 height 542
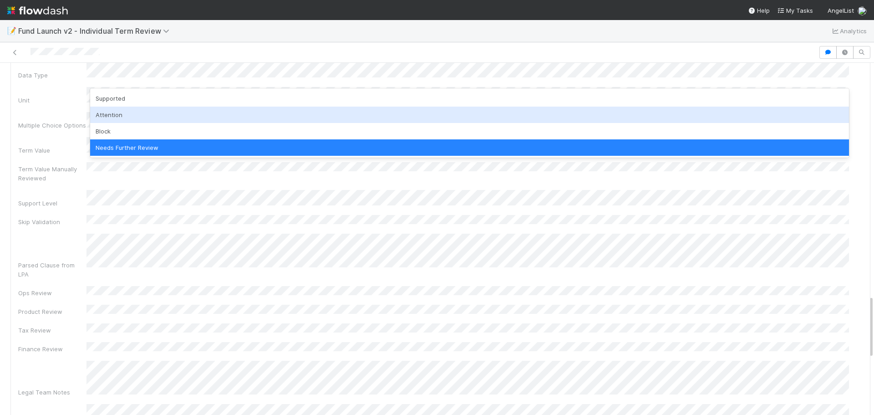
click at [125, 115] on div "Attention" at bounding box center [469, 115] width 759 height 16
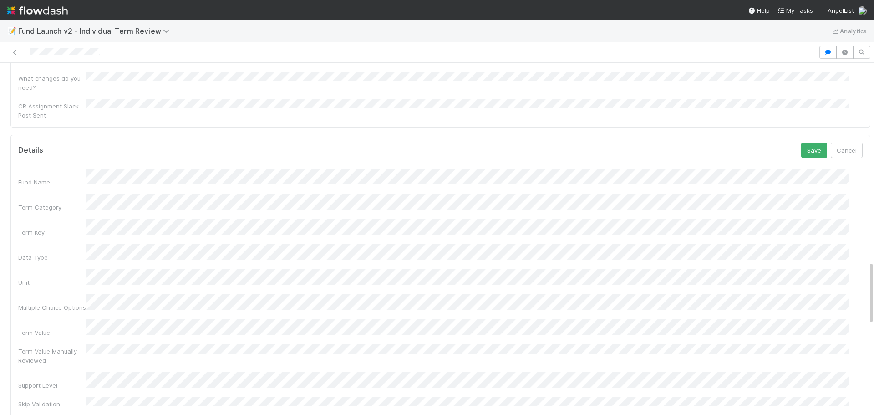
scroll to position [926, 0]
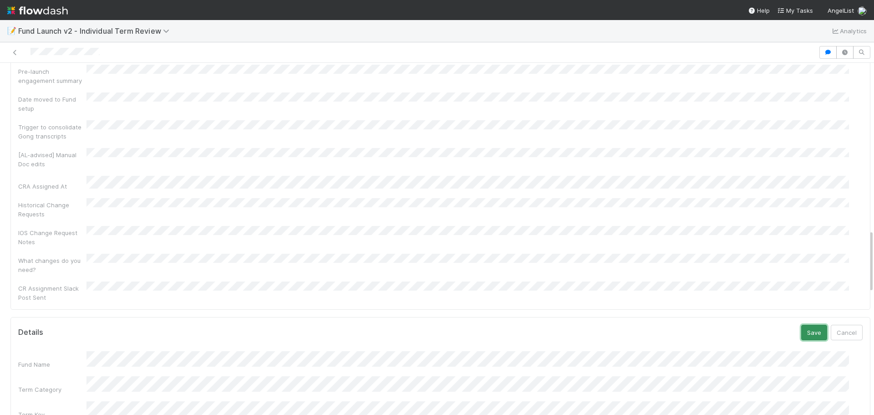
click at [801, 325] on button "Save" at bounding box center [814, 332] width 26 height 15
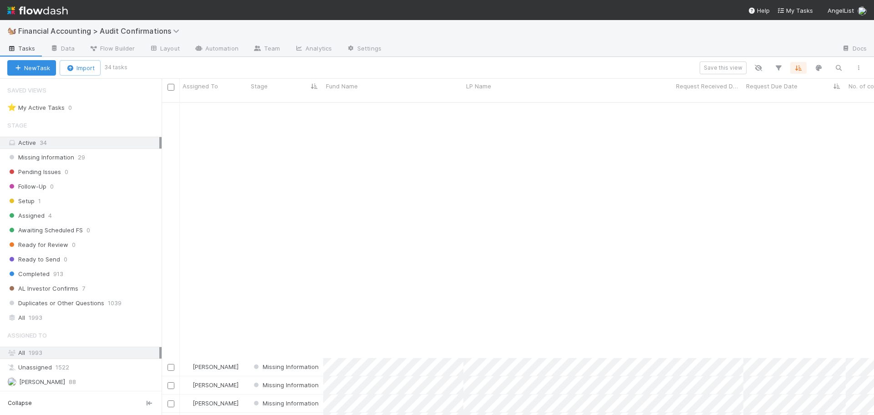
scroll to position [313, 706]
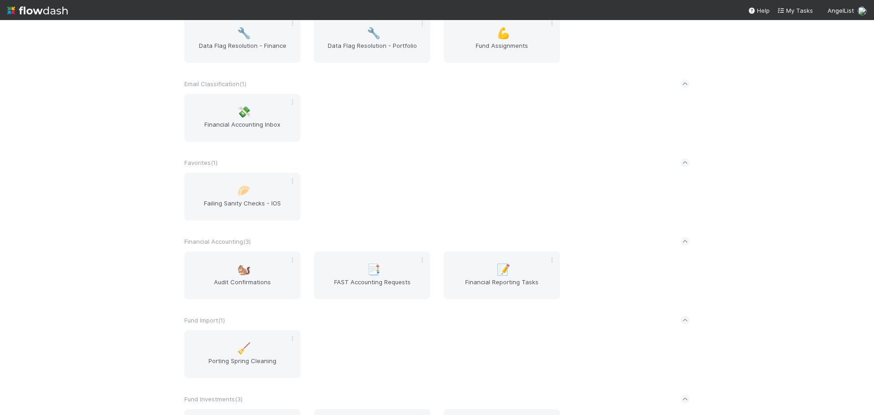
scroll to position [546, 0]
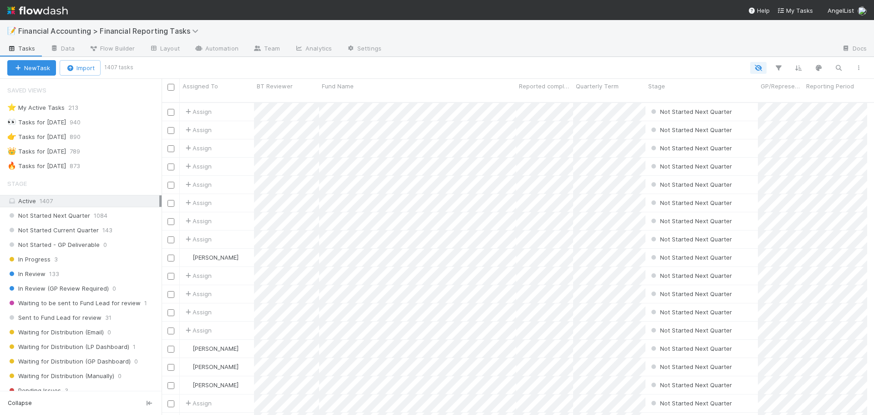
scroll to position [7, 7]
click at [94, 319] on span "Sent to Fund Lead for review" at bounding box center [54, 317] width 94 height 11
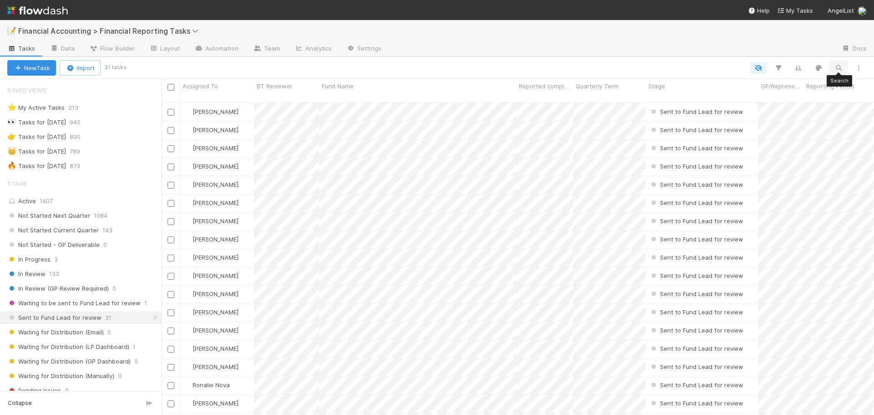
click at [838, 69] on icon "button" at bounding box center [838, 68] width 9 height 8
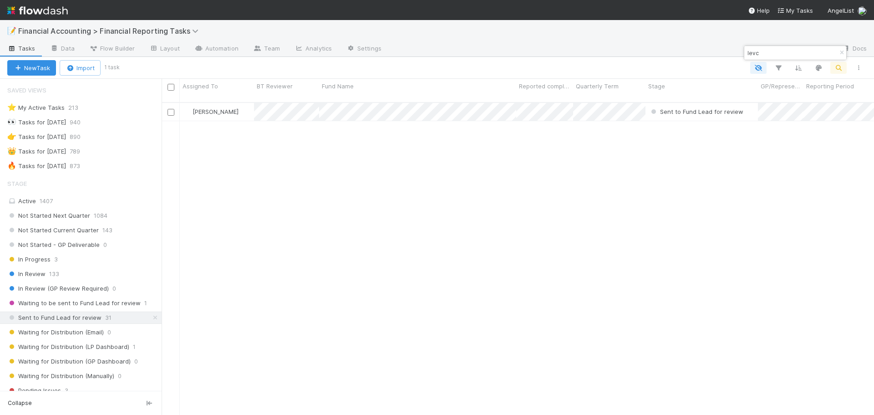
scroll to position [313, 706]
type input "levc"
click at [245, 107] on div "[PERSON_NAME]" at bounding box center [217, 112] width 74 height 18
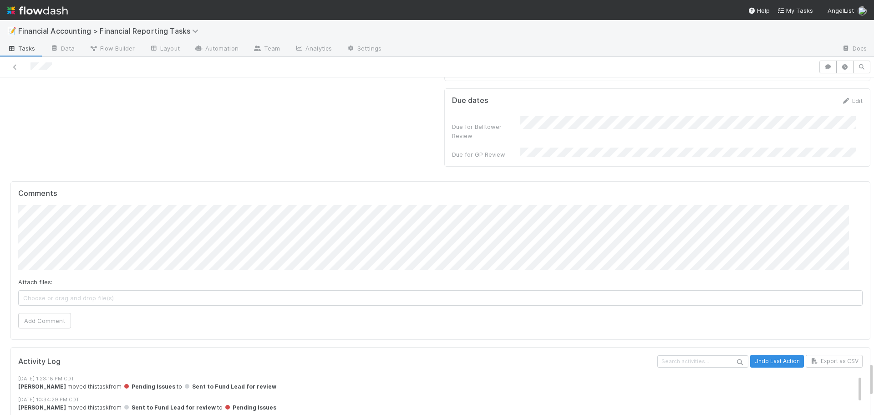
scroll to position [2823, 0]
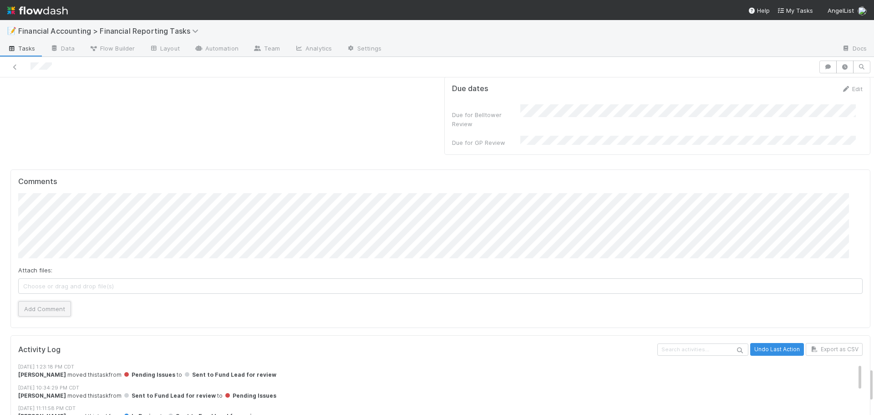
click at [65, 301] on button "Add Comment" at bounding box center [44, 308] width 53 height 15
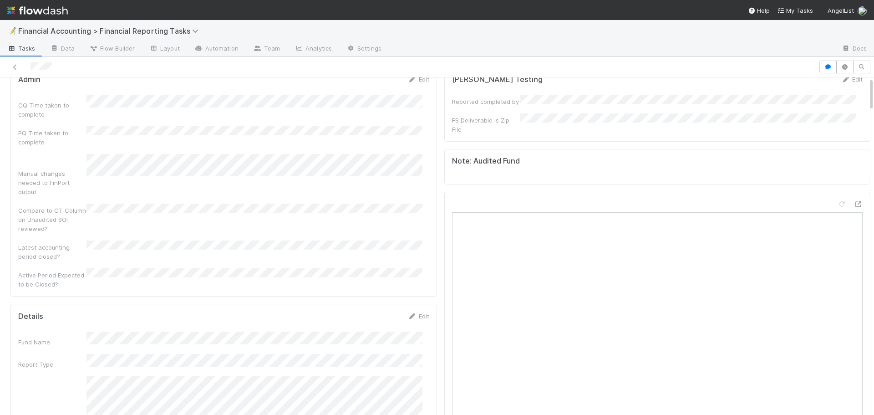
scroll to position [0, 0]
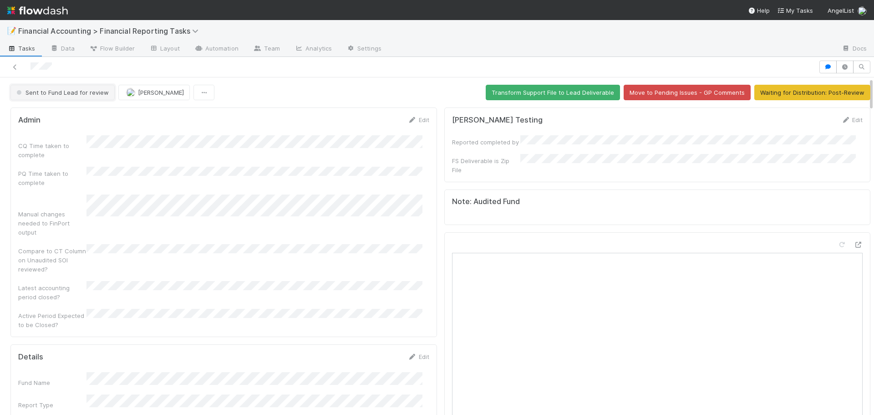
click at [49, 94] on span "Sent to Fund Lead for review" at bounding box center [62, 92] width 94 height 7
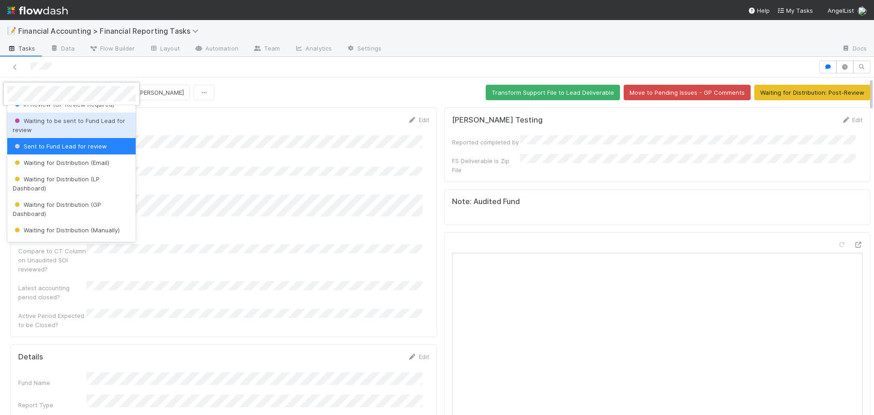
scroll to position [102, 0]
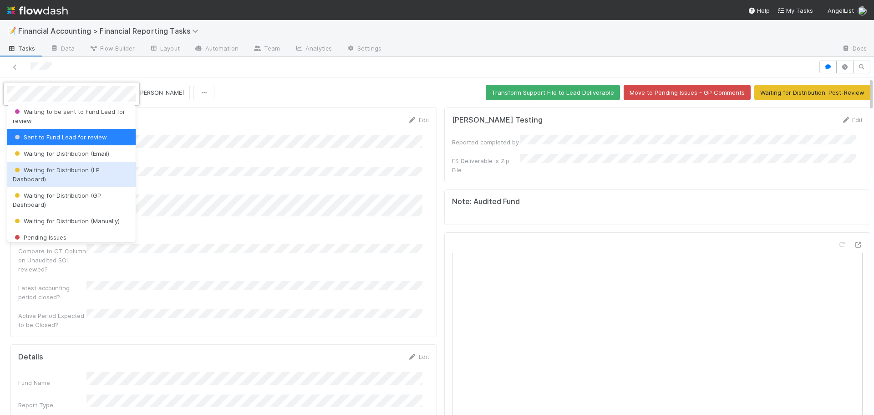
click at [77, 178] on div "Waiting for Distribution (LP Dashboard)" at bounding box center [71, 174] width 128 height 25
